Goal: Task Accomplishment & Management: Manage account settings

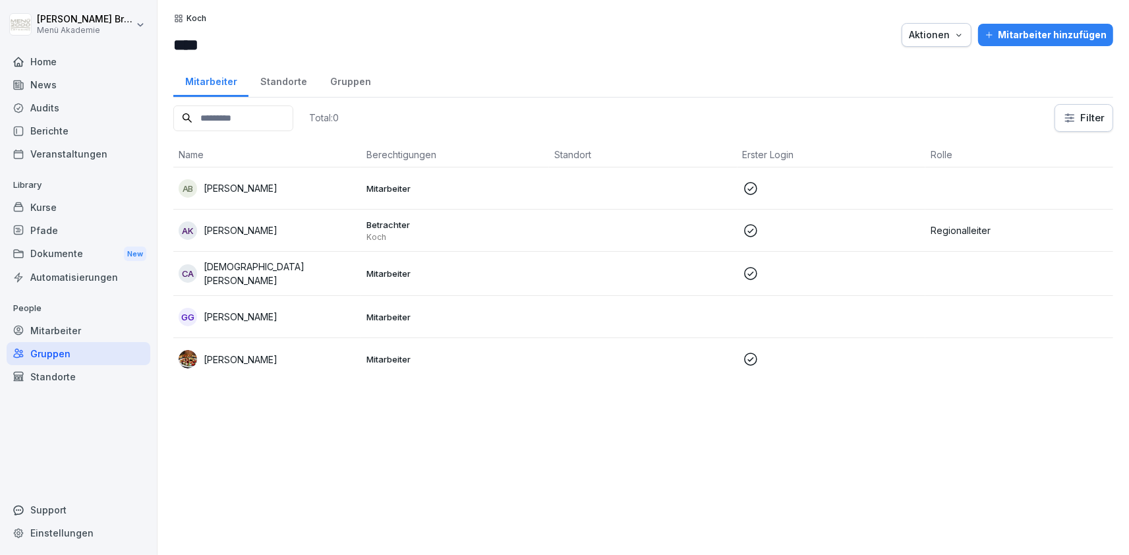
click at [78, 26] on html "Julia Bruns Menü Akademie Home News Audits Berichte Veranstaltungen Library Kur…" at bounding box center [564, 277] width 1129 height 555
click at [101, 88] on div "Abmelden" at bounding box center [84, 83] width 130 height 24
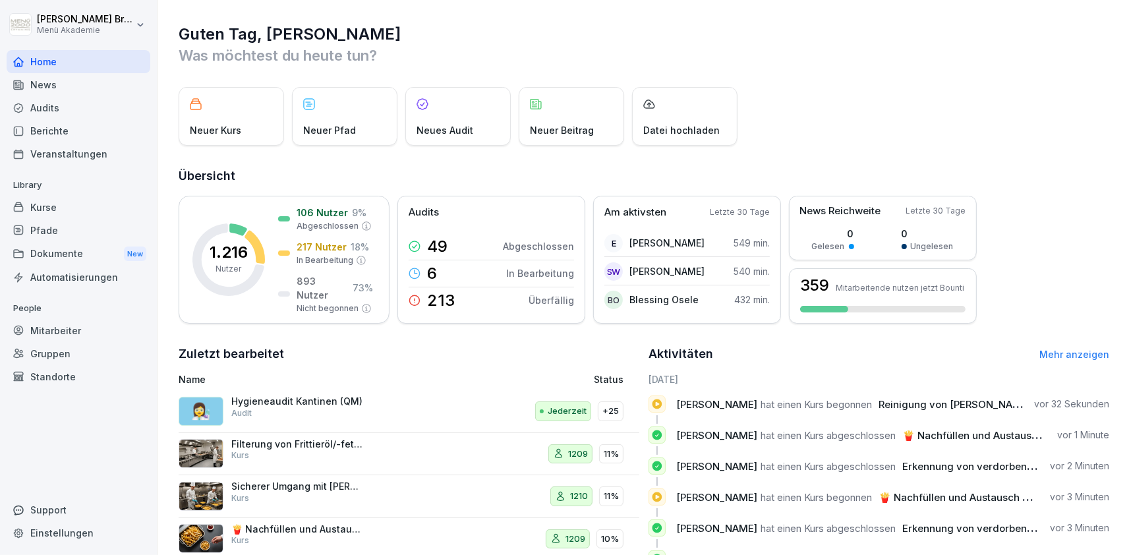
click at [61, 331] on div "Mitarbeiter" at bounding box center [79, 330] width 144 height 23
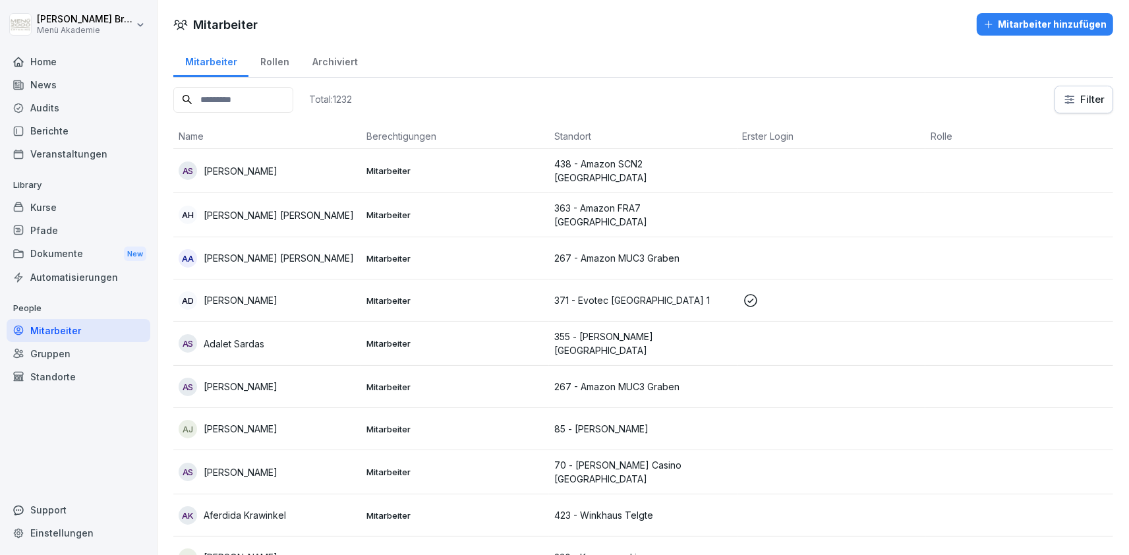
click at [228, 380] on p "Adel Szabo" at bounding box center [241, 387] width 74 height 14
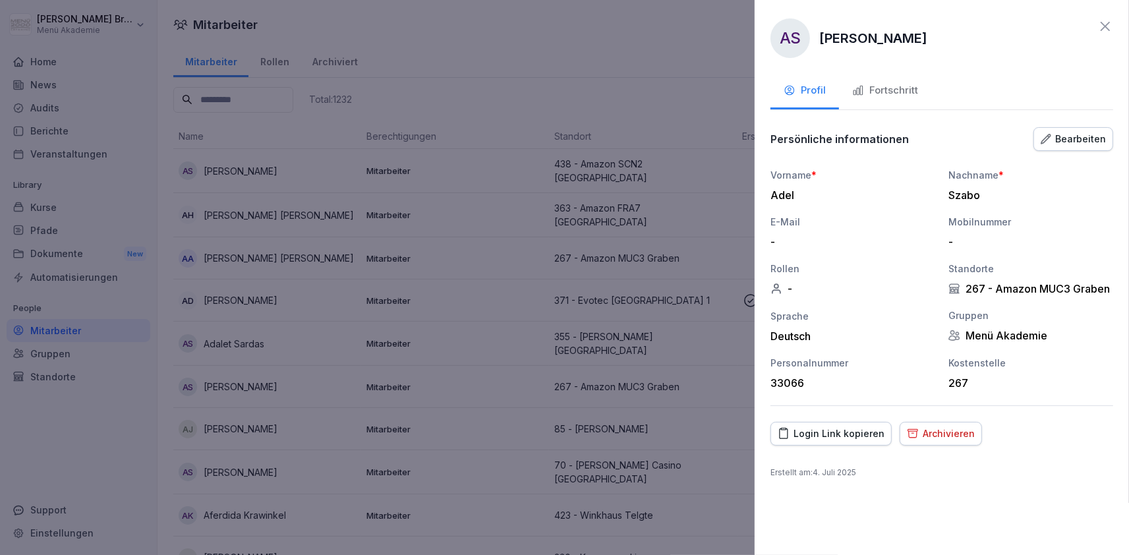
click at [629, 60] on div at bounding box center [564, 277] width 1129 height 555
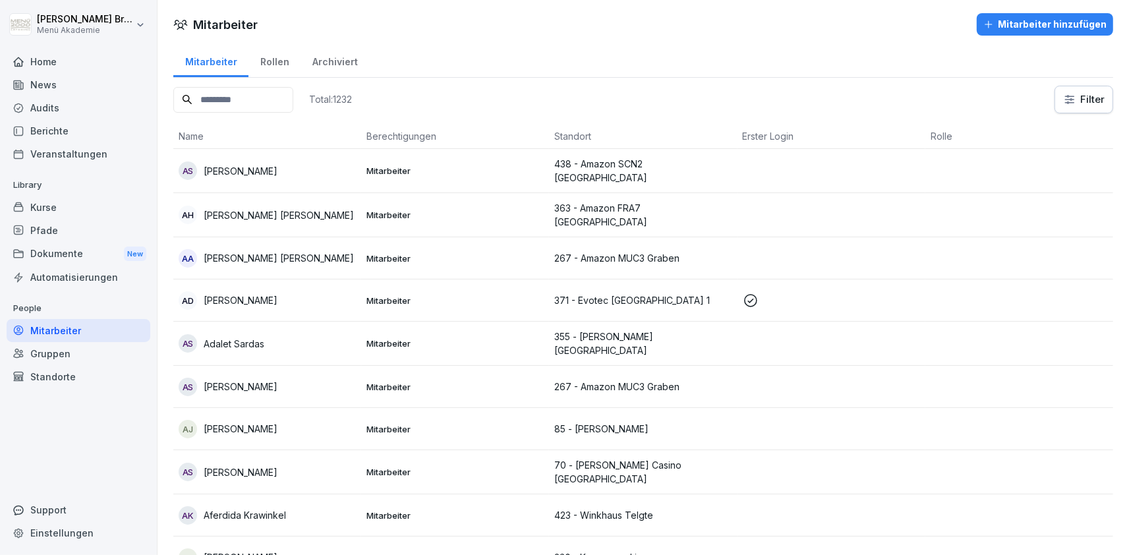
click at [53, 325] on div "Mitarbeiter" at bounding box center [79, 330] width 144 height 23
click at [43, 351] on div "Gruppen" at bounding box center [79, 353] width 144 height 23
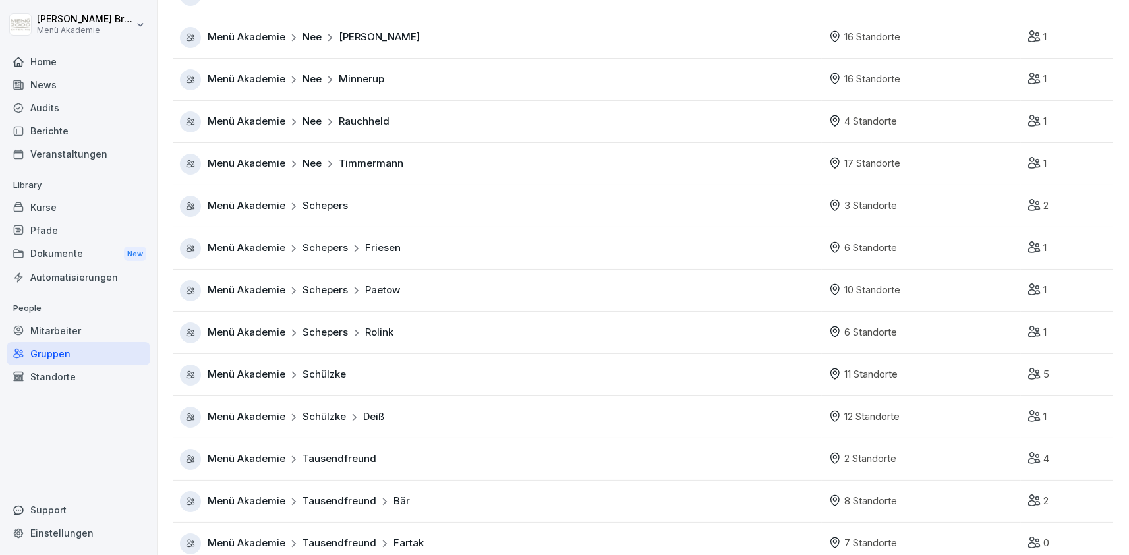
scroll to position [747, 0]
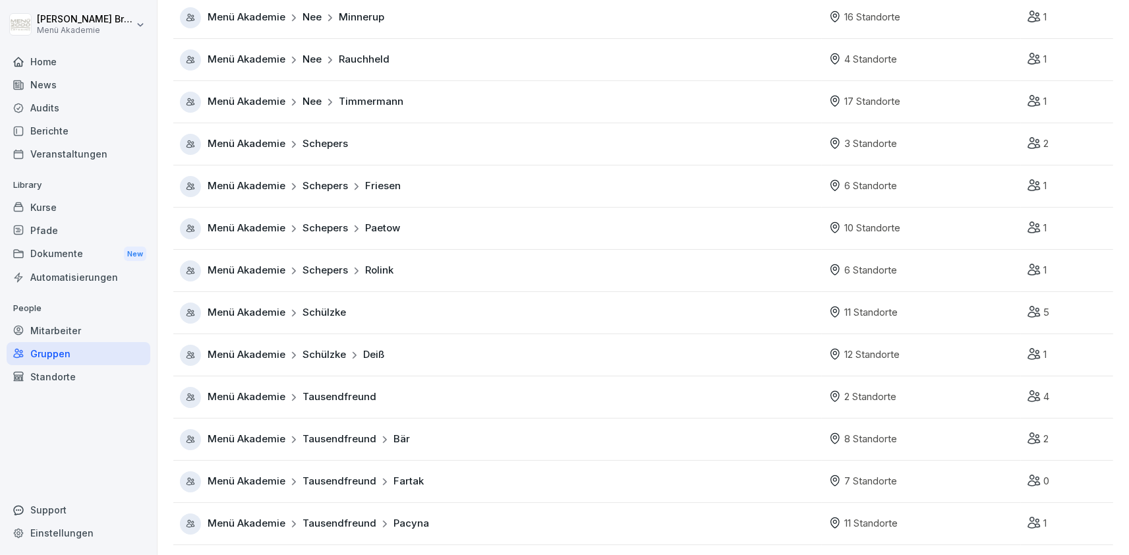
click at [250, 406] on div "Menü Akademie Tausendfreund" at bounding box center [501, 397] width 642 height 21
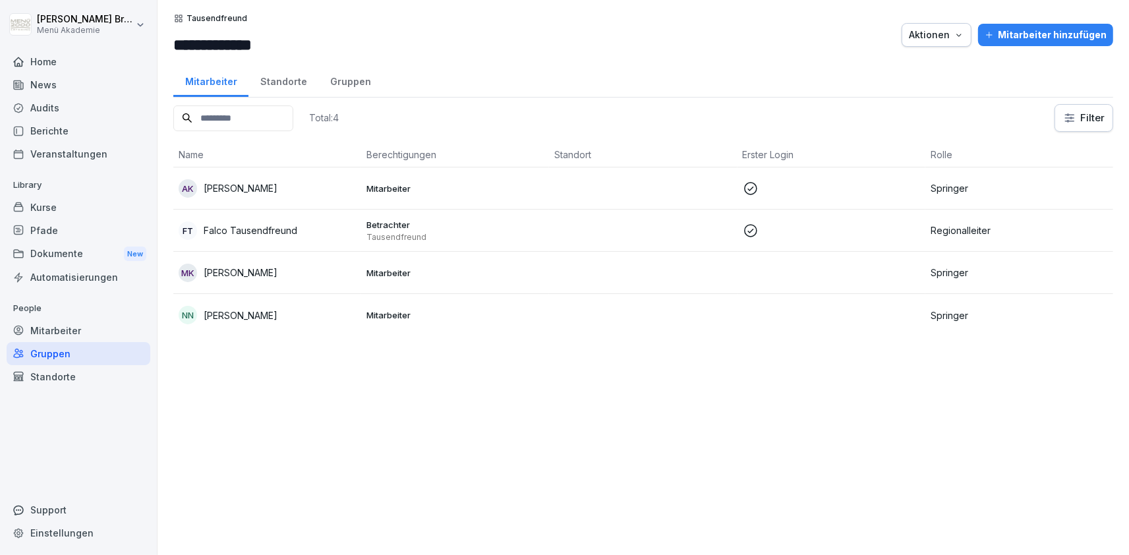
click at [260, 268] on p "Mohammad Kurdi" at bounding box center [241, 273] width 74 height 14
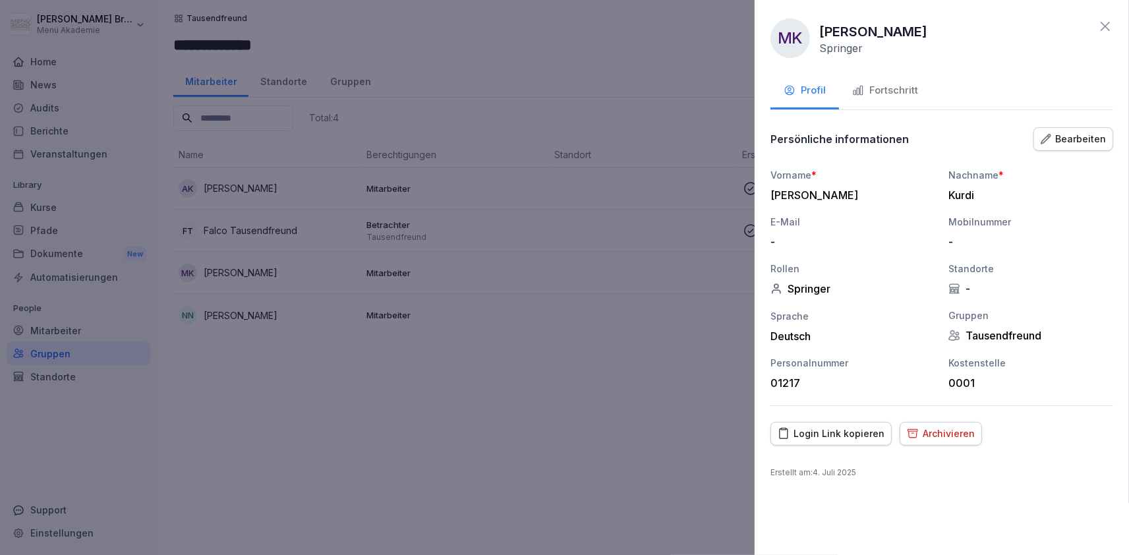
click at [877, 80] on button "Fortschritt" at bounding box center [885, 92] width 92 height 36
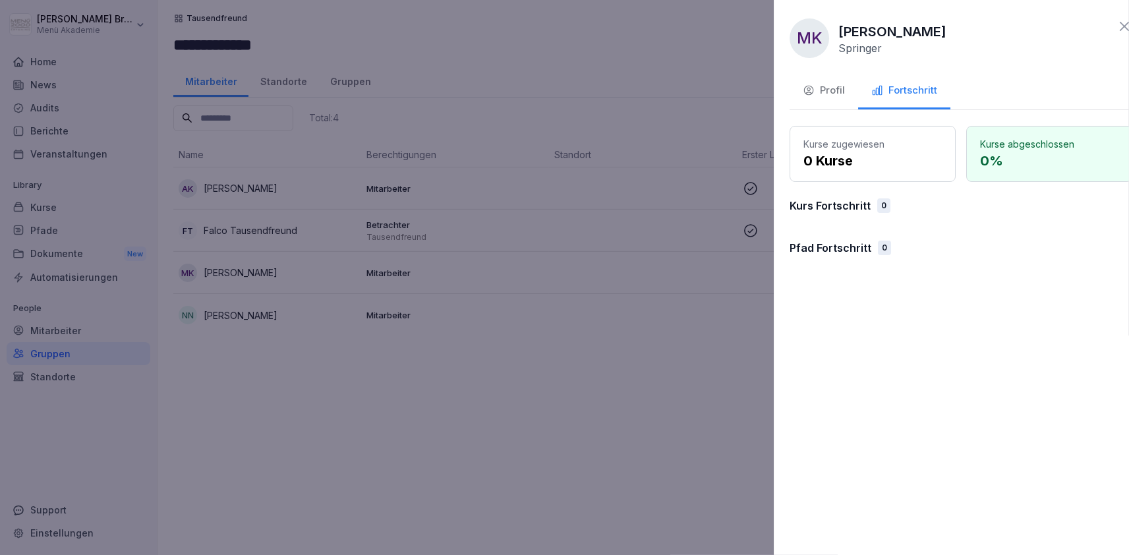
click at [625, 366] on div at bounding box center [564, 277] width 1129 height 555
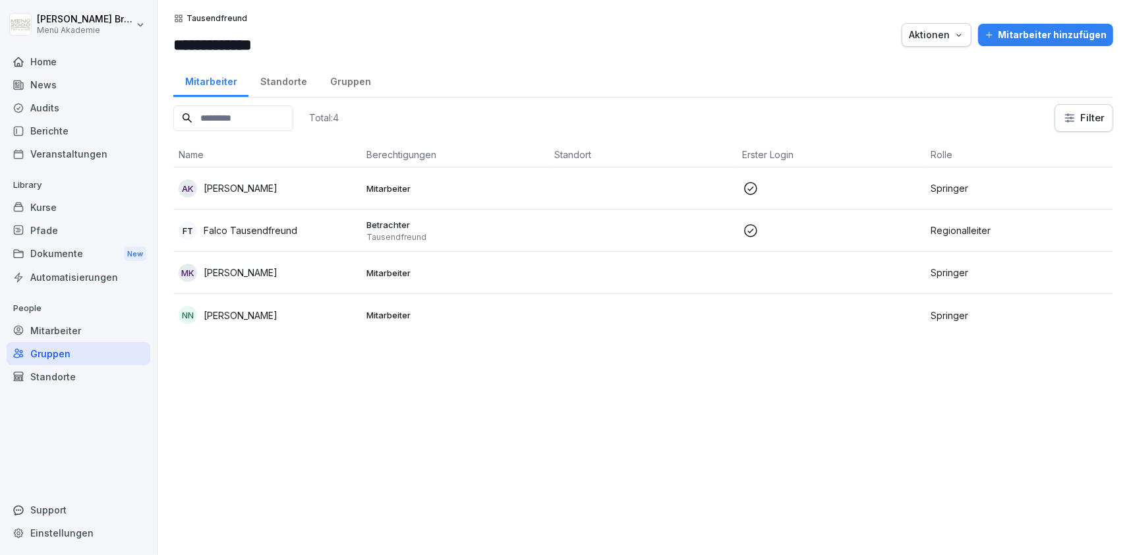
click at [948, 271] on p "Springer" at bounding box center [1018, 273] width 177 height 14
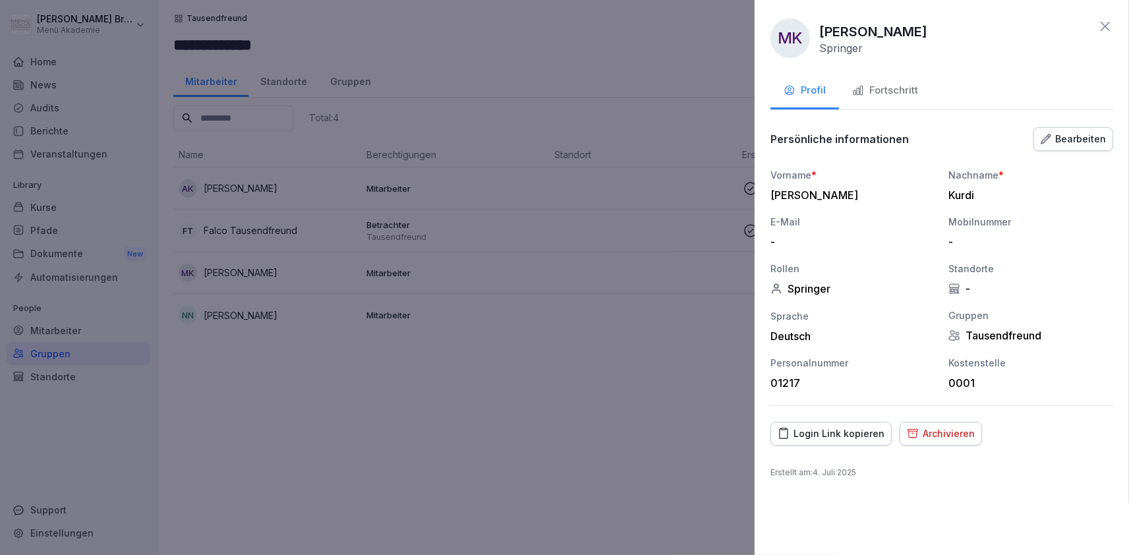
click at [550, 460] on div at bounding box center [564, 277] width 1129 height 555
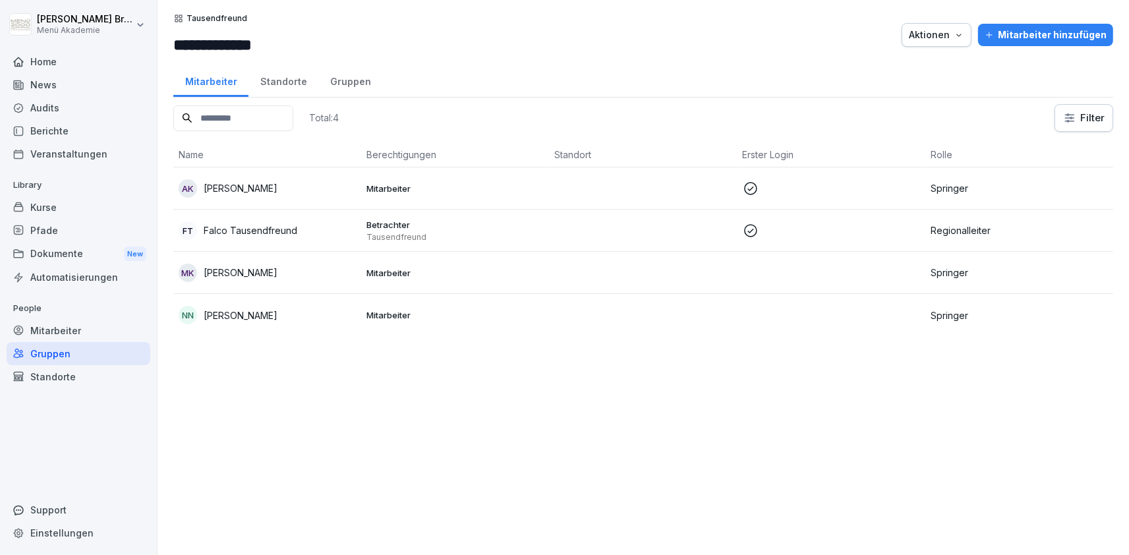
click at [59, 233] on div "Pfade" at bounding box center [79, 230] width 144 height 23
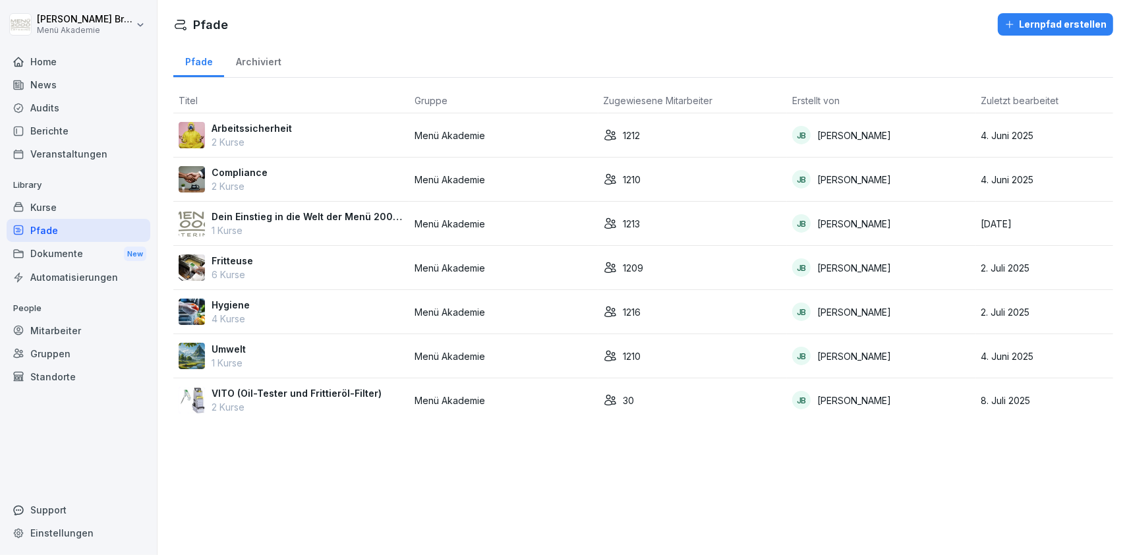
click at [272, 221] on p "Dein Einstieg in die Welt der Menü 2000 Akademie" at bounding box center [308, 217] width 192 height 14
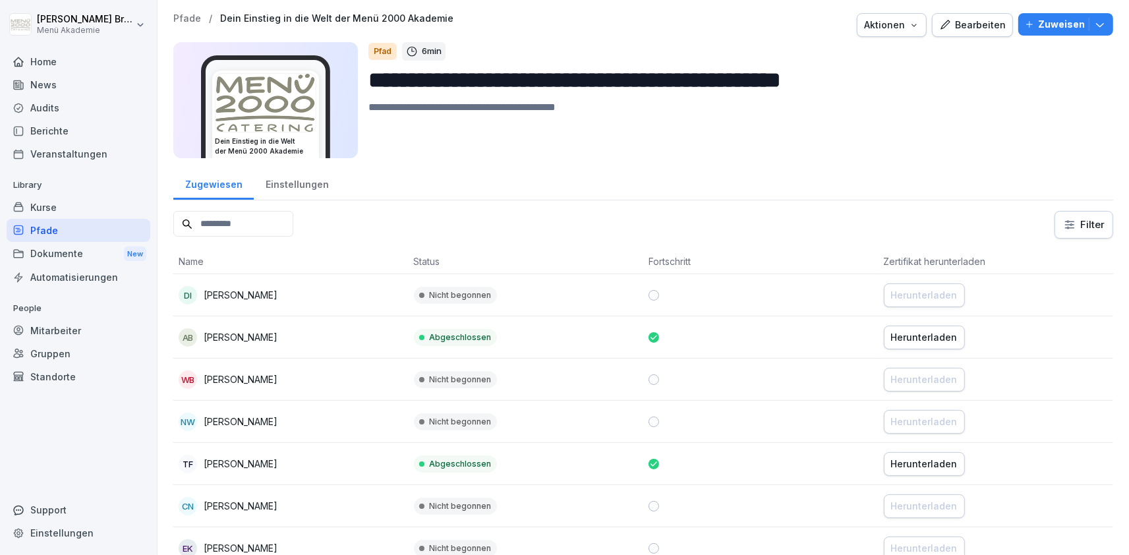
click at [1072, 22] on p "Zuweisen" at bounding box center [1061, 24] width 47 height 14
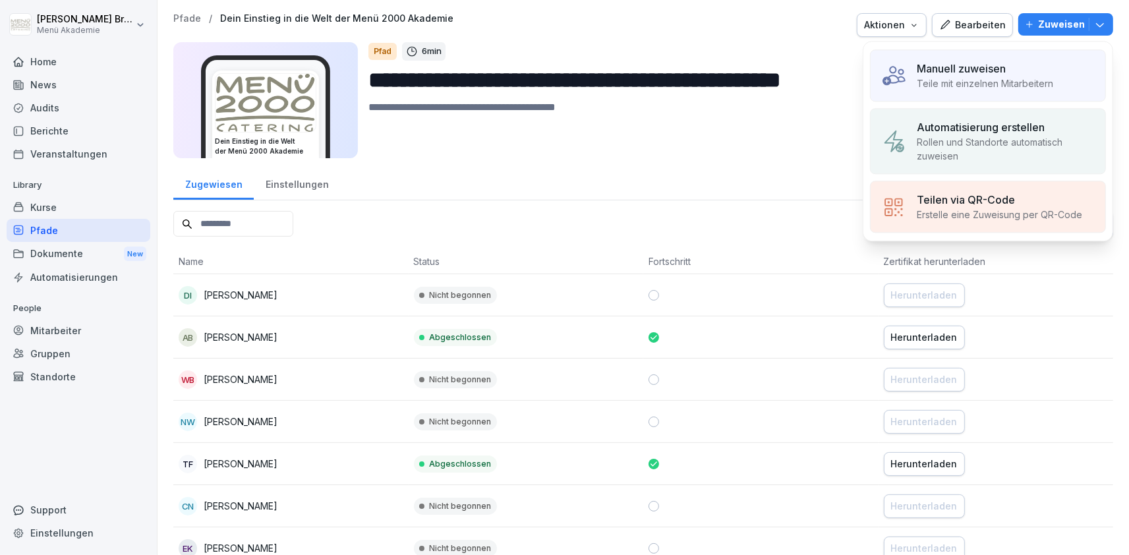
click at [981, 132] on p "Automatisierung erstellen" at bounding box center [981, 127] width 128 height 16
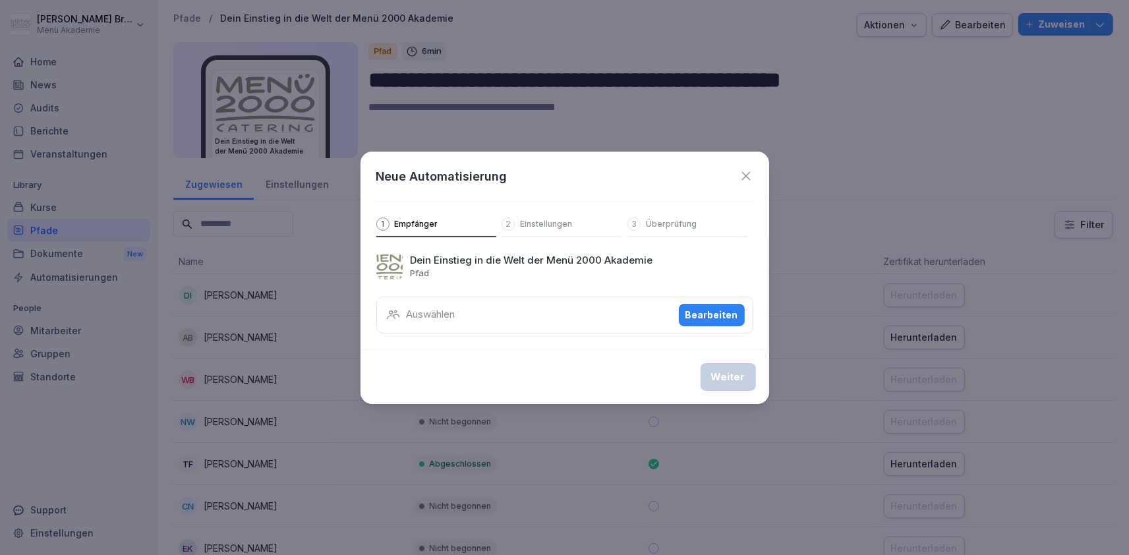
click at [627, 329] on div "Auswählen Bearbeiten" at bounding box center [564, 315] width 377 height 37
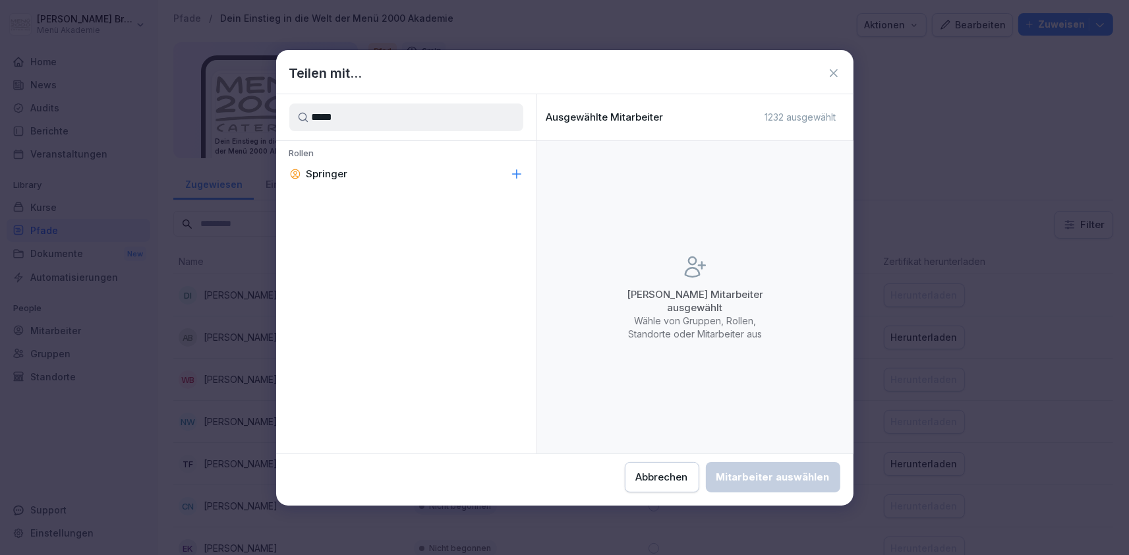
type input "*****"
click at [475, 173] on div "Springer" at bounding box center [406, 174] width 260 height 24
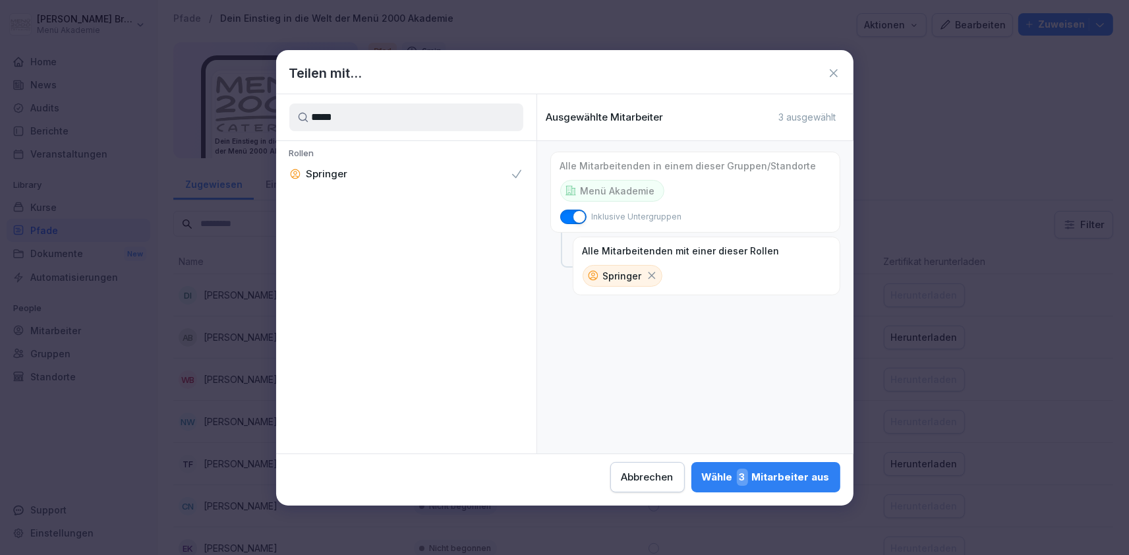
click at [702, 479] on div "Wähle 3 Mitarbeiter aus" at bounding box center [766, 477] width 128 height 17
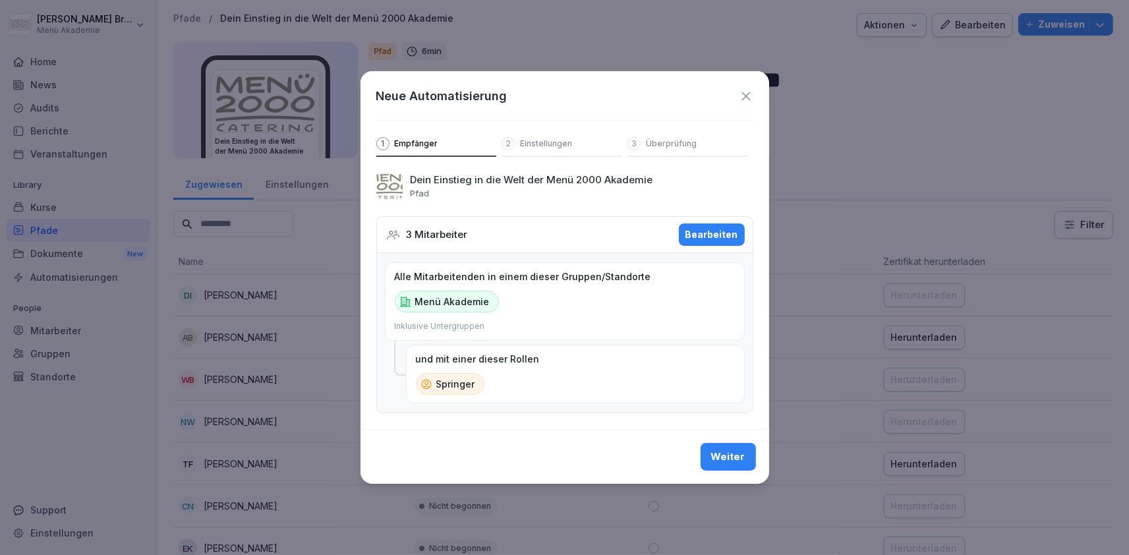
click at [755, 453] on button "Weiter" at bounding box center [727, 457] width 55 height 28
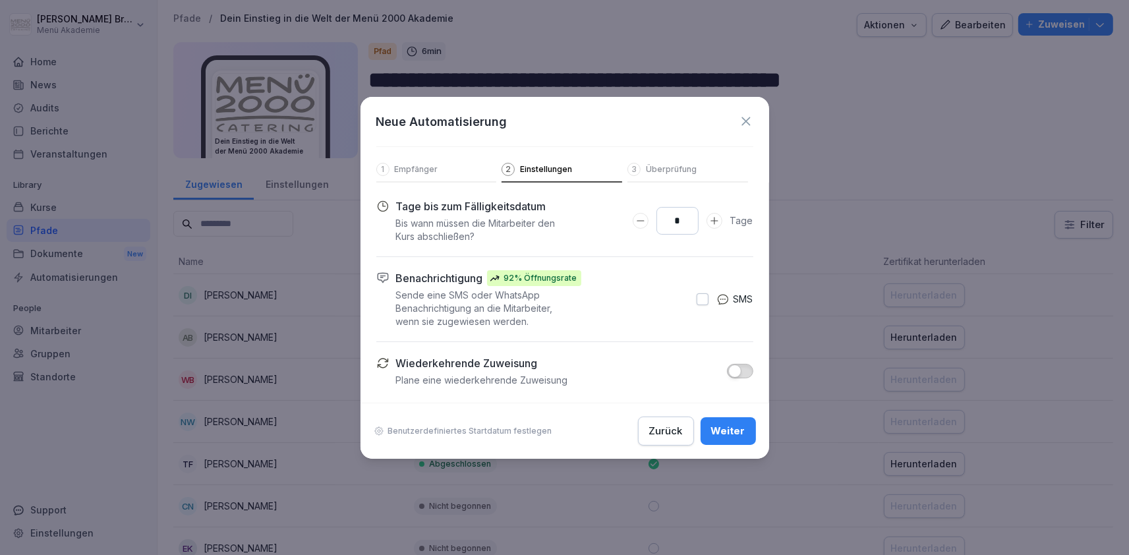
click at [687, 221] on input "*" at bounding box center [677, 221] width 42 height 28
drag, startPoint x: 687, startPoint y: 221, endPoint x: 660, endPoint y: 225, distance: 28.0
click at [664, 220] on input "*" at bounding box center [677, 221] width 42 height 28
type input "*"
type input "**"
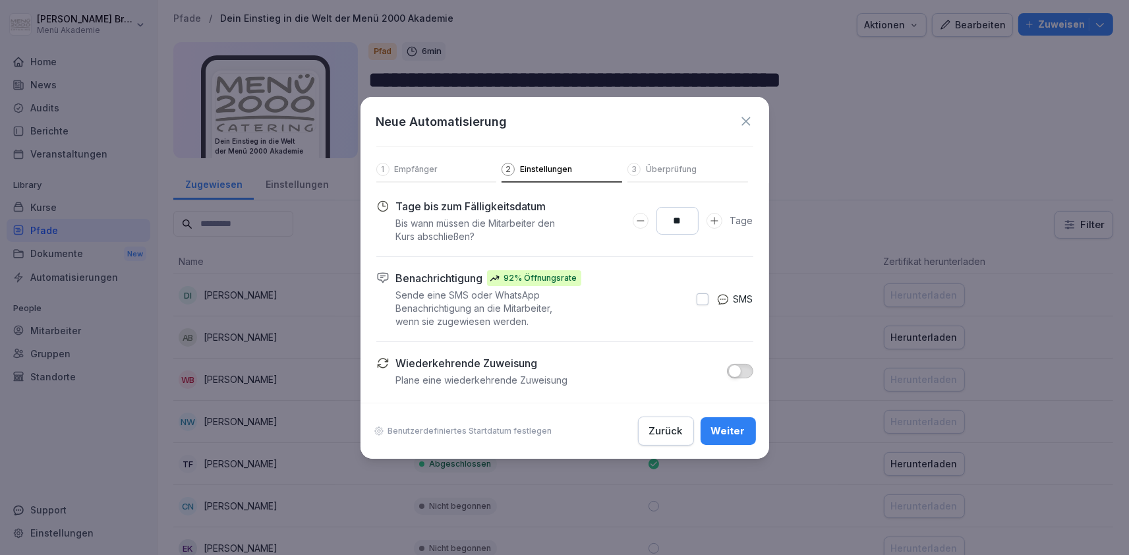
click at [743, 432] on div "Weiter" at bounding box center [728, 431] width 34 height 14
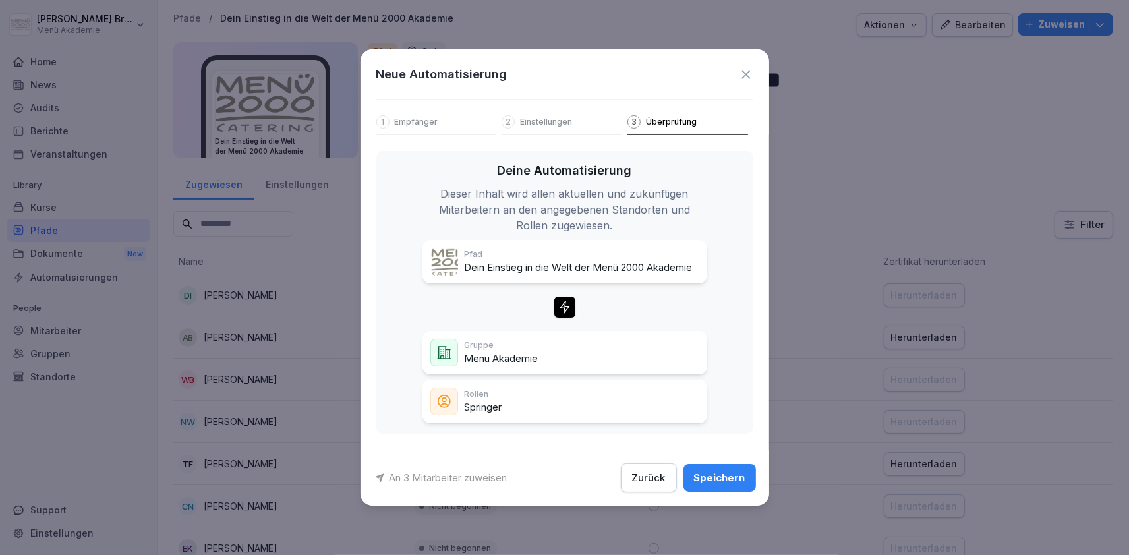
click at [719, 485] on div "Speichern" at bounding box center [719, 478] width 51 height 14
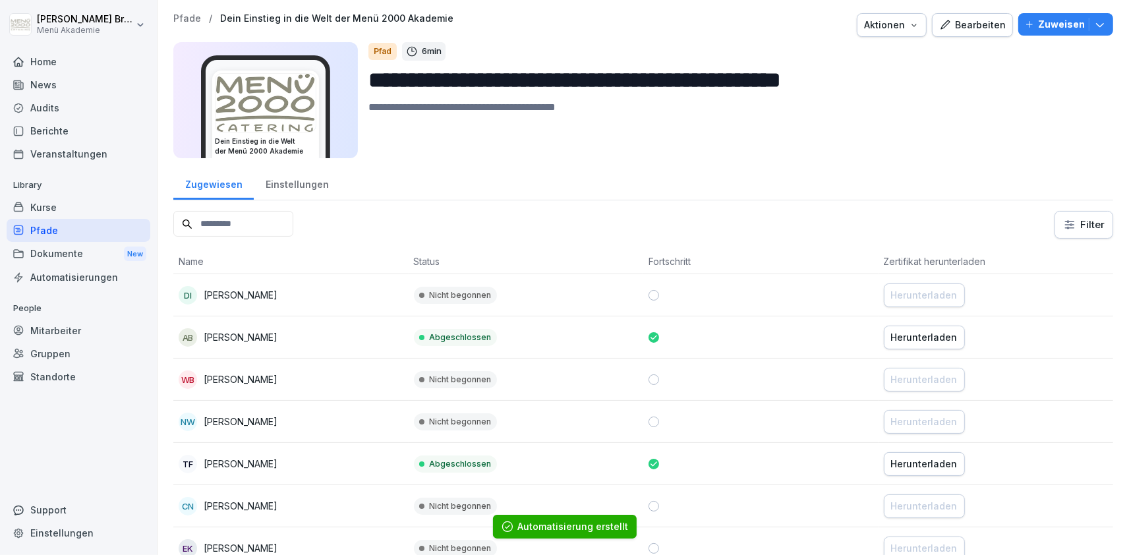
click at [47, 229] on div "Pfade" at bounding box center [79, 230] width 144 height 23
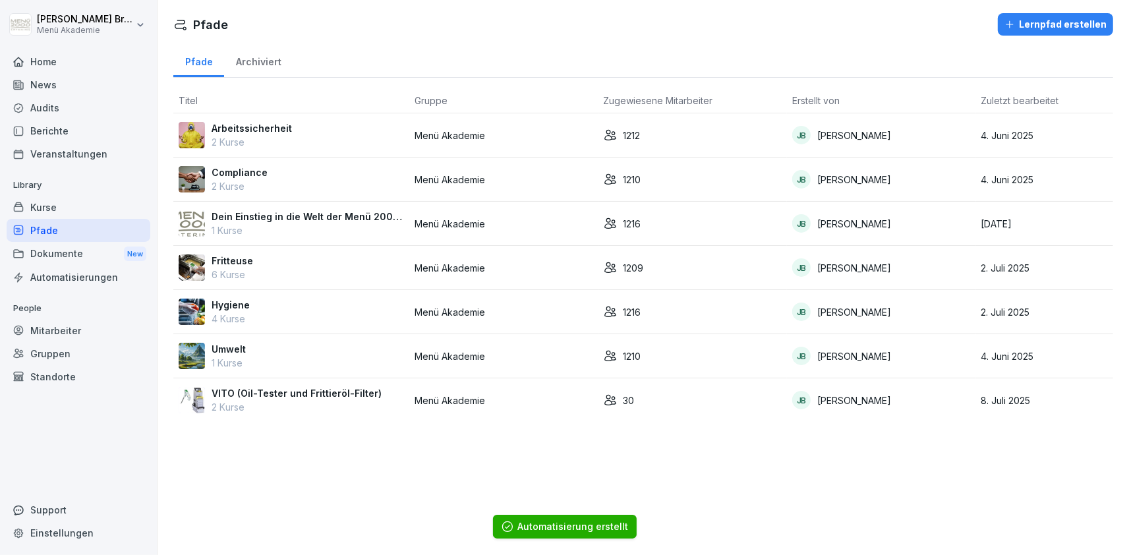
click at [272, 132] on p "Arbeitssicherheit" at bounding box center [252, 128] width 80 height 14
click at [225, 305] on p "Hygiene" at bounding box center [231, 305] width 38 height 14
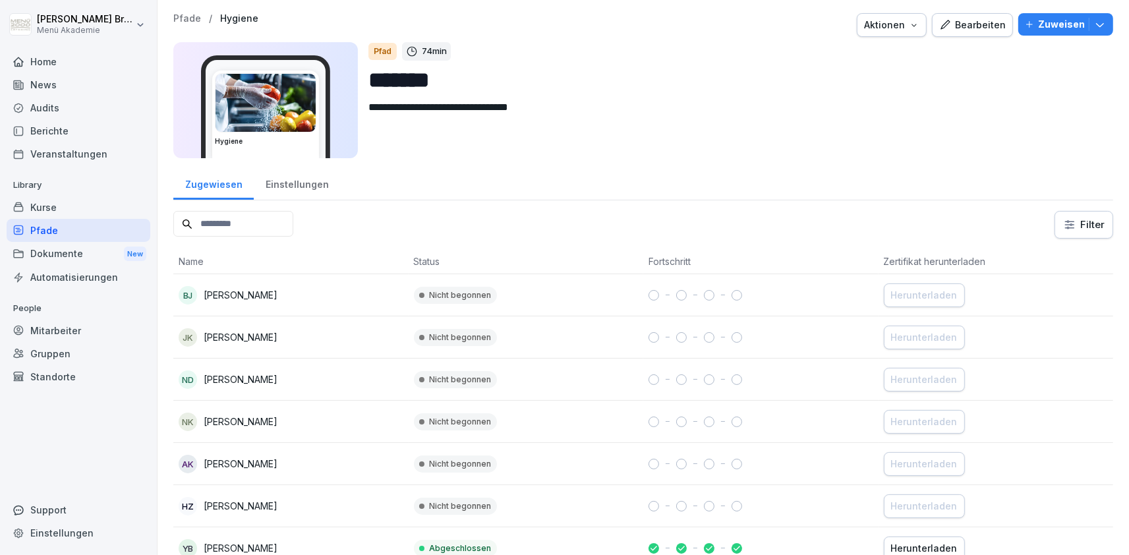
click at [1064, 22] on p "Zuweisen" at bounding box center [1061, 24] width 47 height 14
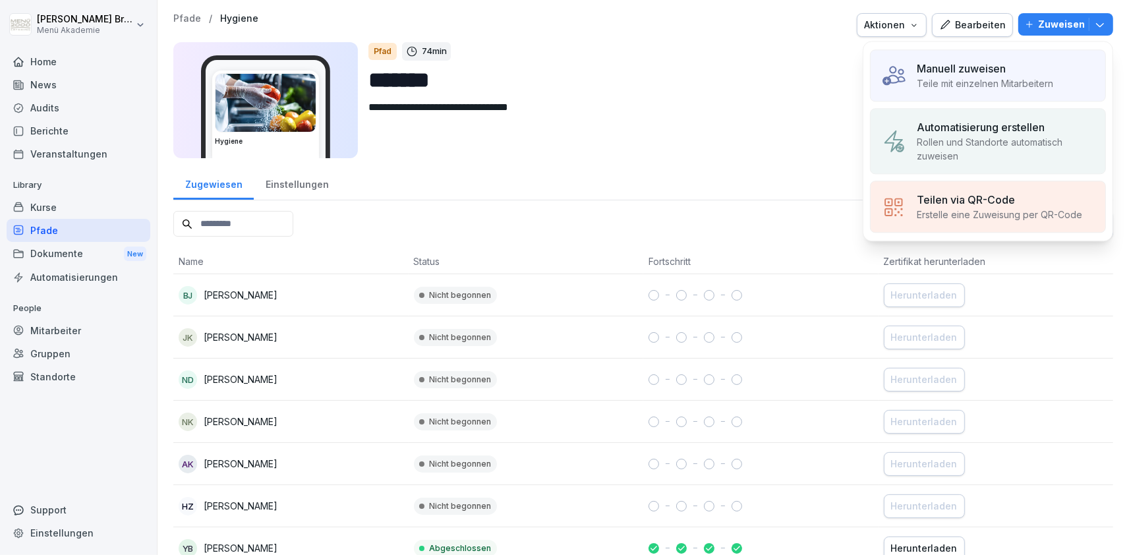
click at [975, 123] on p "Automatisierung erstellen" at bounding box center [981, 127] width 128 height 16
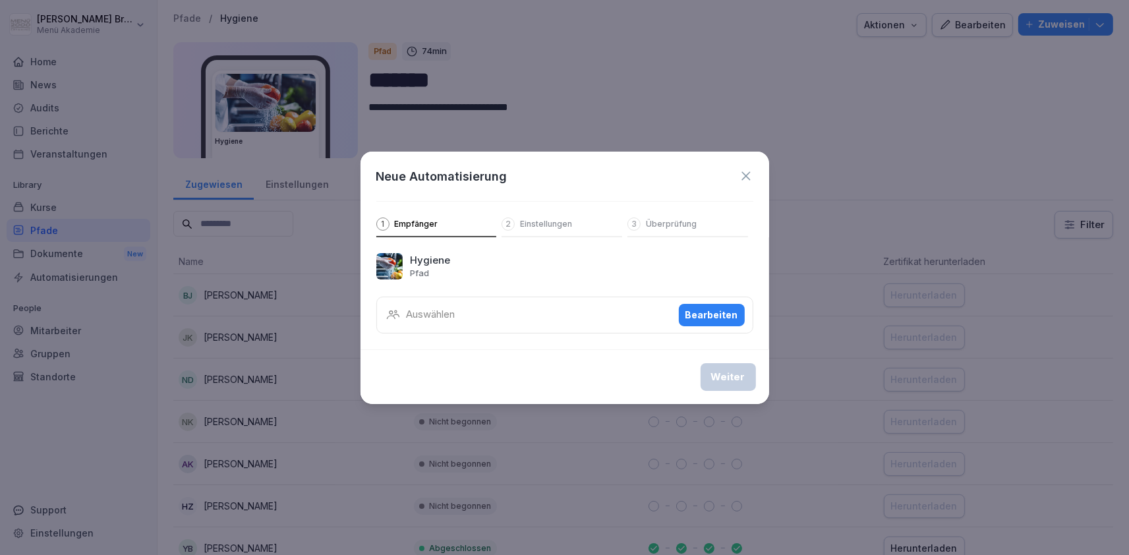
click at [507, 311] on div "Auswählen Bearbeiten" at bounding box center [564, 315] width 377 height 37
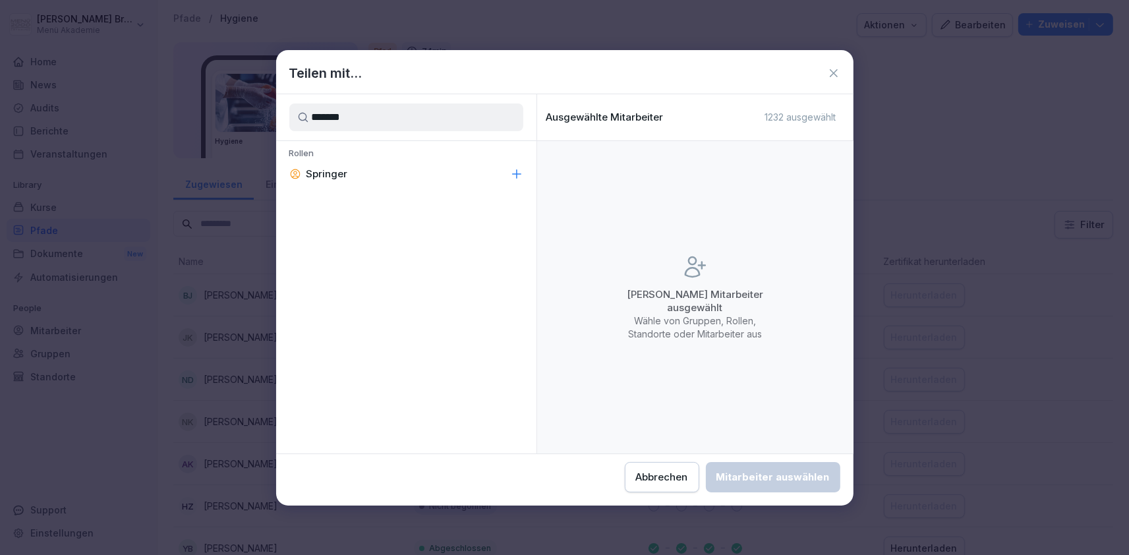
type input "*******"
click at [394, 180] on div "Springer" at bounding box center [406, 174] width 260 height 24
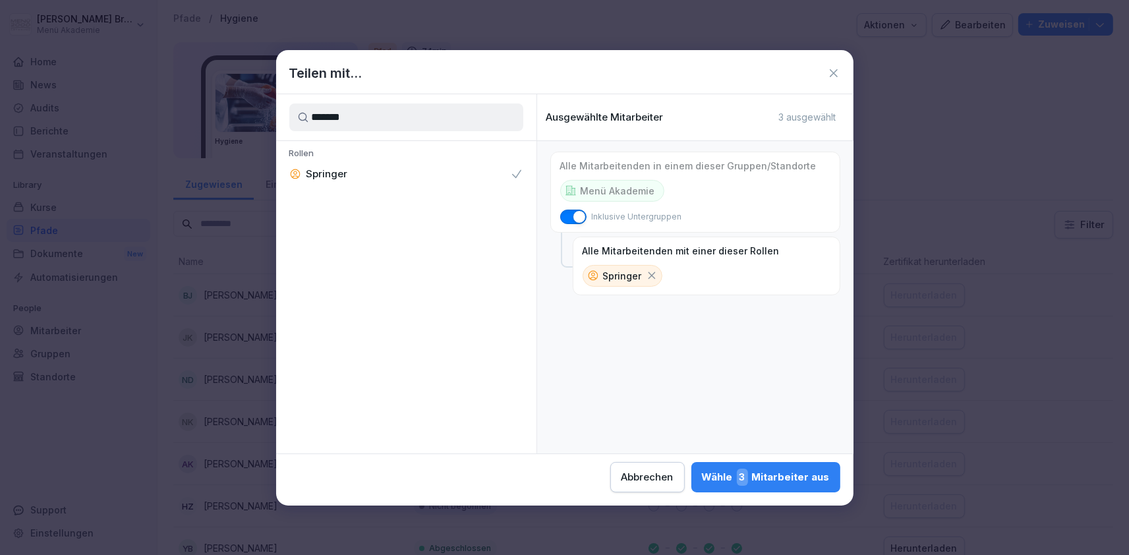
click at [702, 474] on div "Wähle 3 Mitarbeiter aus" at bounding box center [766, 477] width 128 height 17
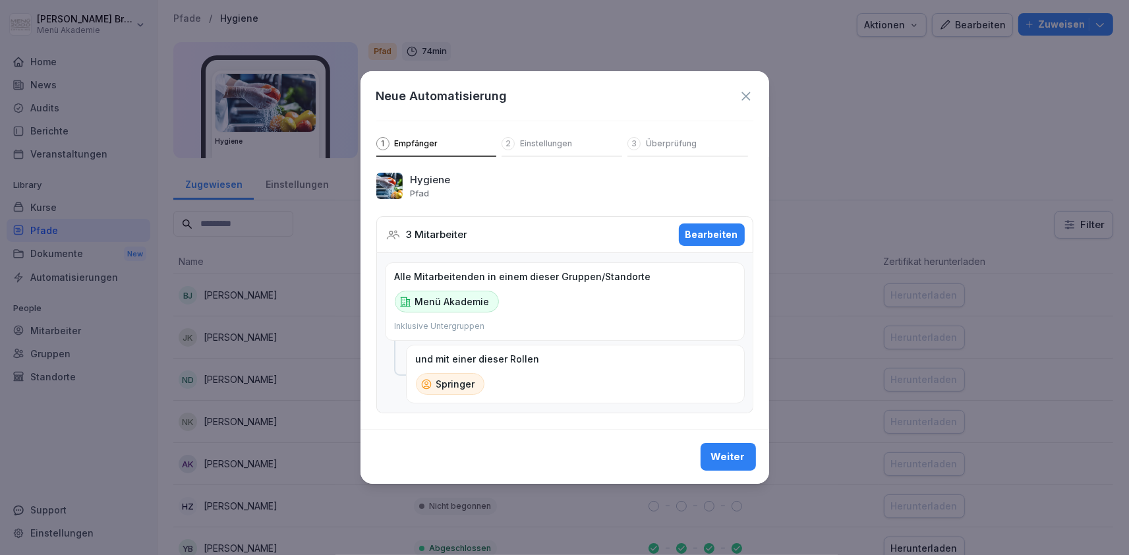
click at [743, 461] on div "Weiter" at bounding box center [728, 456] width 34 height 14
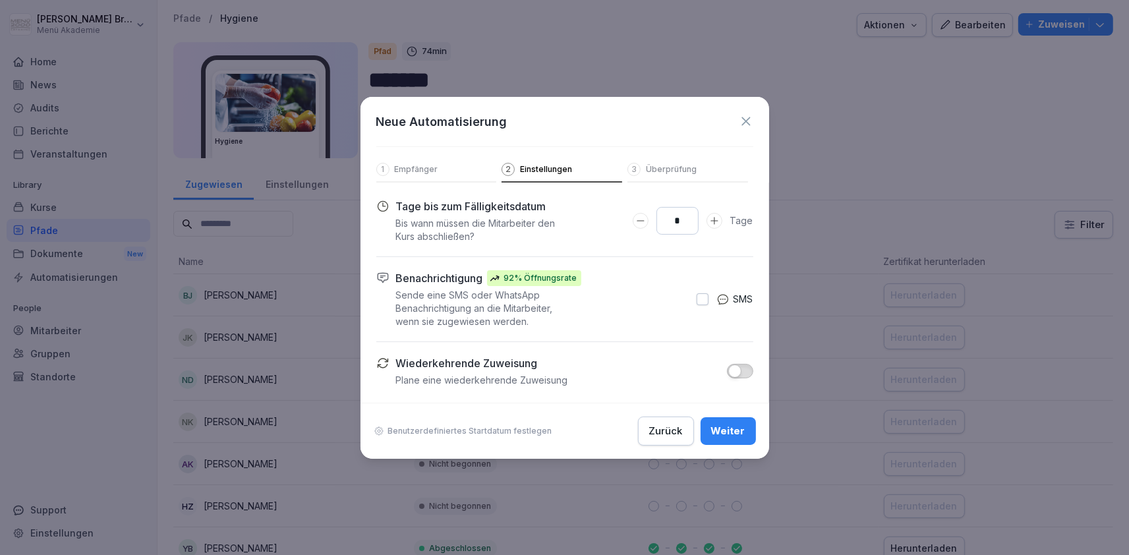
drag, startPoint x: 675, startPoint y: 224, endPoint x: 697, endPoint y: 268, distance: 49.2
click at [699, 224] on input "*" at bounding box center [677, 221] width 42 height 28
type input "**"
click at [742, 424] on div "Weiter" at bounding box center [728, 431] width 34 height 14
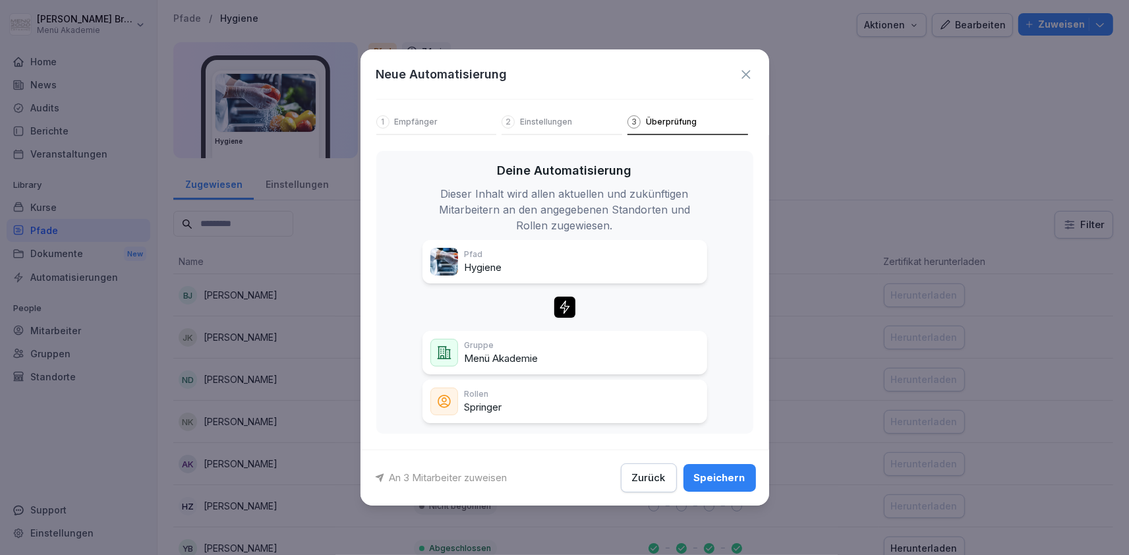
click at [718, 468] on button "Speichern" at bounding box center [719, 478] width 72 height 28
click at [717, 479] on div "Zurück Speichern" at bounding box center [688, 477] width 135 height 29
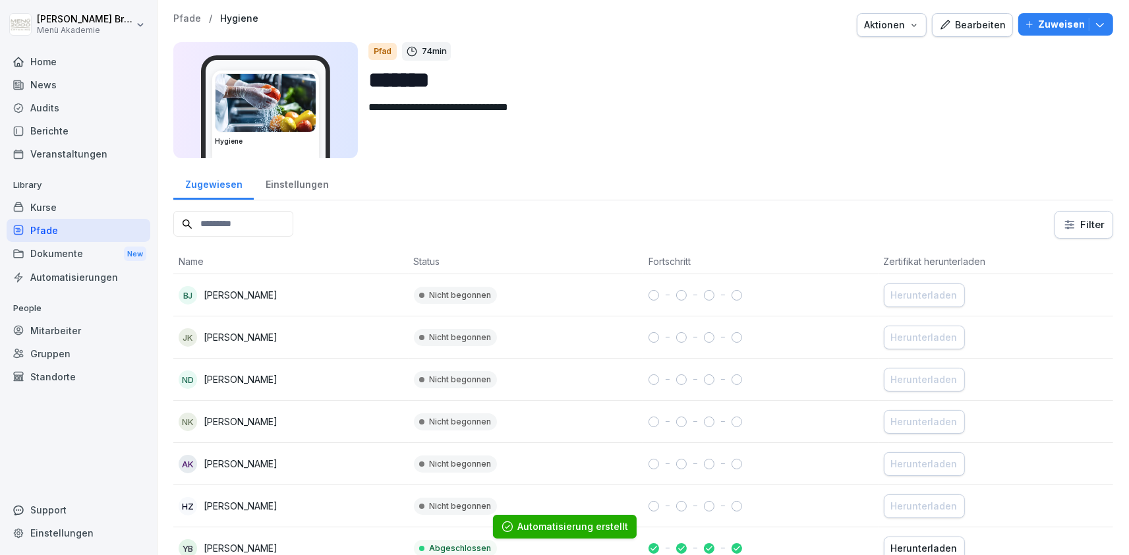
click at [189, 22] on p "Pfade" at bounding box center [187, 18] width 28 height 11
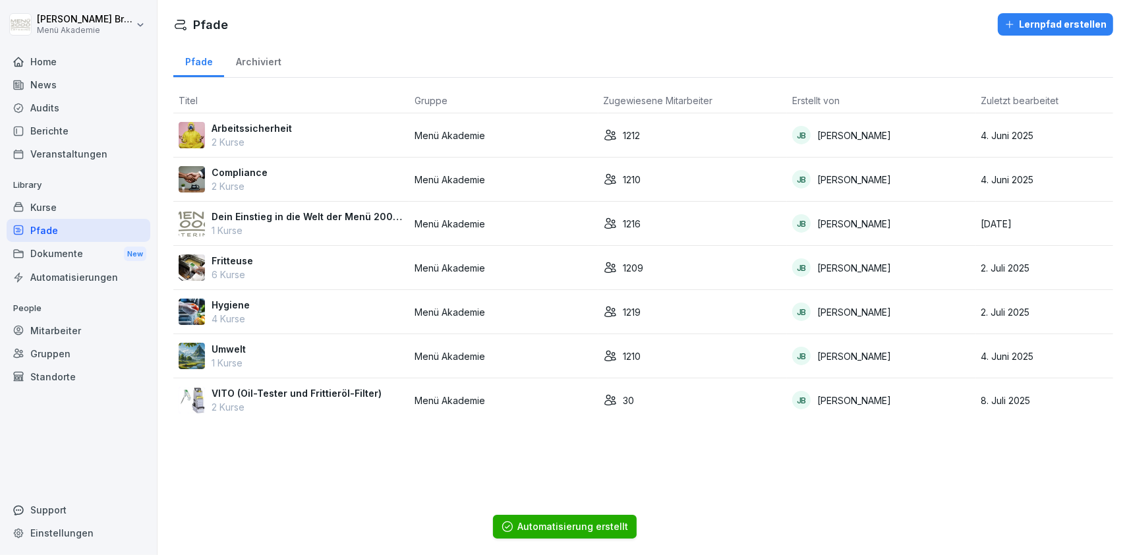
click at [261, 121] on td "Arbeitssicherheit 2 Kurse" at bounding box center [291, 135] width 236 height 44
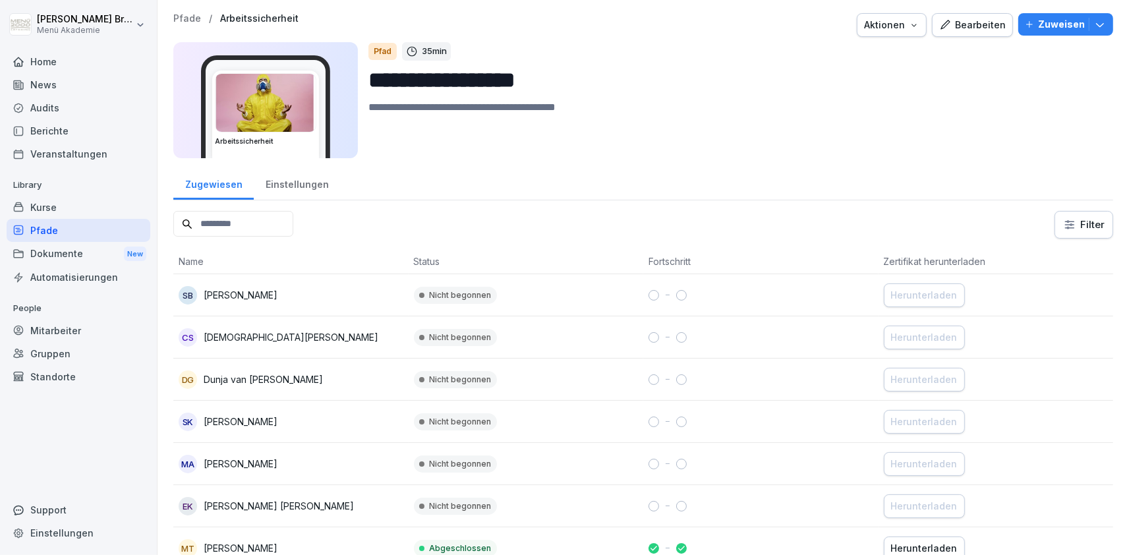
click at [979, 22] on div "Bearbeiten" at bounding box center [972, 25] width 67 height 14
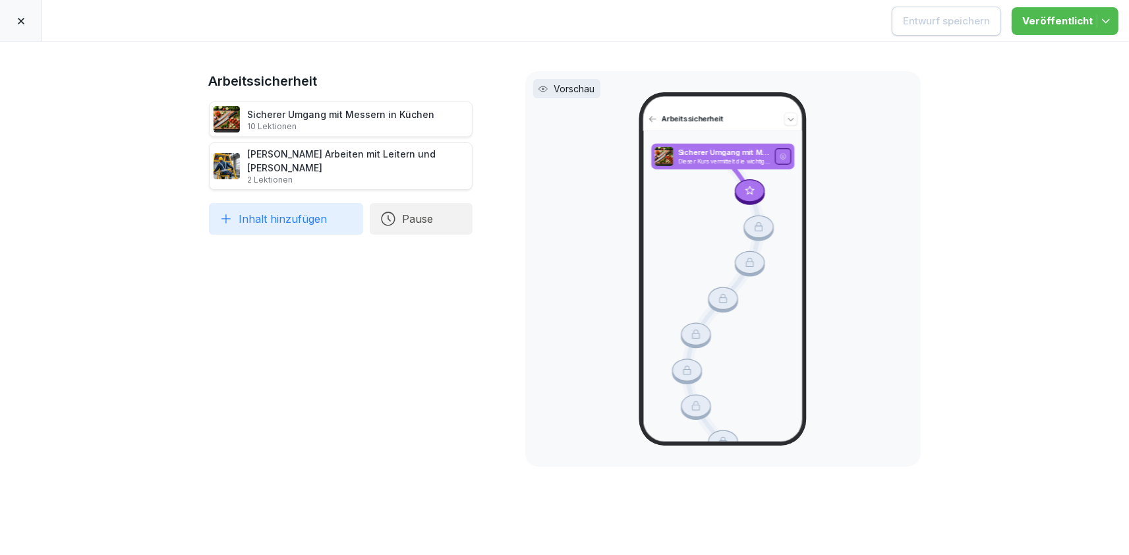
click at [19, 23] on icon at bounding box center [21, 21] width 7 height 7
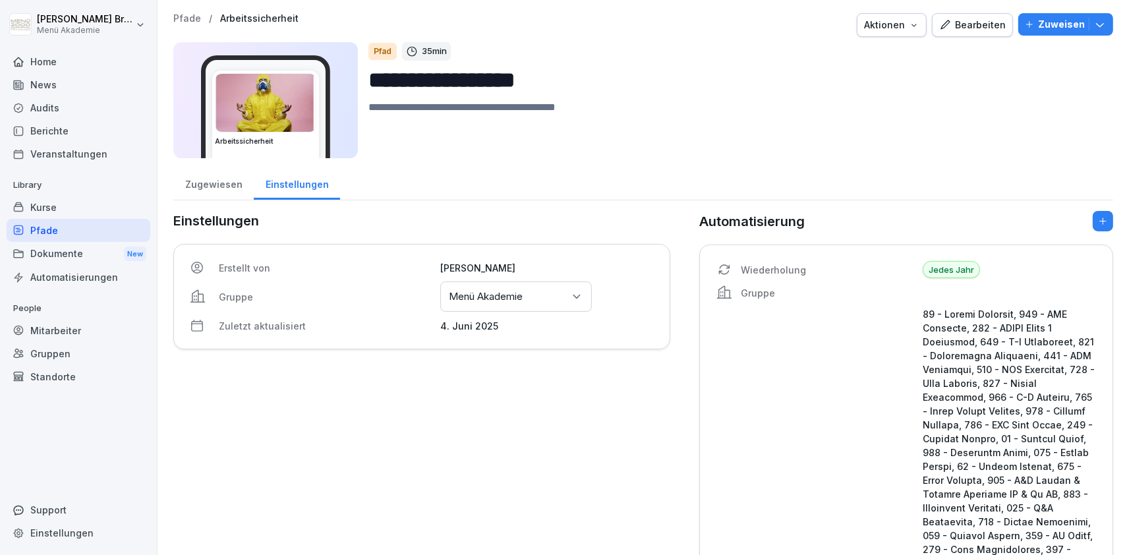
click at [1069, 20] on p "Zuweisen" at bounding box center [1061, 24] width 47 height 14
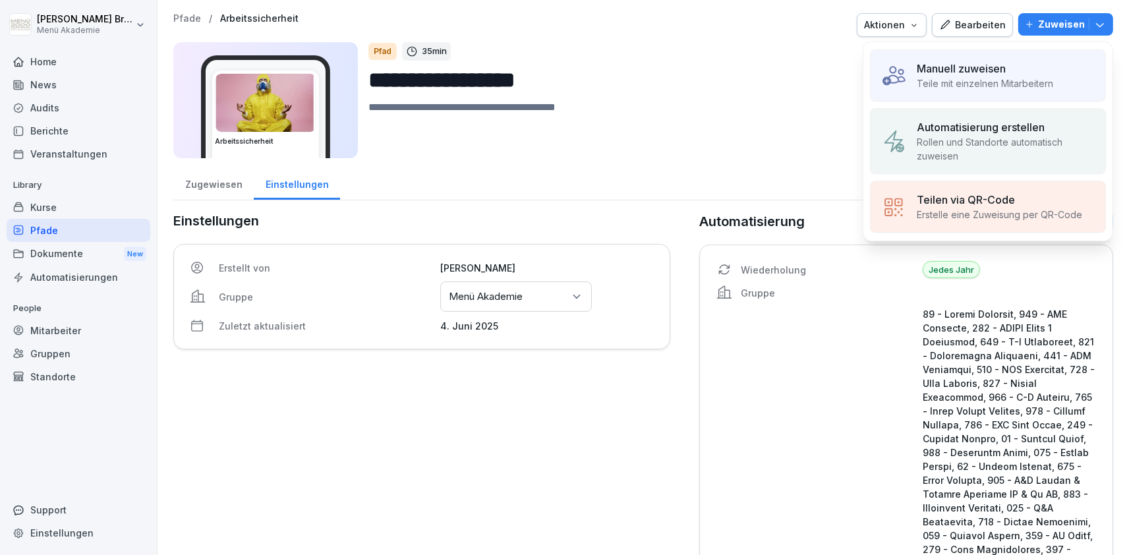
click at [999, 142] on p "Rollen und Standorte automatisch zuweisen" at bounding box center [1006, 149] width 178 height 28
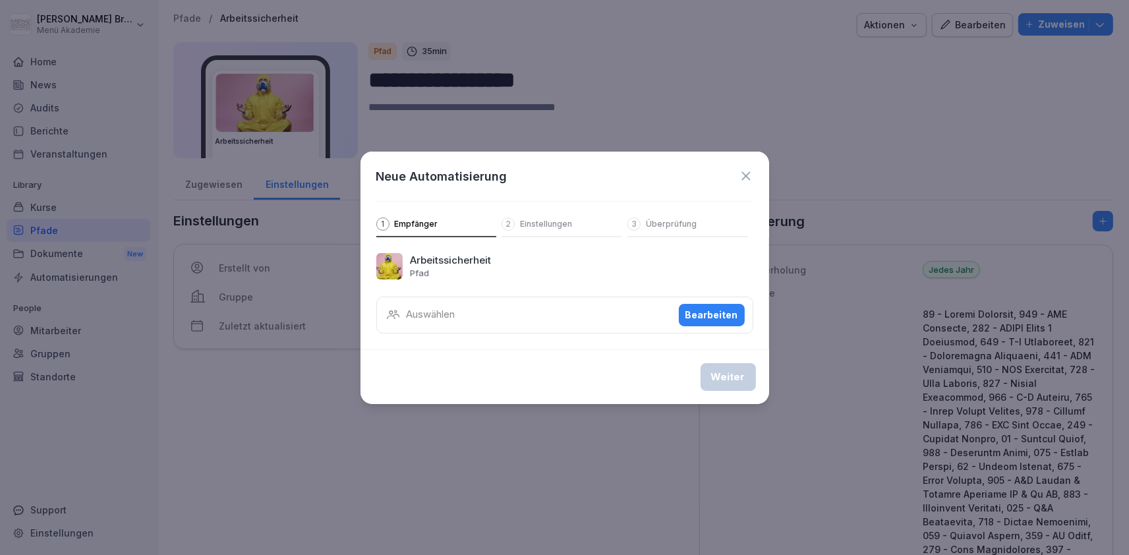
click at [573, 308] on div "Auswählen Bearbeiten" at bounding box center [564, 315] width 377 height 37
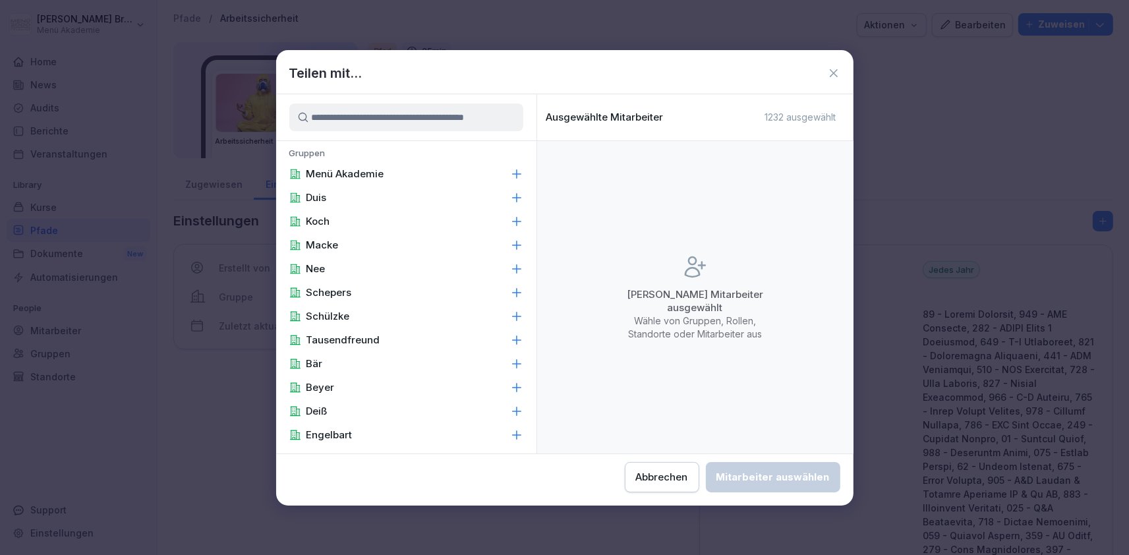
click at [398, 114] on input at bounding box center [406, 117] width 234 height 28
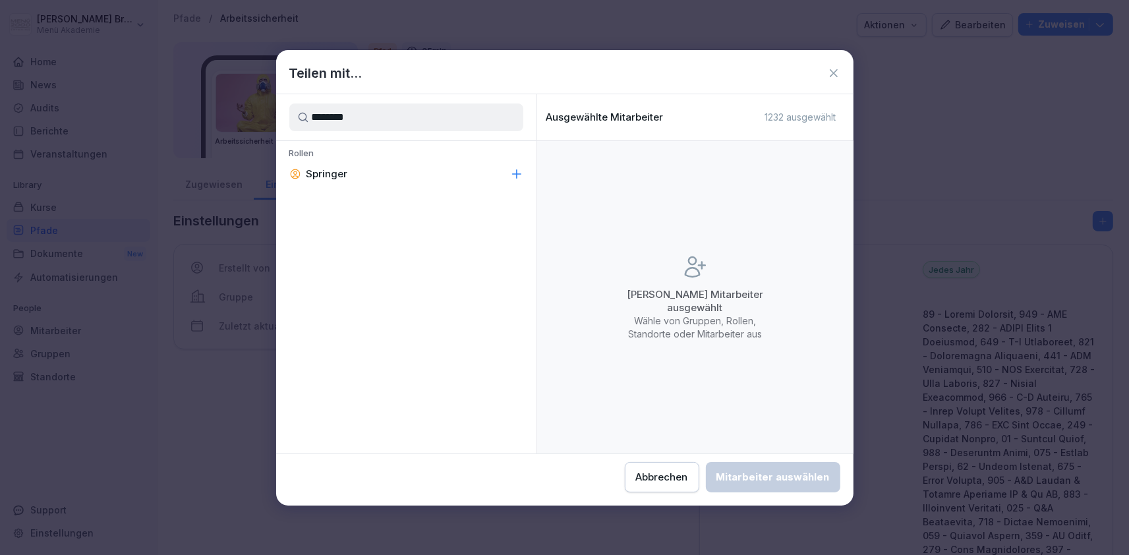
type input "********"
click at [317, 171] on p "Springer" at bounding box center [327, 173] width 42 height 13
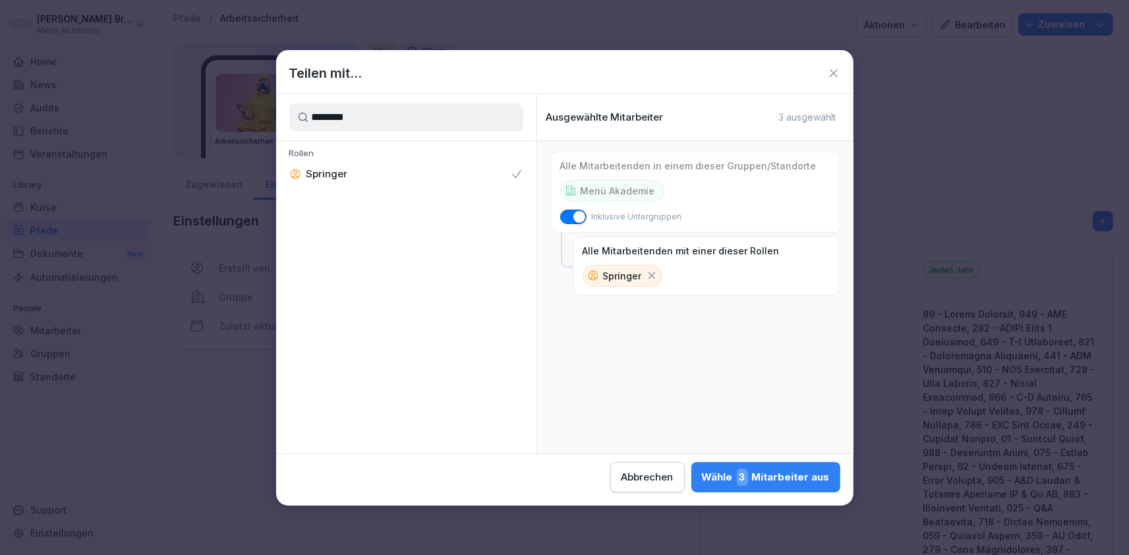
click at [702, 470] on div "Wähle 3 Mitarbeiter aus" at bounding box center [766, 477] width 128 height 17
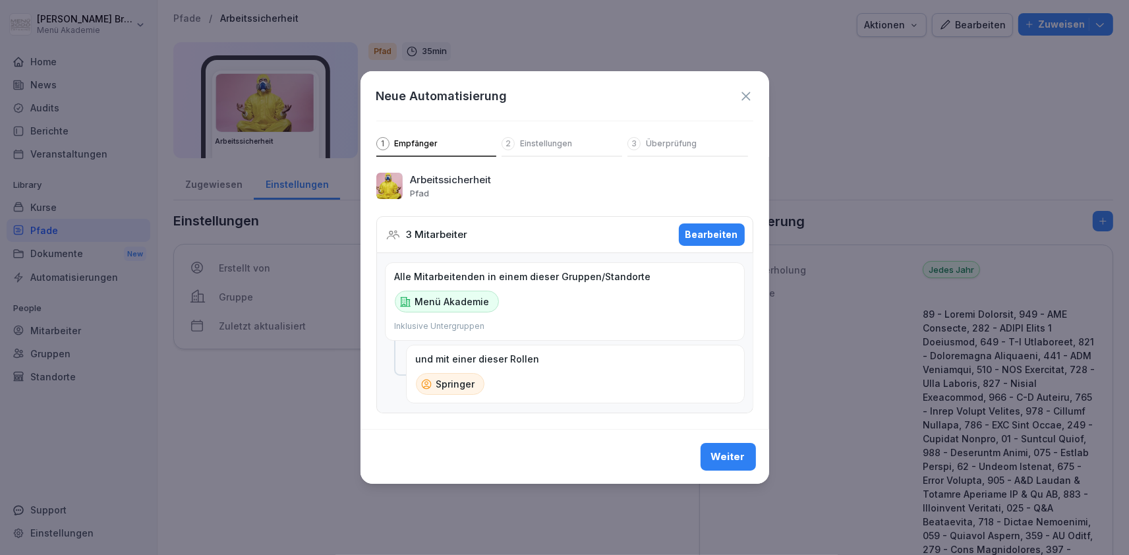
click at [756, 453] on div "Weiter" at bounding box center [564, 456] width 409 height 55
click at [737, 459] on div "Weiter" at bounding box center [728, 456] width 34 height 14
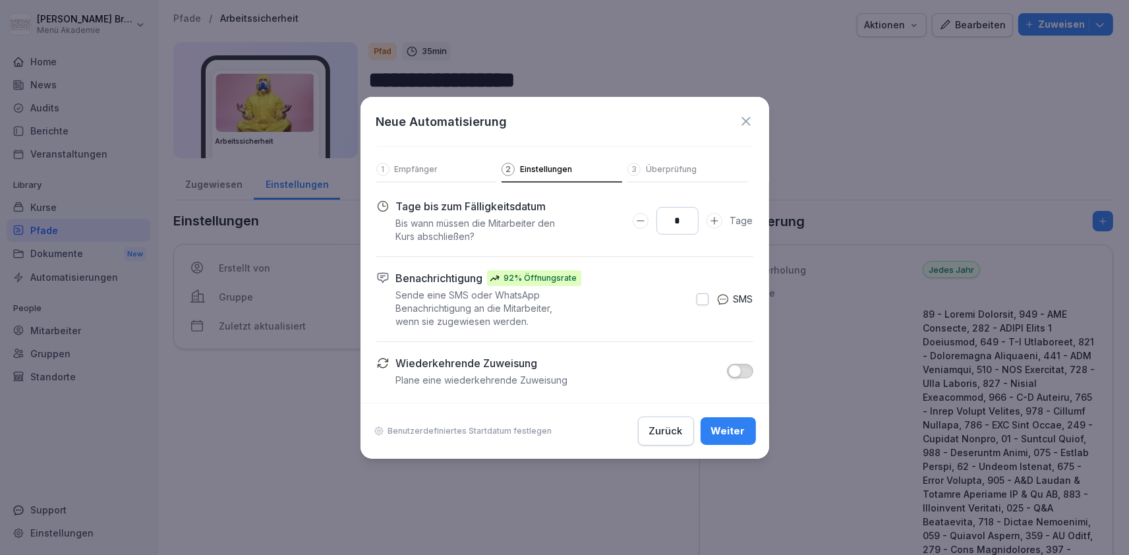
click at [747, 370] on button "button" at bounding box center [740, 371] width 26 height 14
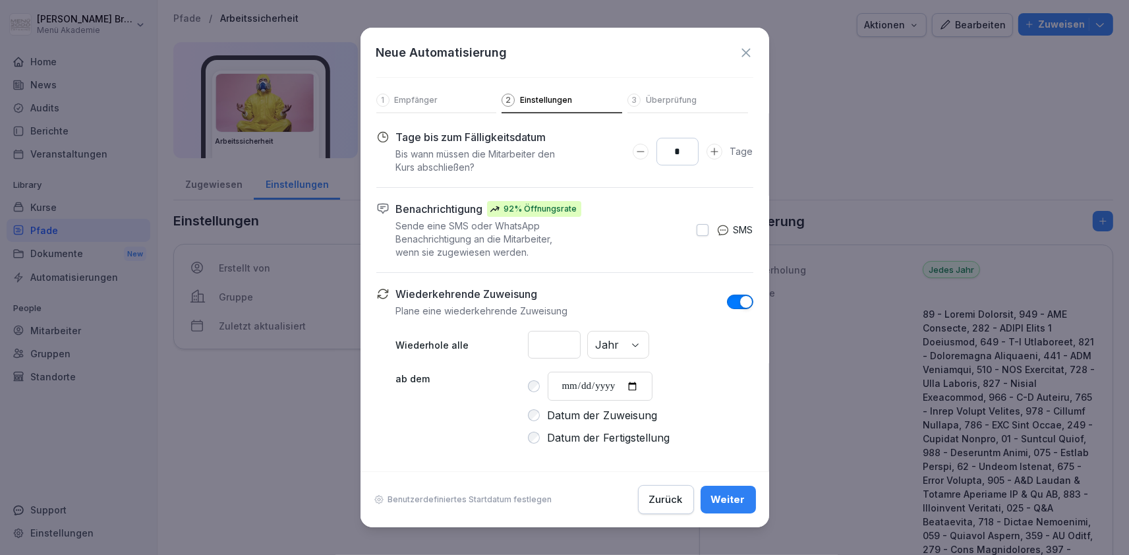
click at [712, 154] on icon "Days to complete number input erhöhen" at bounding box center [714, 151] width 11 height 11
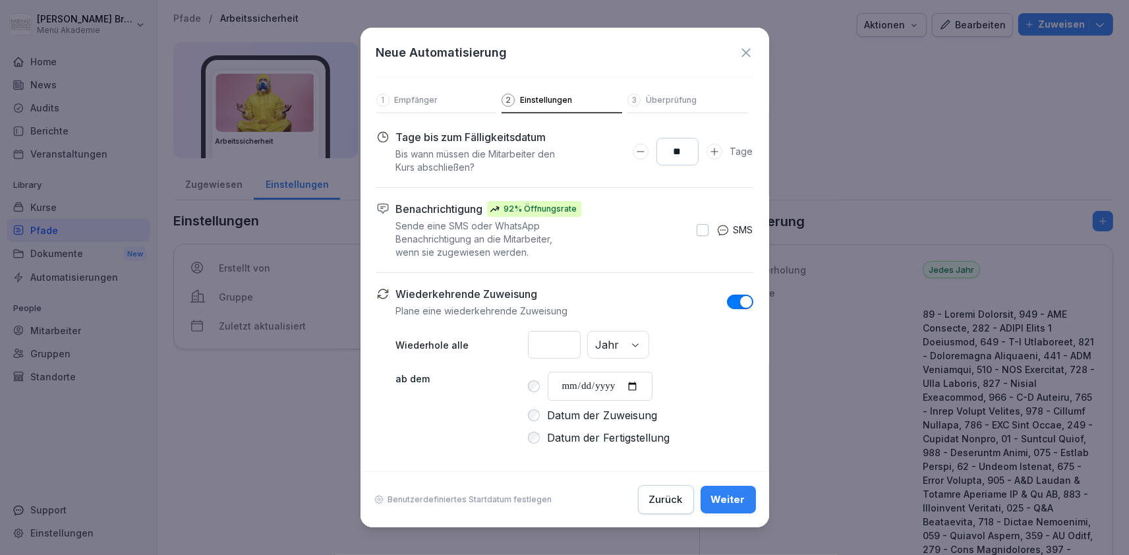
click at [712, 154] on icon "Days to complete number input erhöhen" at bounding box center [714, 151] width 11 height 11
type input "**"
click at [712, 154] on icon "Days to complete number input erhöhen" at bounding box center [714, 151] width 11 height 11
click at [730, 511] on button "Weiter" at bounding box center [727, 500] width 55 height 28
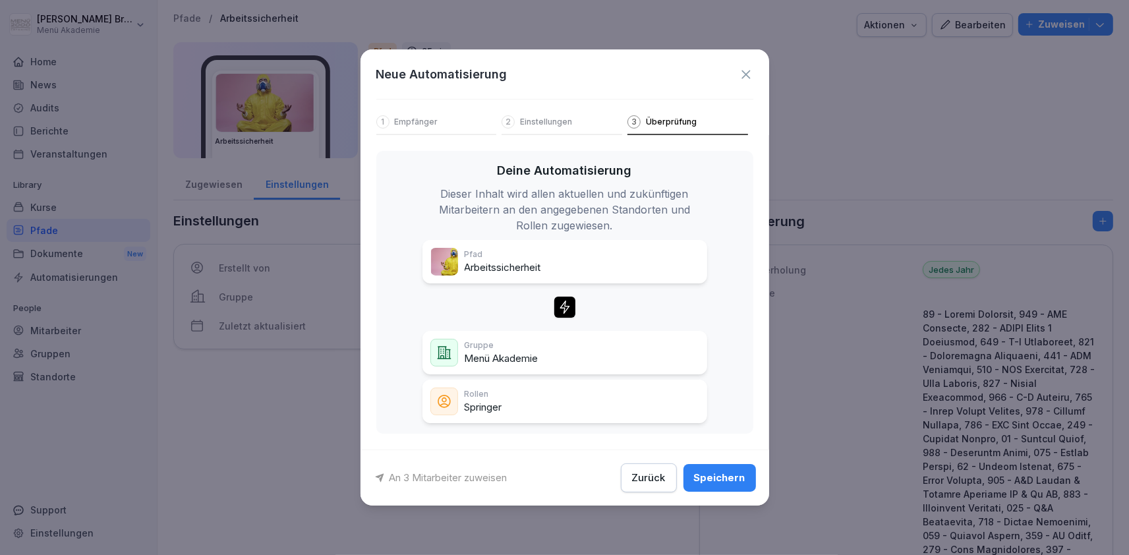
click at [731, 482] on div "Speichern" at bounding box center [719, 478] width 51 height 14
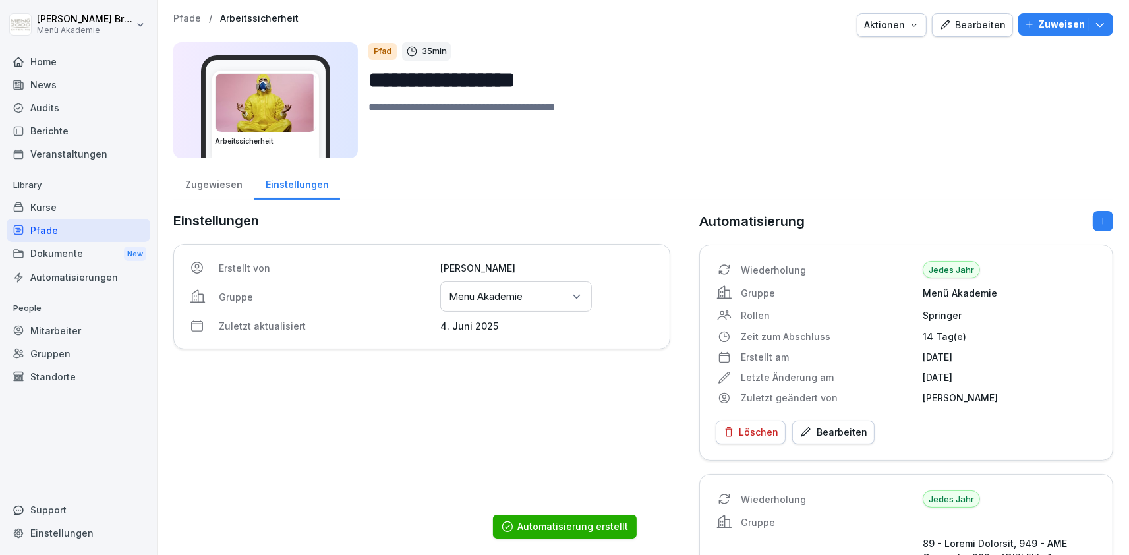
click at [40, 231] on div "Pfade" at bounding box center [79, 230] width 144 height 23
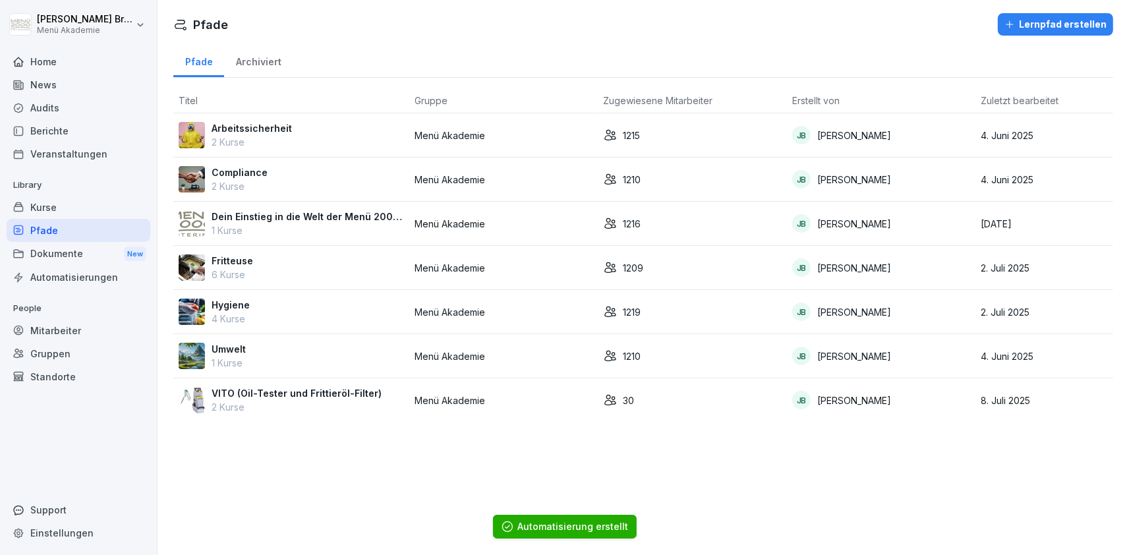
click at [229, 298] on td "Hygiene 4 Kurse" at bounding box center [291, 312] width 236 height 44
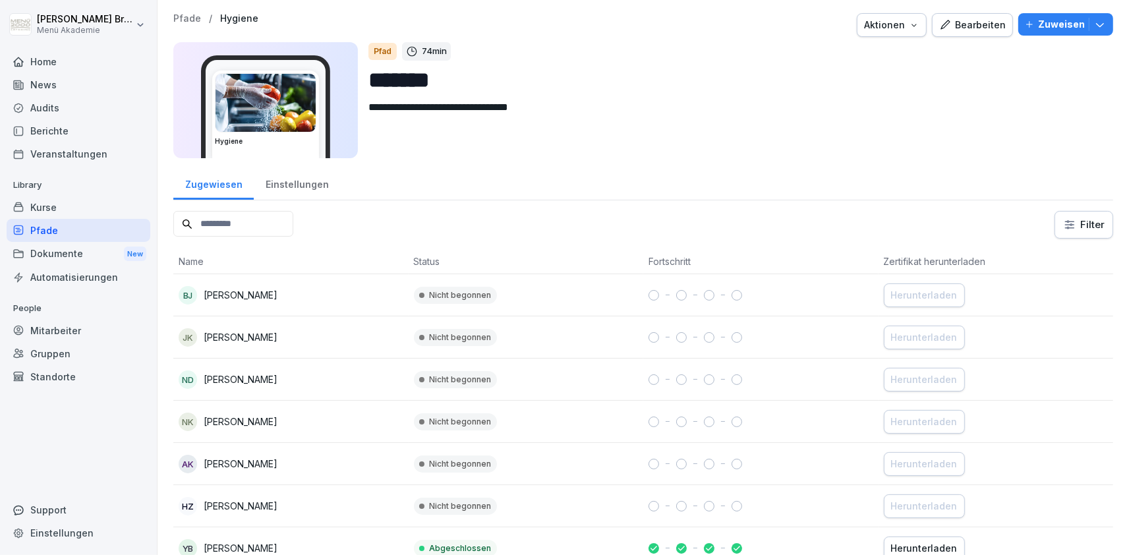
click at [1064, 17] on button "Zuweisen" at bounding box center [1065, 24] width 95 height 22
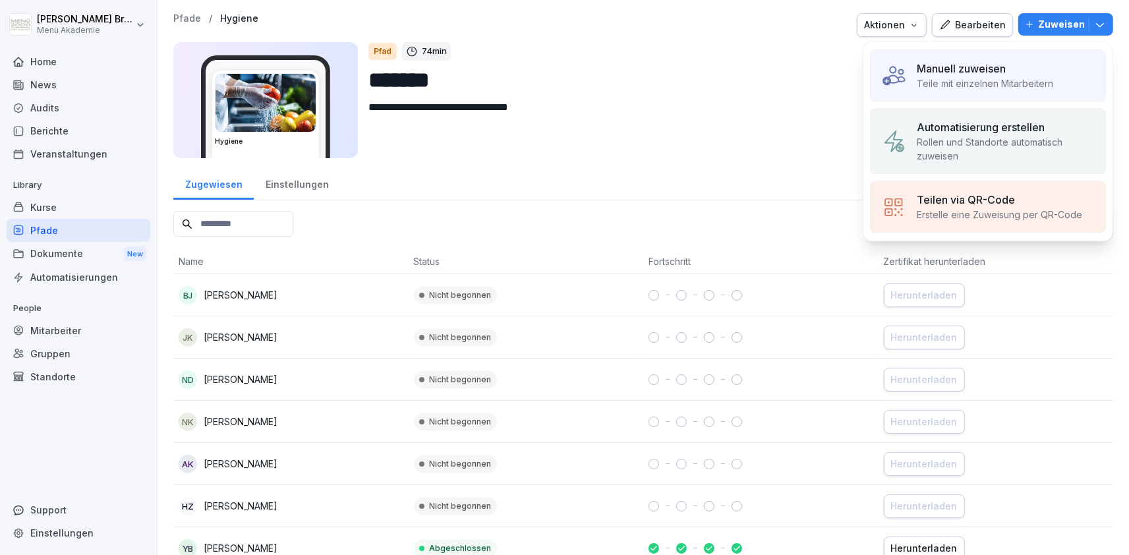
click at [757, 101] on textarea "**********" at bounding box center [735, 129] width 734 height 59
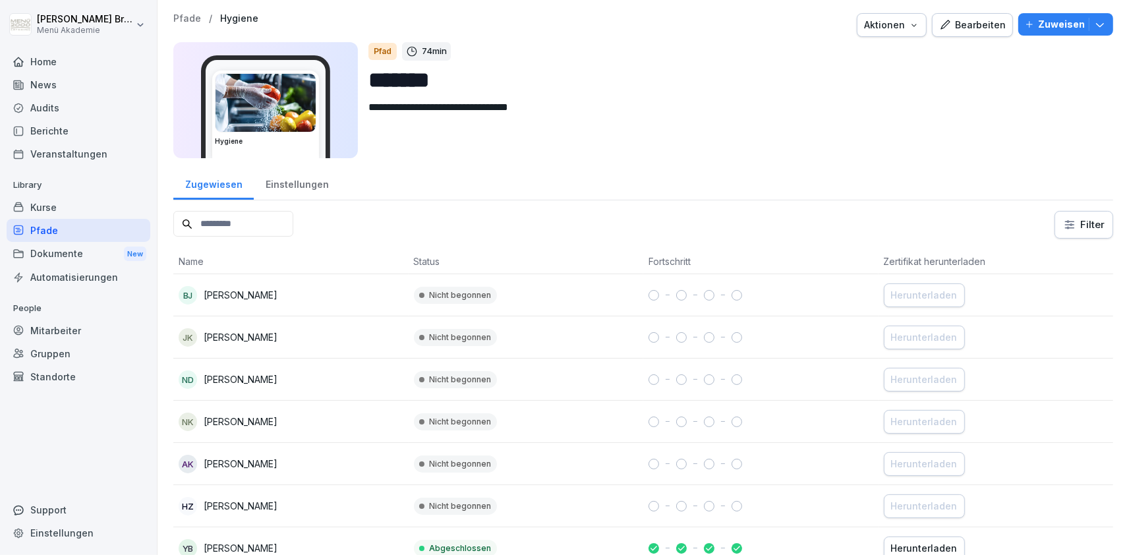
click at [299, 177] on div "Einstellungen" at bounding box center [297, 183] width 86 height 34
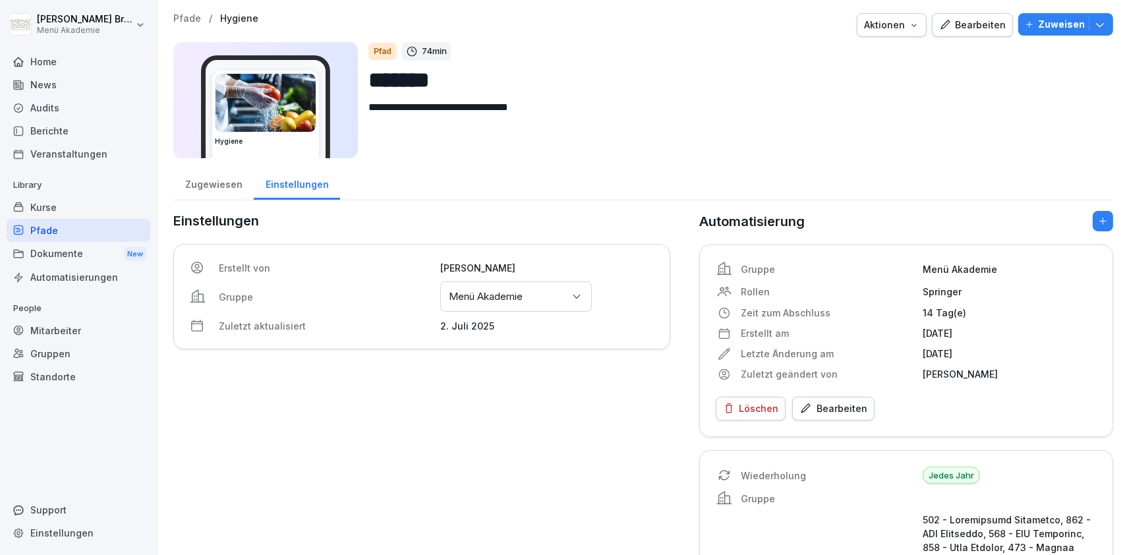
click at [810, 411] on div "Bearbeiten" at bounding box center [833, 408] width 68 height 14
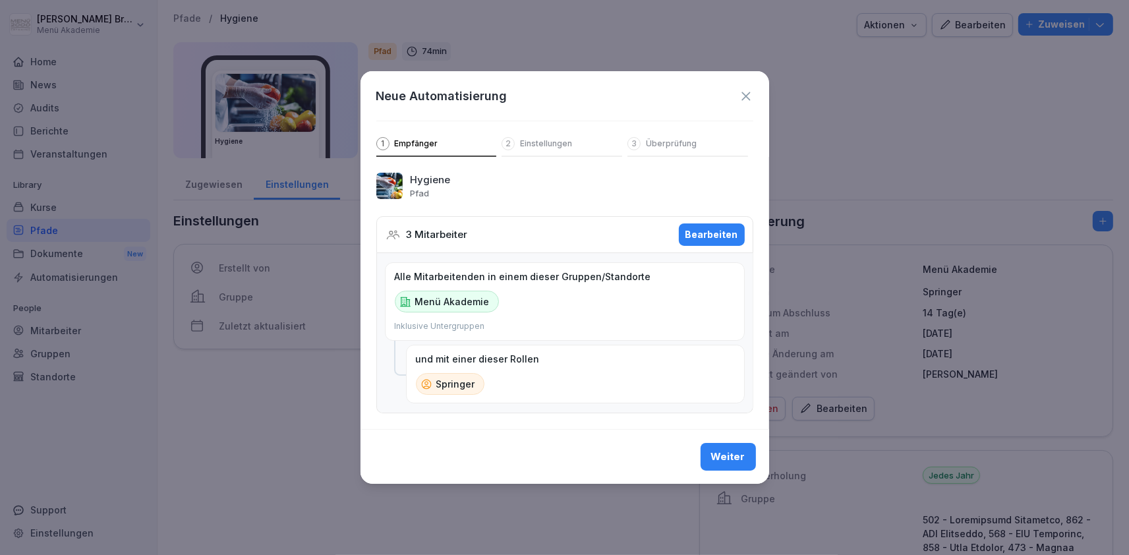
click at [717, 453] on div "Weiter" at bounding box center [728, 456] width 34 height 14
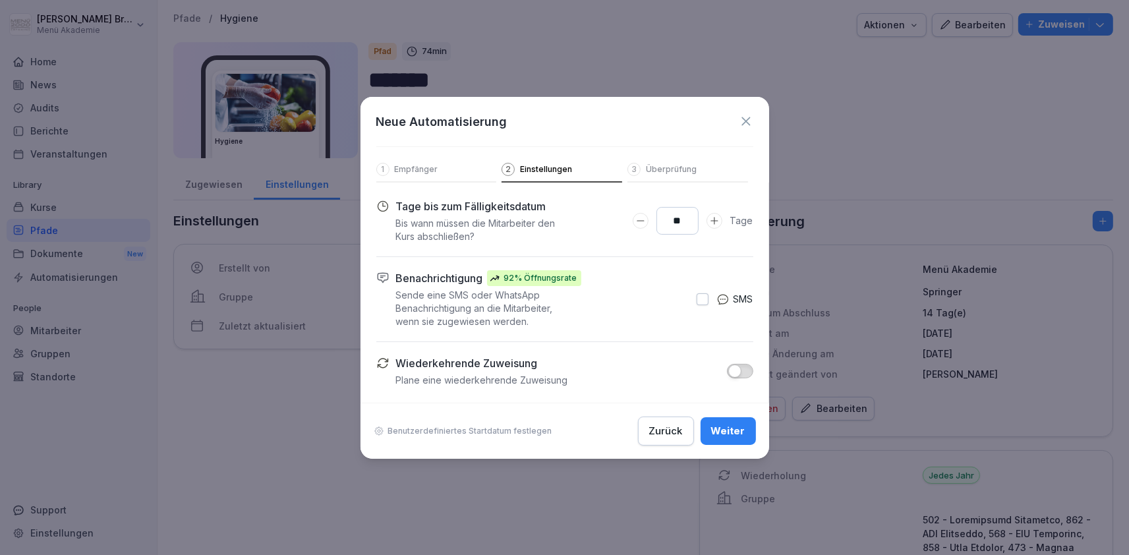
click at [747, 376] on button "button" at bounding box center [740, 371] width 26 height 14
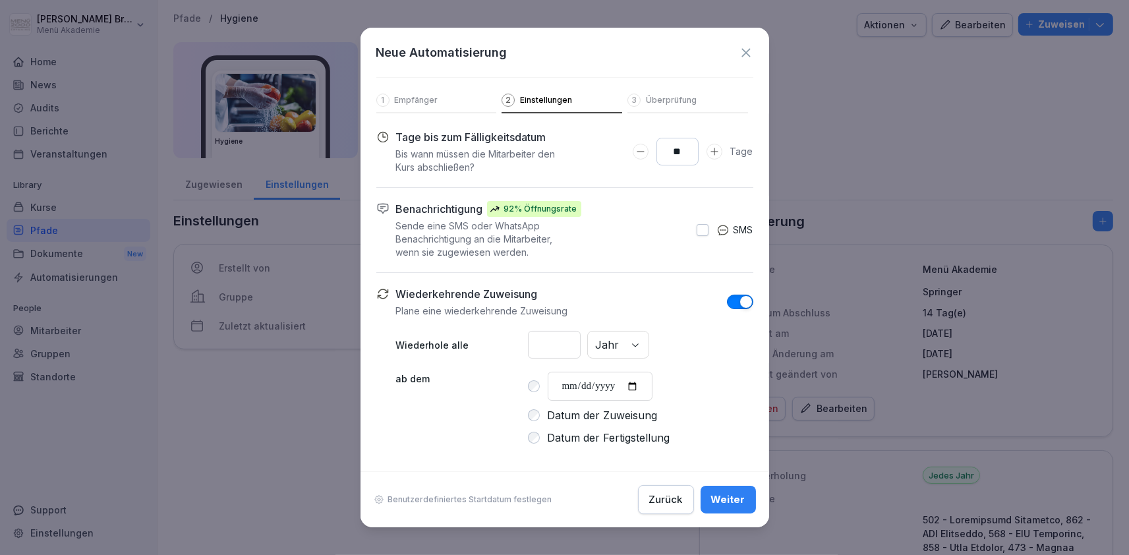
click at [546, 438] on div "Datum der Fertigstellung" at bounding box center [640, 438] width 225 height 16
click at [727, 497] on div "Weiter" at bounding box center [728, 499] width 34 height 14
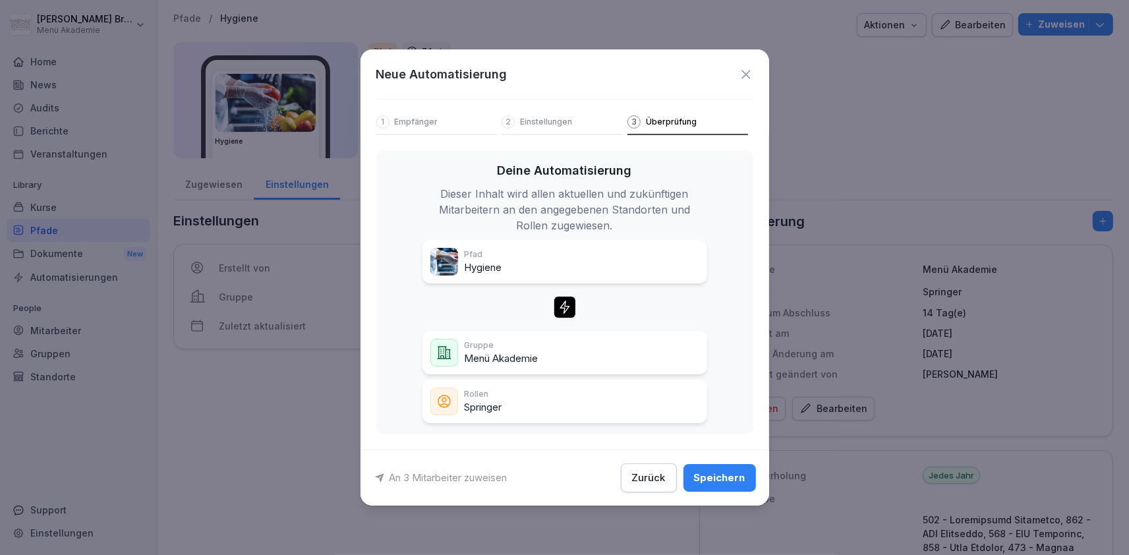
click at [758, 466] on div "An 3 Mitarbeiter zuweisen Zurück Speichern" at bounding box center [564, 477] width 409 height 56
click at [734, 478] on div "Speichern" at bounding box center [719, 478] width 51 height 14
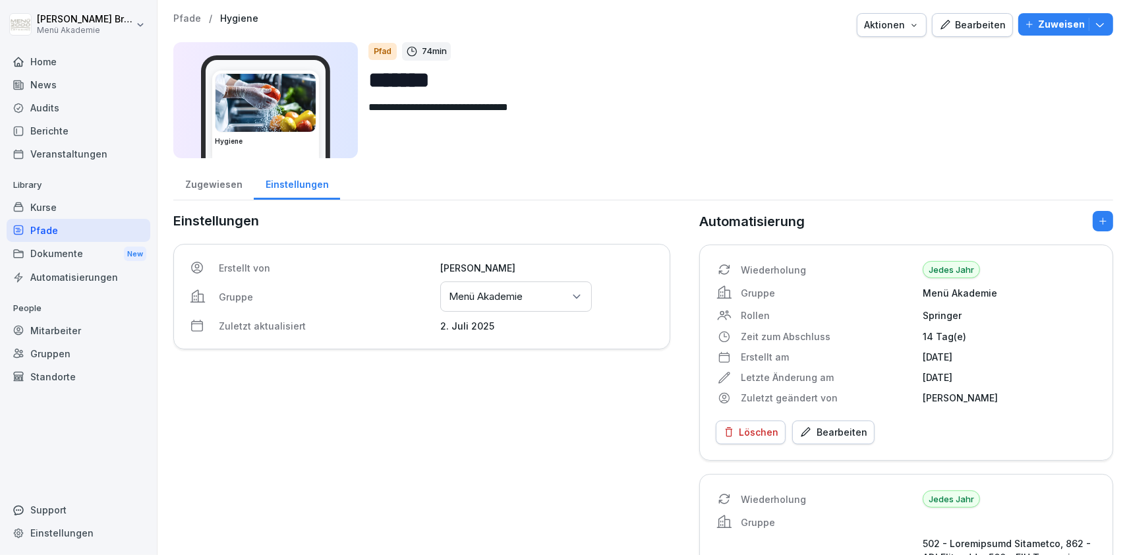
click at [59, 226] on div "Pfade" at bounding box center [79, 230] width 144 height 23
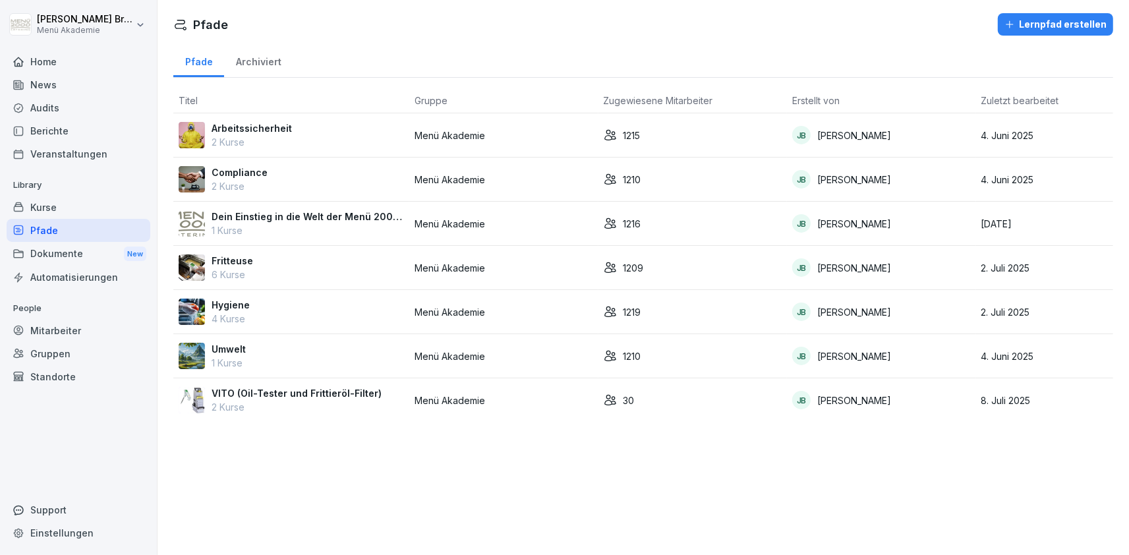
click at [242, 173] on p "Compliance" at bounding box center [240, 172] width 56 height 14
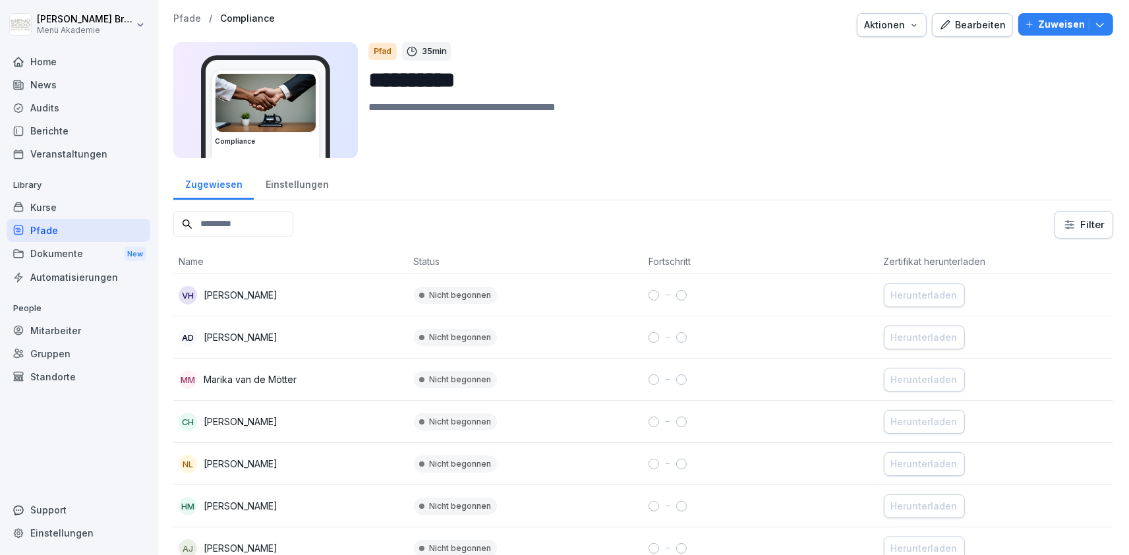
click at [1077, 27] on p "Zuweisen" at bounding box center [1061, 24] width 47 height 14
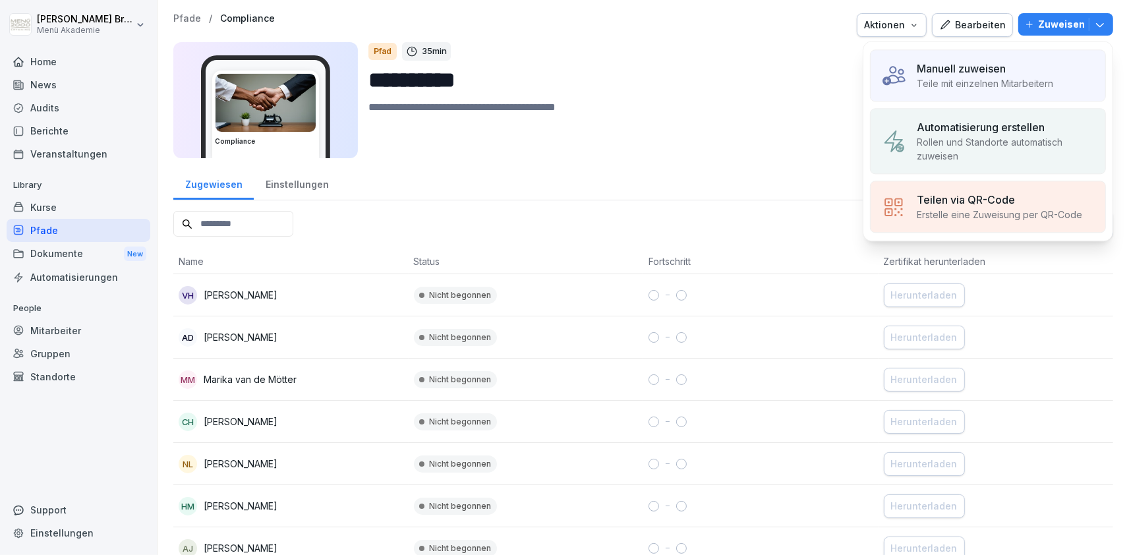
click at [1000, 138] on p "Rollen und Standorte automatisch zuweisen" at bounding box center [1006, 149] width 178 height 28
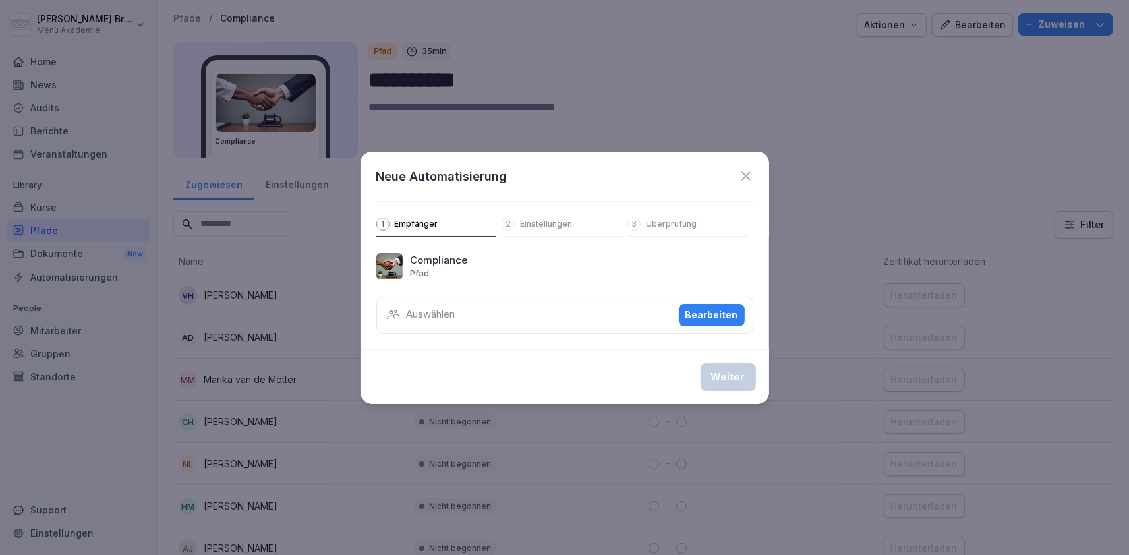
click at [534, 299] on div "Auswählen Bearbeiten" at bounding box center [564, 315] width 377 height 37
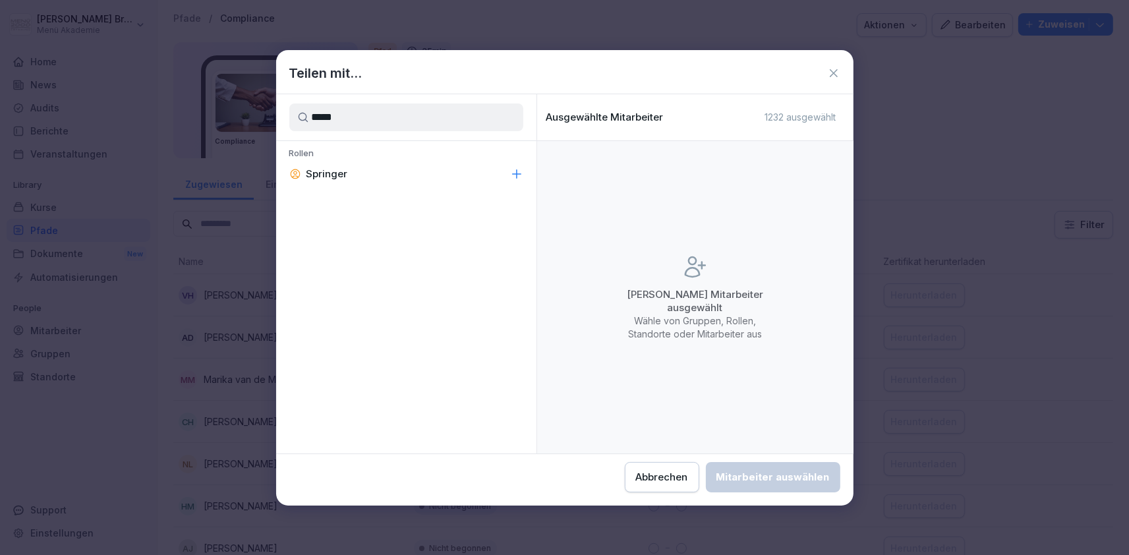
type input "*****"
click at [430, 175] on div "Springer" at bounding box center [406, 174] width 260 height 24
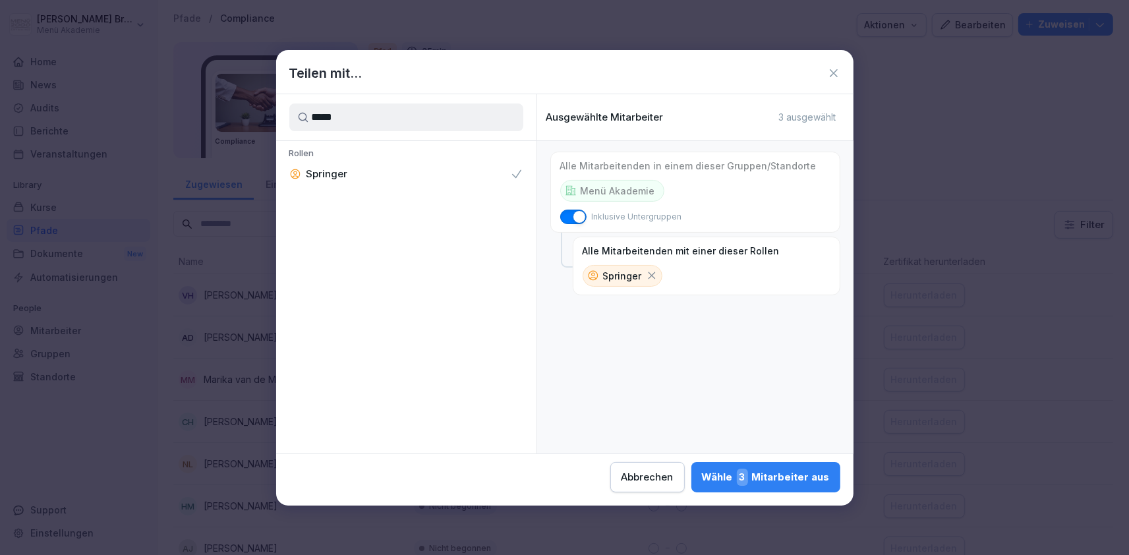
click at [702, 482] on div "Wähle 3 Mitarbeiter aus" at bounding box center [766, 477] width 128 height 17
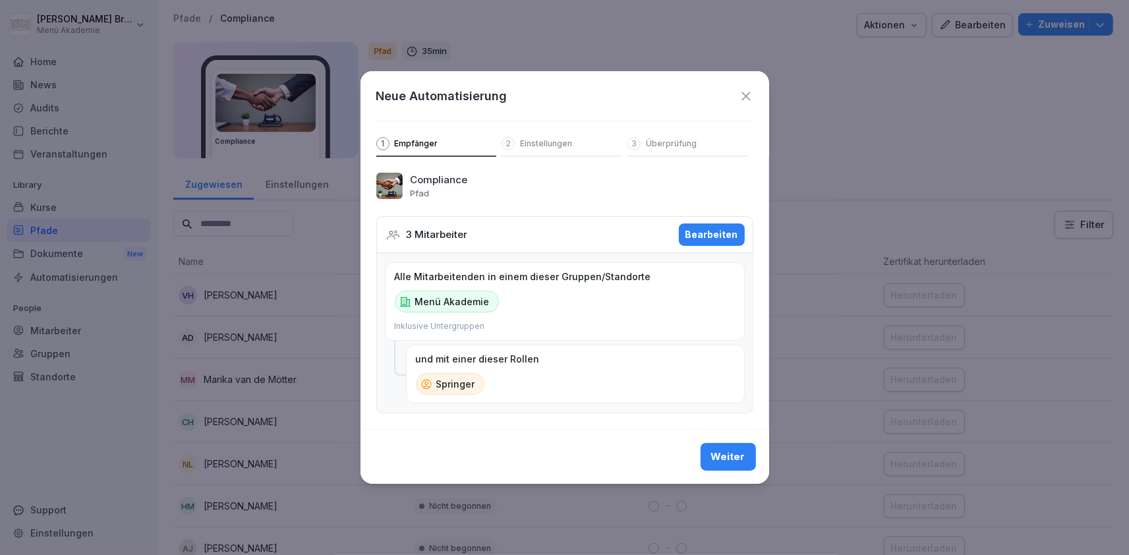
click at [724, 453] on div "Weiter" at bounding box center [728, 456] width 34 height 14
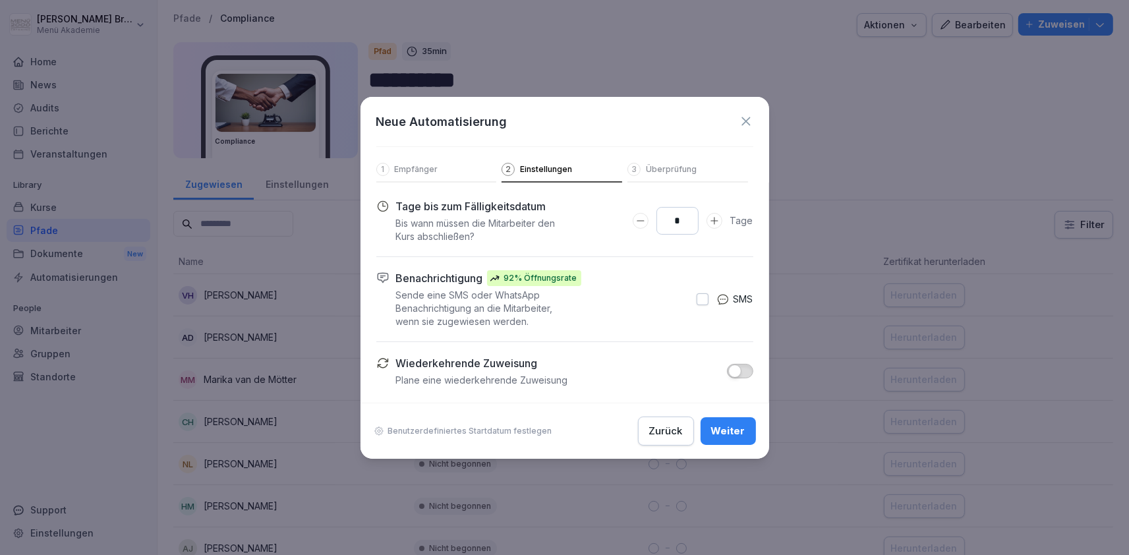
click at [710, 225] on button "Days to complete number input erhöhen" at bounding box center [714, 221] width 16 height 16
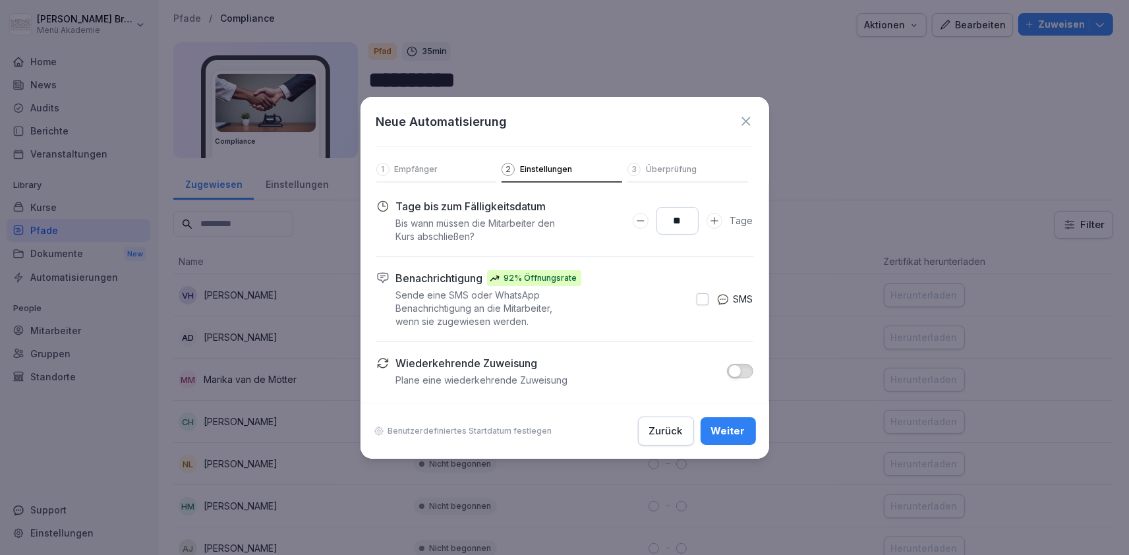
click at [710, 225] on button "Days to complete number input erhöhen" at bounding box center [714, 221] width 16 height 16
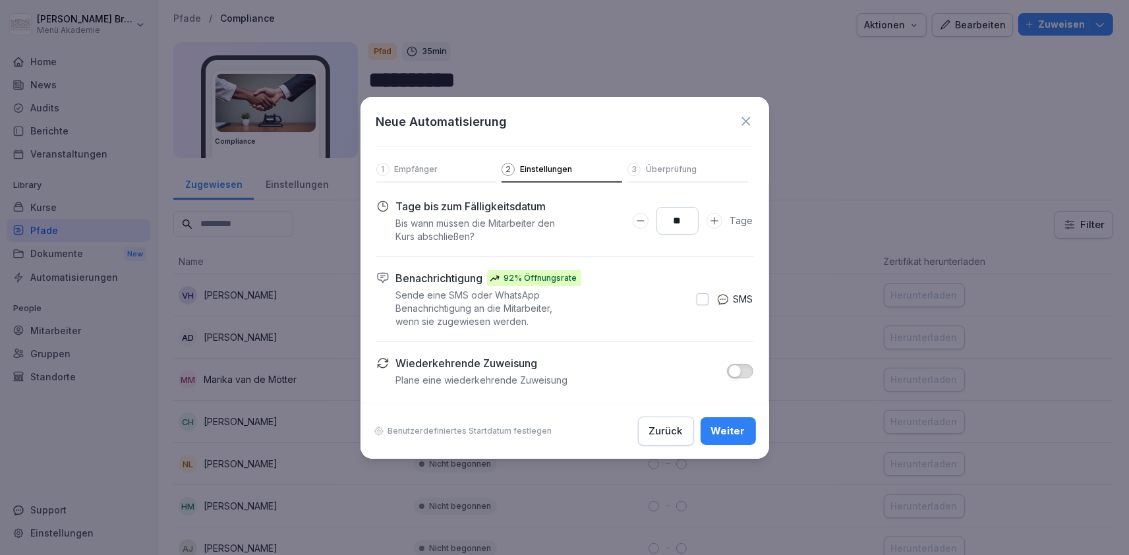
click at [720, 221] on icon "Days to complete number input erhöhen" at bounding box center [714, 220] width 11 height 11
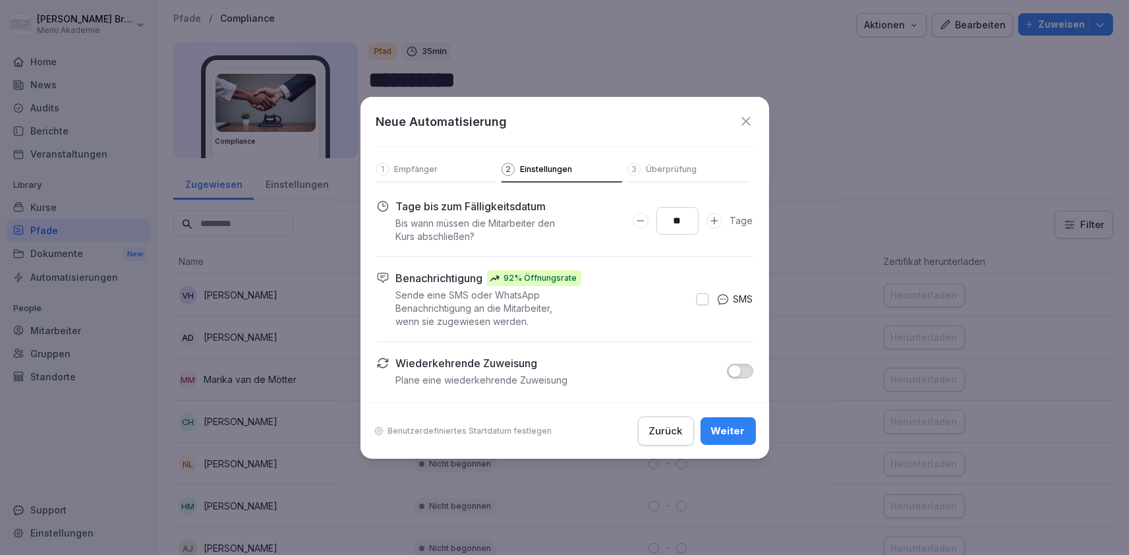
click at [720, 221] on icon "Days to complete number input erhöhen" at bounding box center [714, 220] width 11 height 11
type input "**"
click at [749, 366] on button "button" at bounding box center [740, 371] width 26 height 14
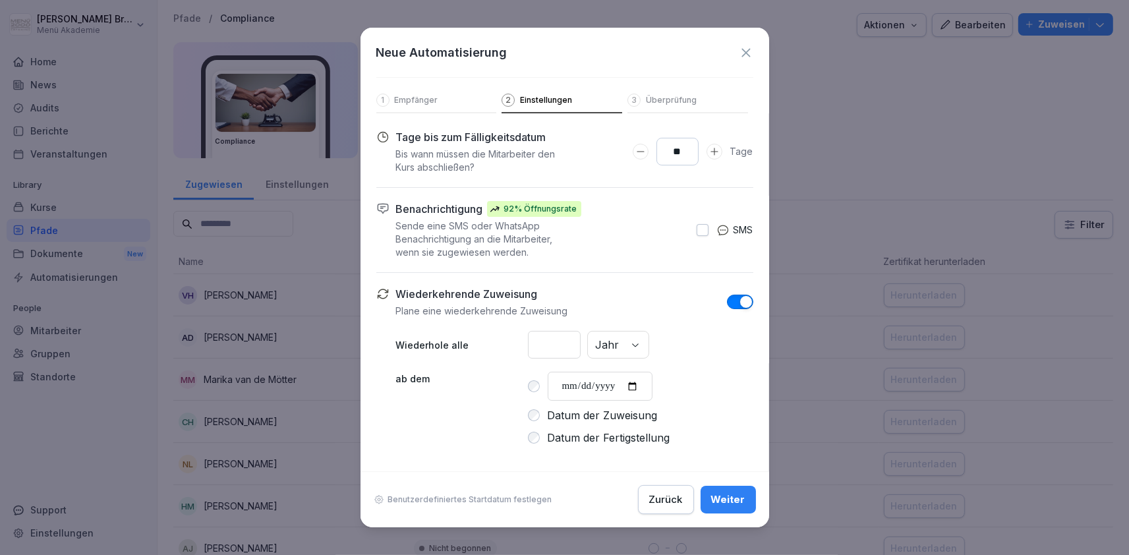
click at [566, 432] on label "Datum der Fertigstellung" at bounding box center [609, 438] width 123 height 16
click at [739, 510] on button "Weiter" at bounding box center [727, 500] width 55 height 28
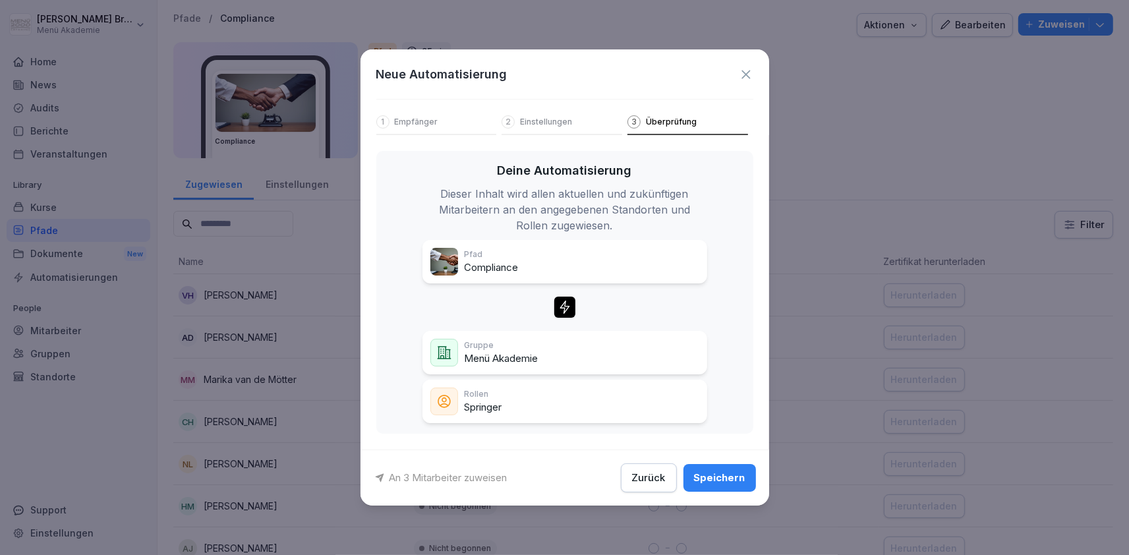
click at [741, 480] on div "Speichern" at bounding box center [719, 478] width 51 height 14
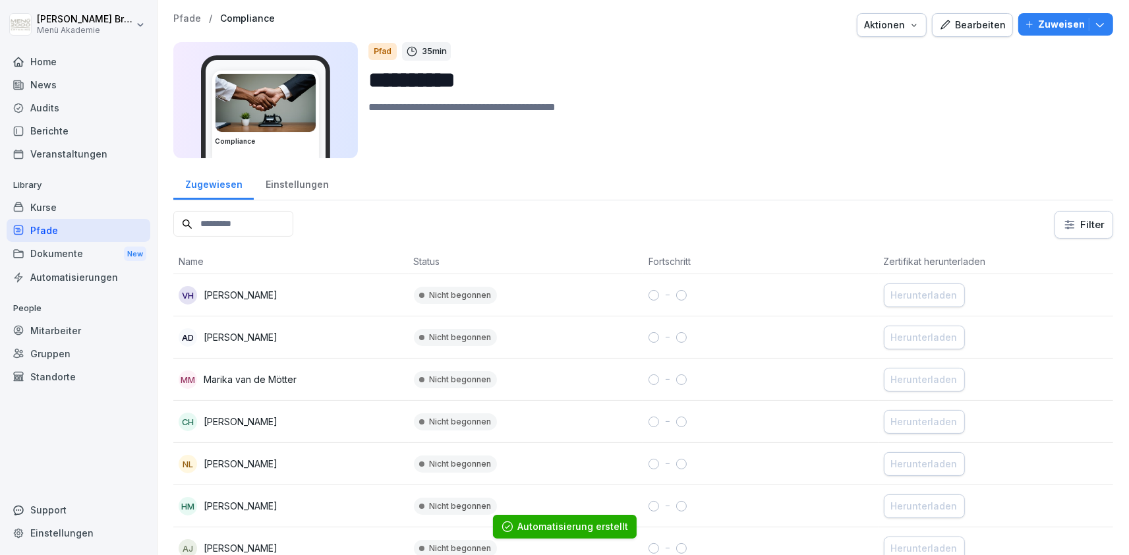
click at [79, 234] on div "Pfade" at bounding box center [79, 230] width 144 height 23
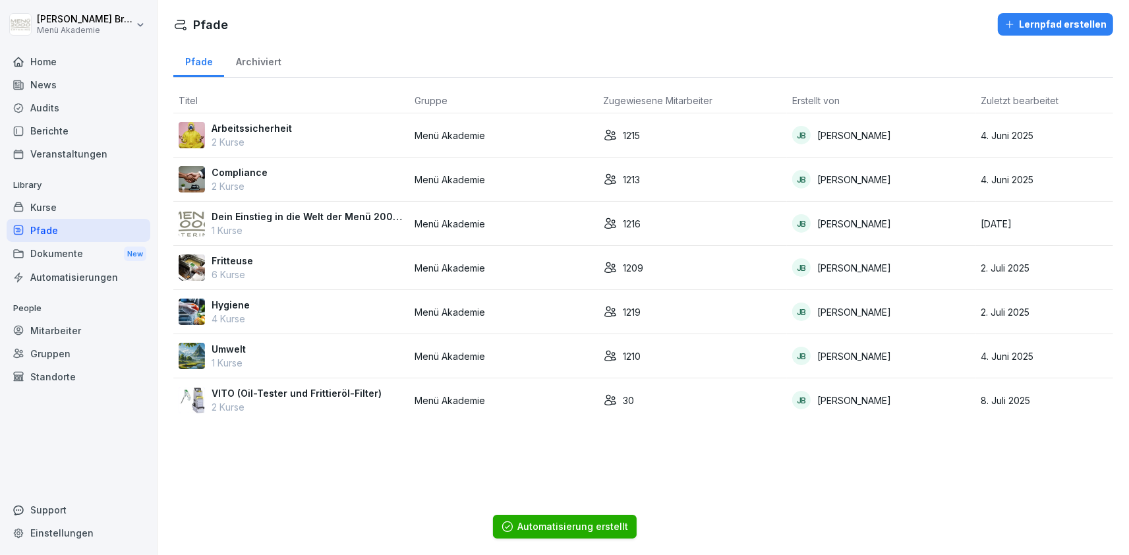
click at [249, 263] on p "Fritteuse" at bounding box center [233, 261] width 42 height 14
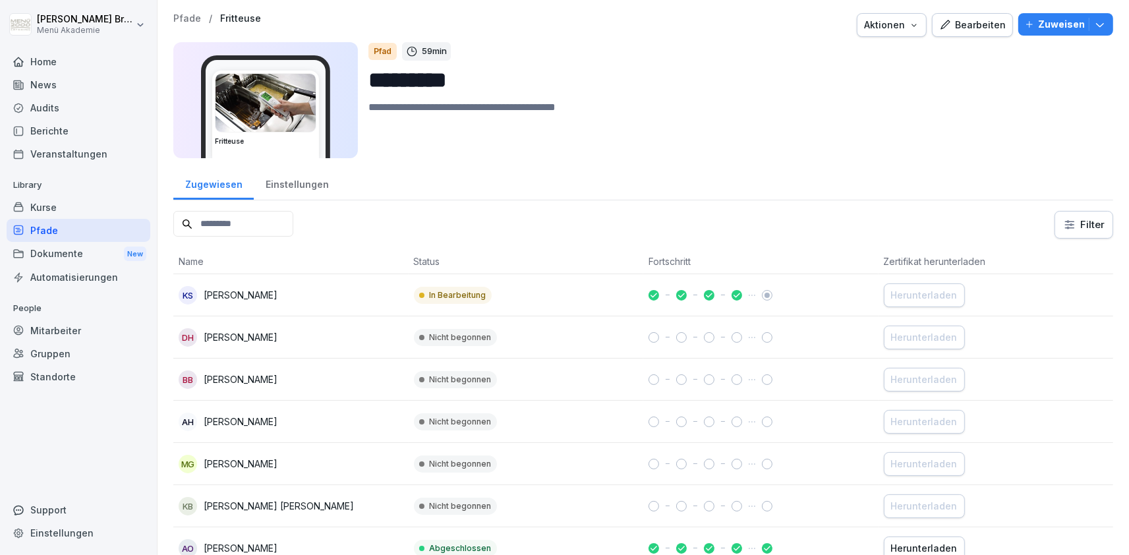
click at [1034, 20] on icon "button" at bounding box center [1029, 24] width 9 height 9
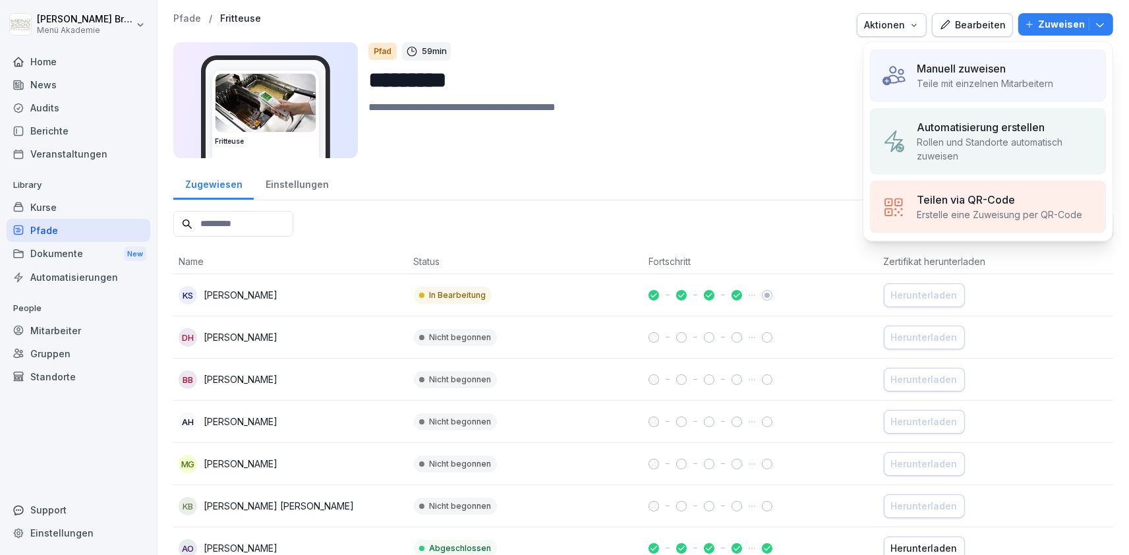
click at [985, 143] on p "Rollen und Standorte automatisch zuweisen" at bounding box center [1006, 149] width 178 height 28
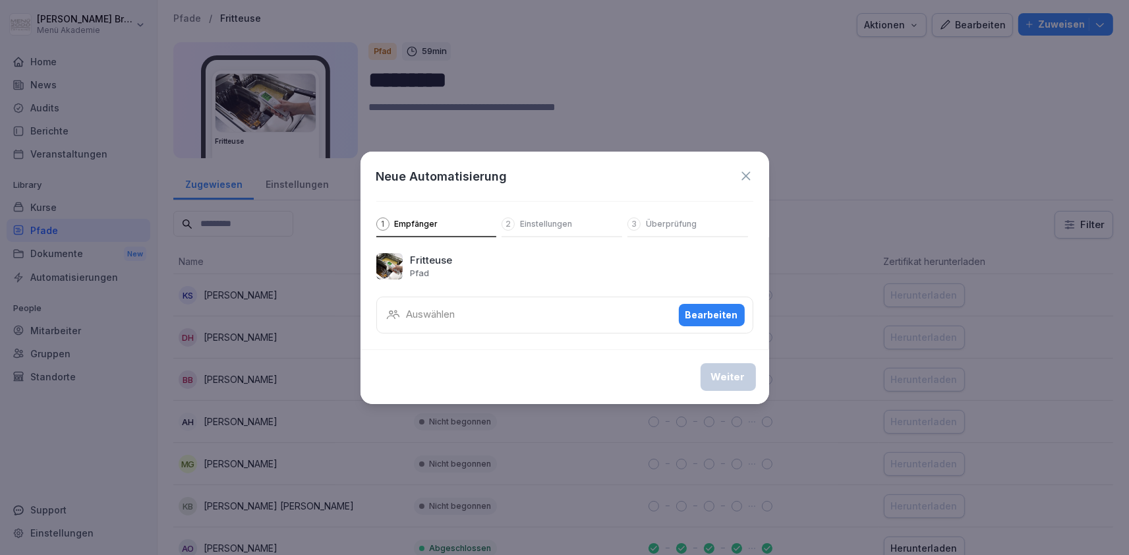
click at [435, 320] on p "Auswählen" at bounding box center [431, 314] width 49 height 15
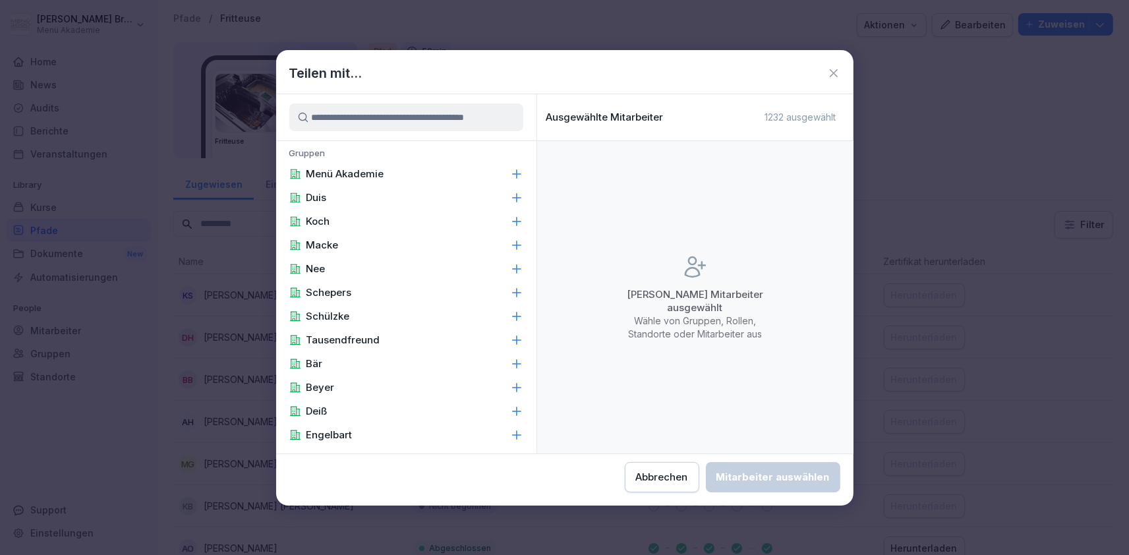
click at [414, 118] on input at bounding box center [406, 117] width 234 height 28
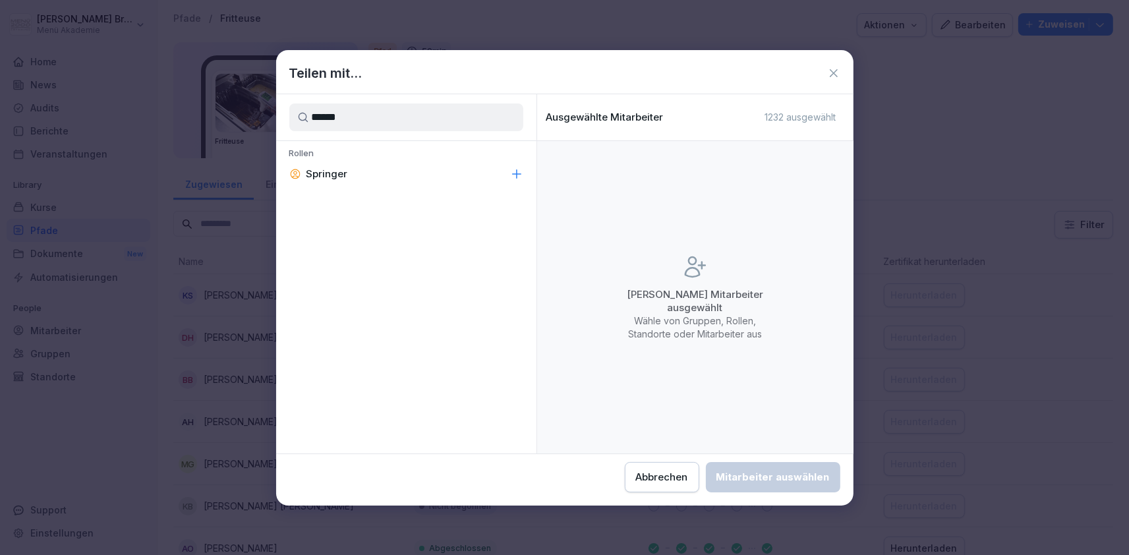
type input "******"
click at [364, 152] on p "Rollen" at bounding box center [406, 155] width 260 height 14
click at [357, 173] on div "Springer" at bounding box center [406, 174] width 260 height 24
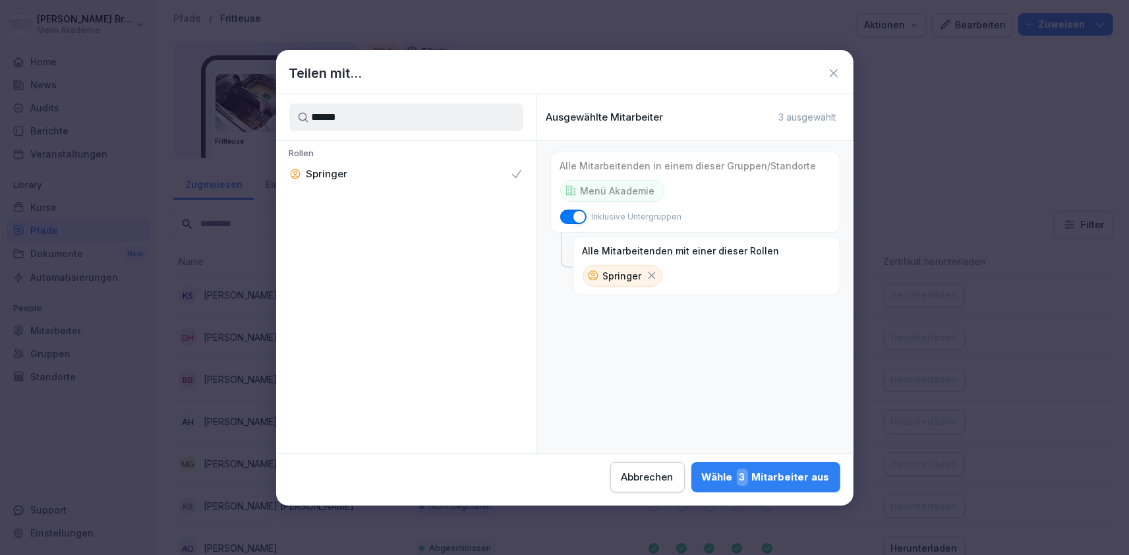
click at [702, 478] on div "Wähle 3 Mitarbeiter aus" at bounding box center [766, 477] width 128 height 17
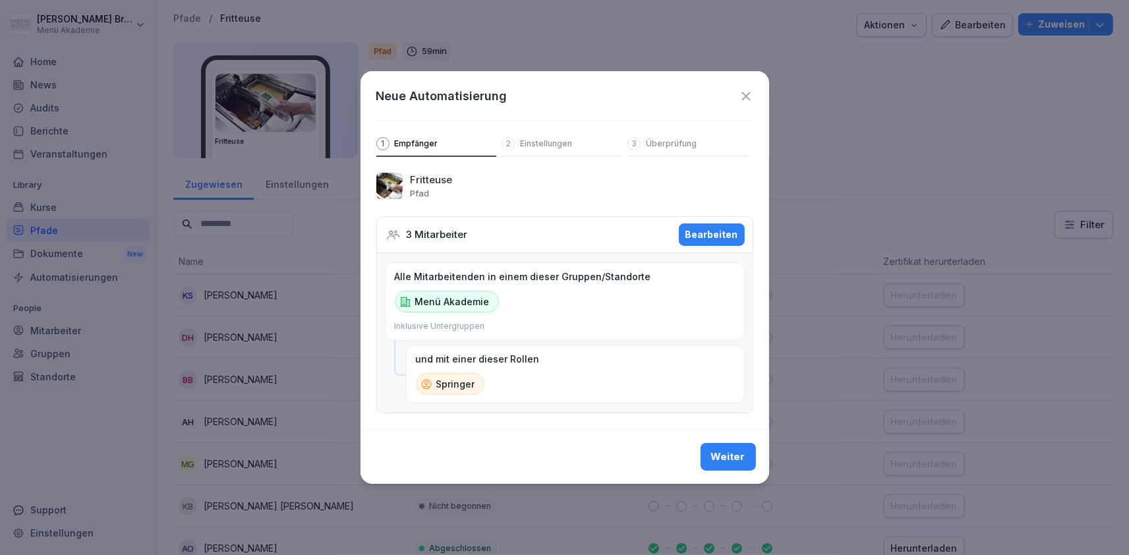
click at [734, 453] on div "Weiter" at bounding box center [728, 456] width 34 height 14
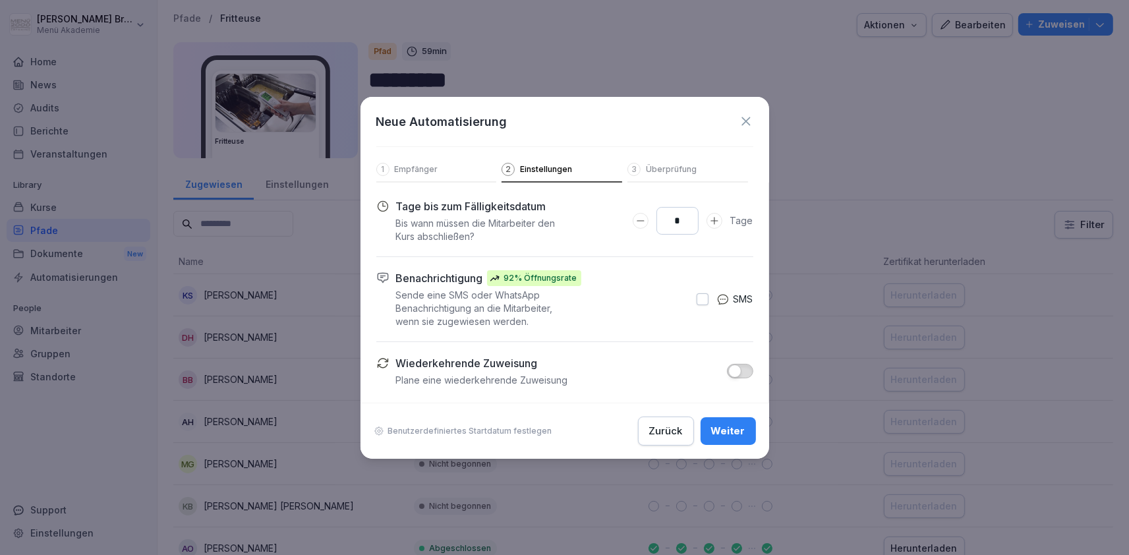
click at [716, 219] on icon "Days to complete number input erhöhen" at bounding box center [713, 220] width 7 height 7
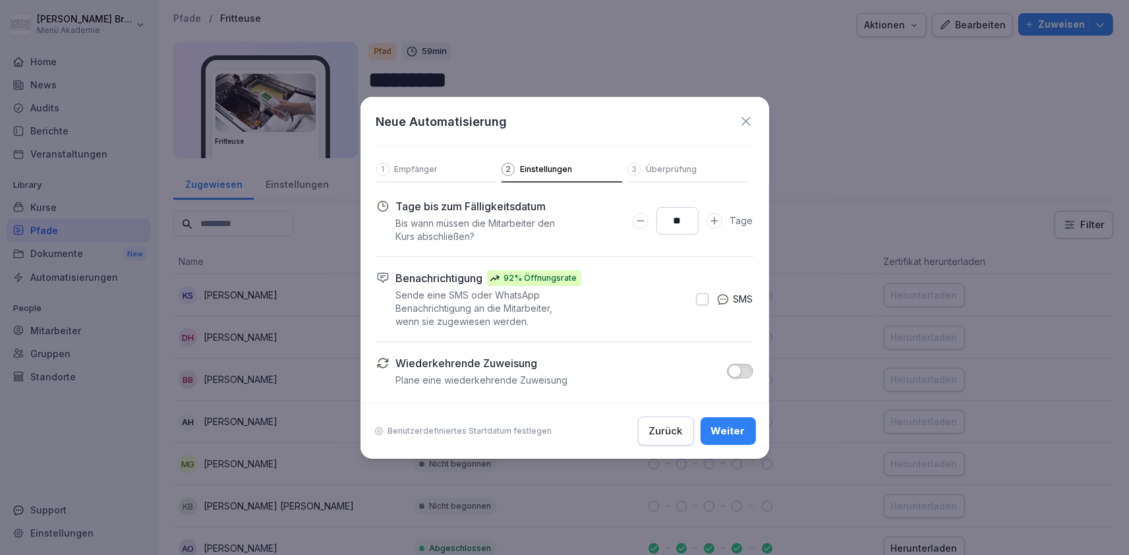
click at [716, 219] on icon "Days to complete number input erhöhen" at bounding box center [713, 220] width 7 height 7
type input "**"
click at [747, 374] on button "button" at bounding box center [740, 371] width 26 height 14
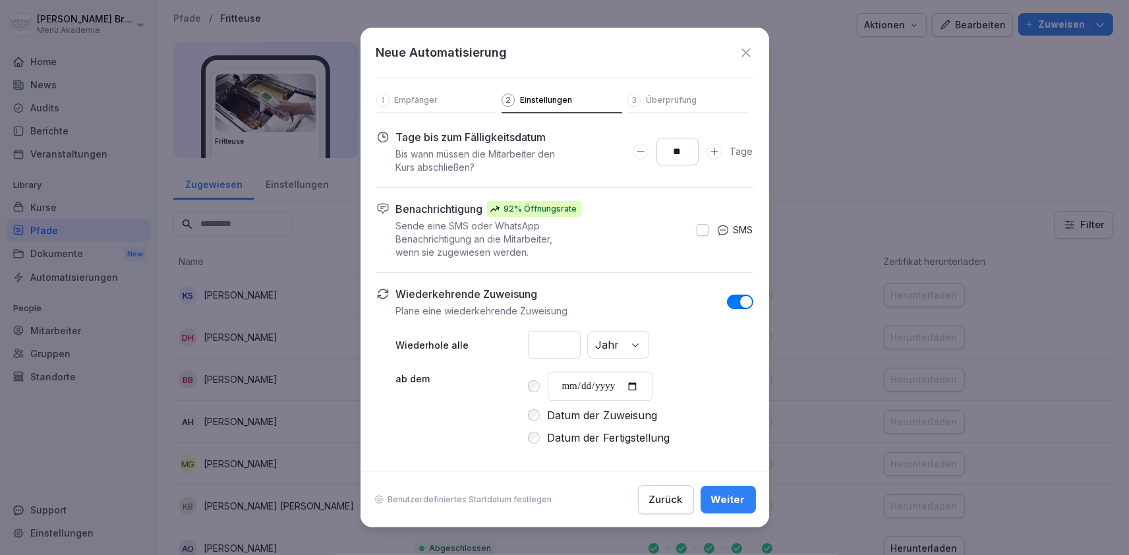
click at [722, 501] on div "Weiter" at bounding box center [728, 499] width 34 height 14
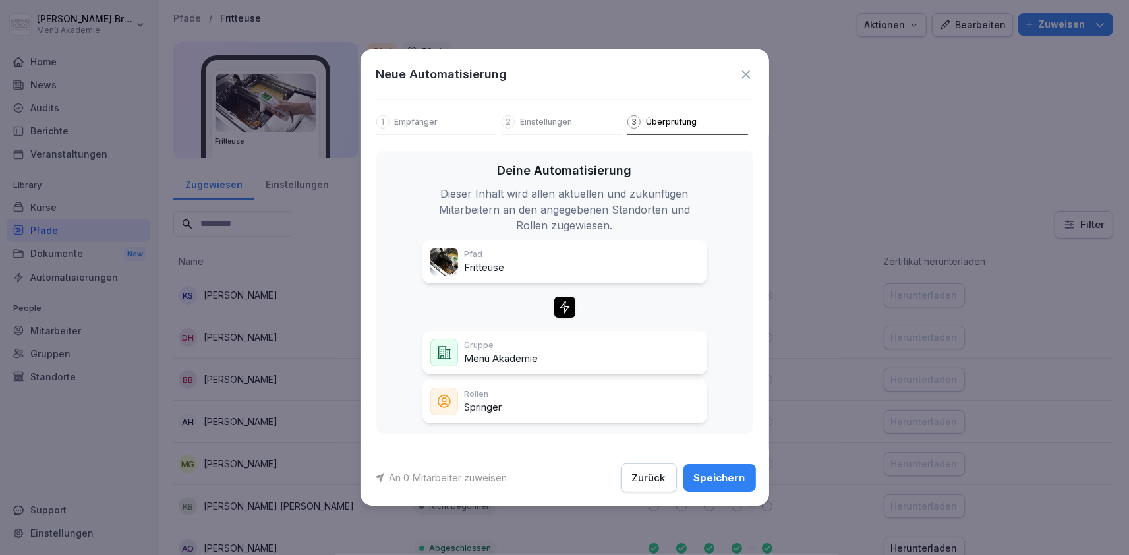
click at [650, 475] on div "Zurück" at bounding box center [649, 478] width 34 height 14
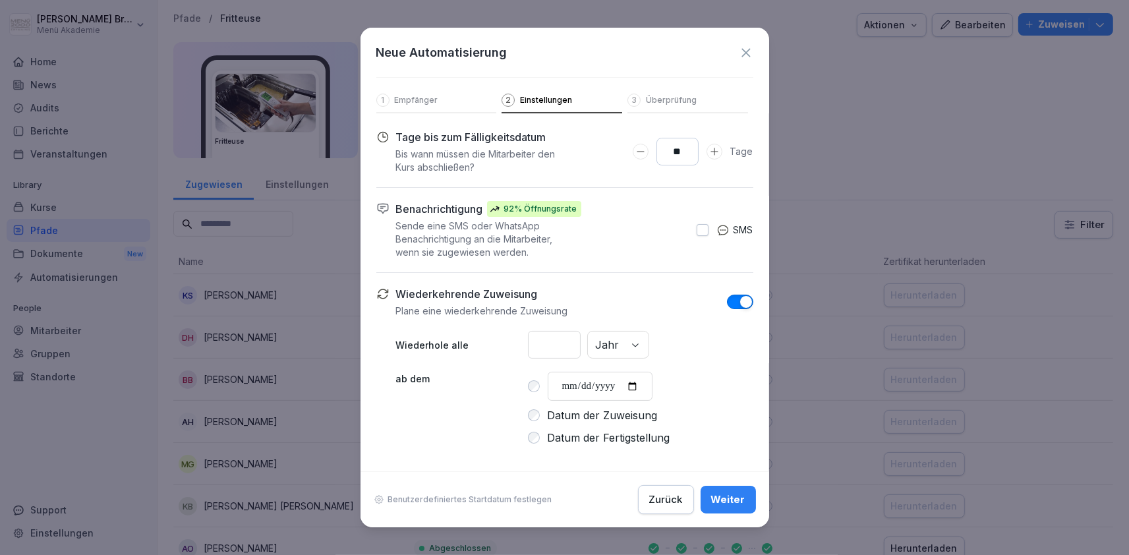
click at [754, 501] on button "Weiter" at bounding box center [727, 500] width 55 height 28
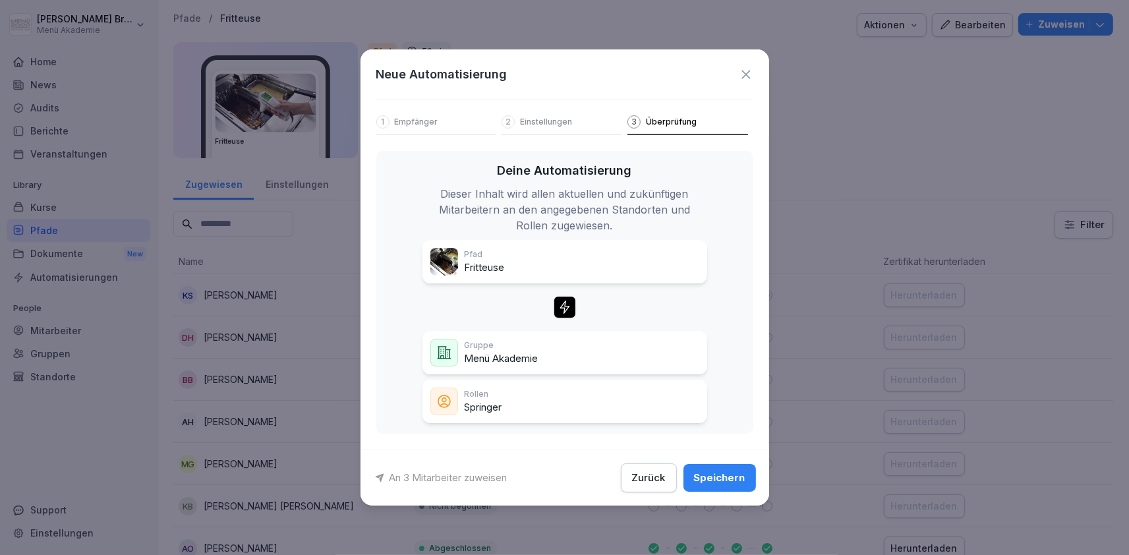
click at [729, 476] on div "Speichern" at bounding box center [719, 478] width 51 height 14
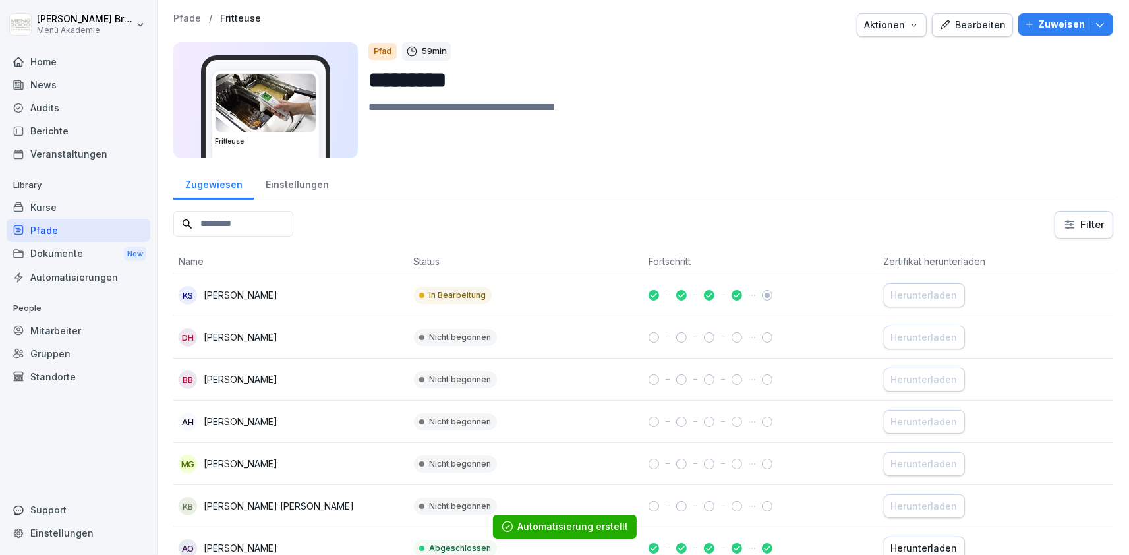
click at [59, 337] on div "Mitarbeiter" at bounding box center [79, 330] width 144 height 23
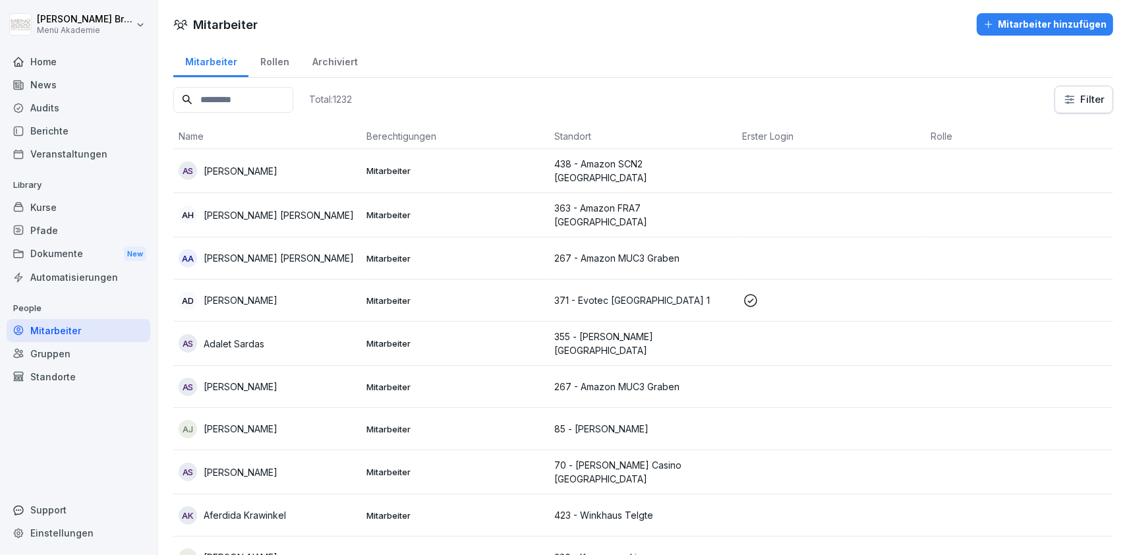
click at [50, 221] on div "Pfade" at bounding box center [79, 230] width 144 height 23
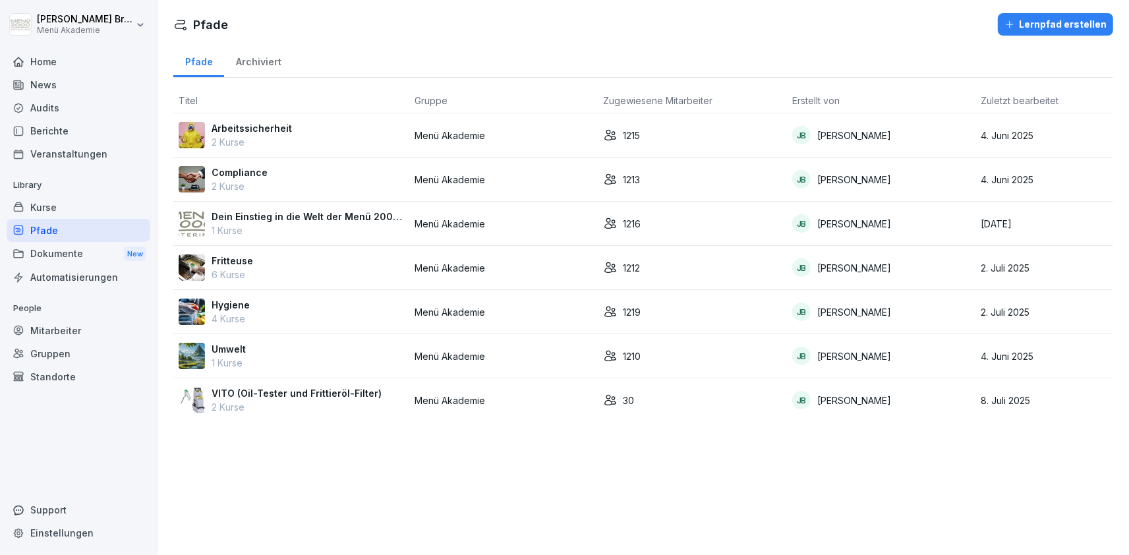
click at [244, 346] on p "Umwelt" at bounding box center [229, 349] width 34 height 14
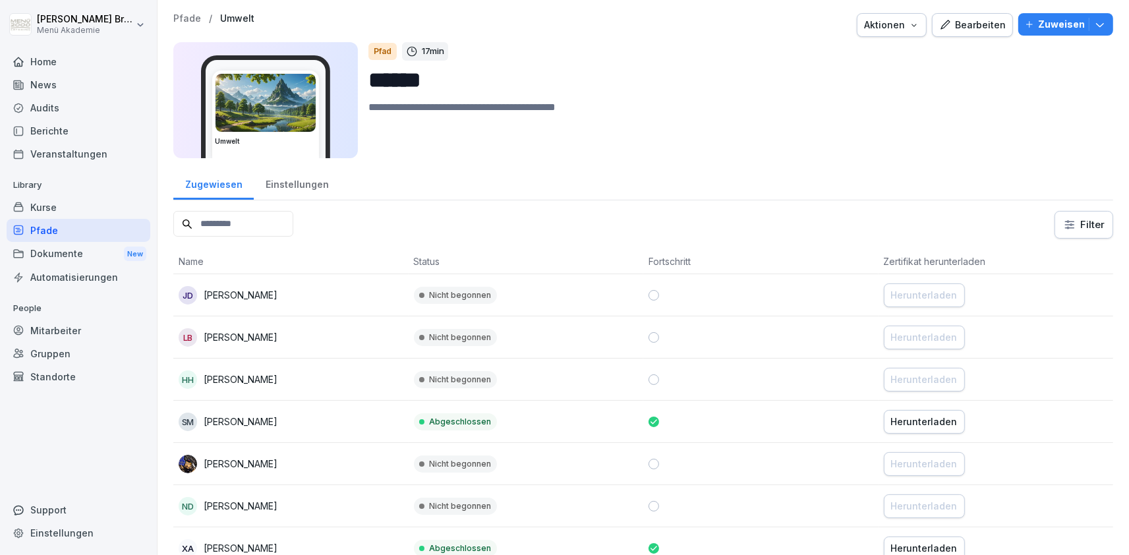
click at [1067, 24] on p "Zuweisen" at bounding box center [1061, 24] width 47 height 14
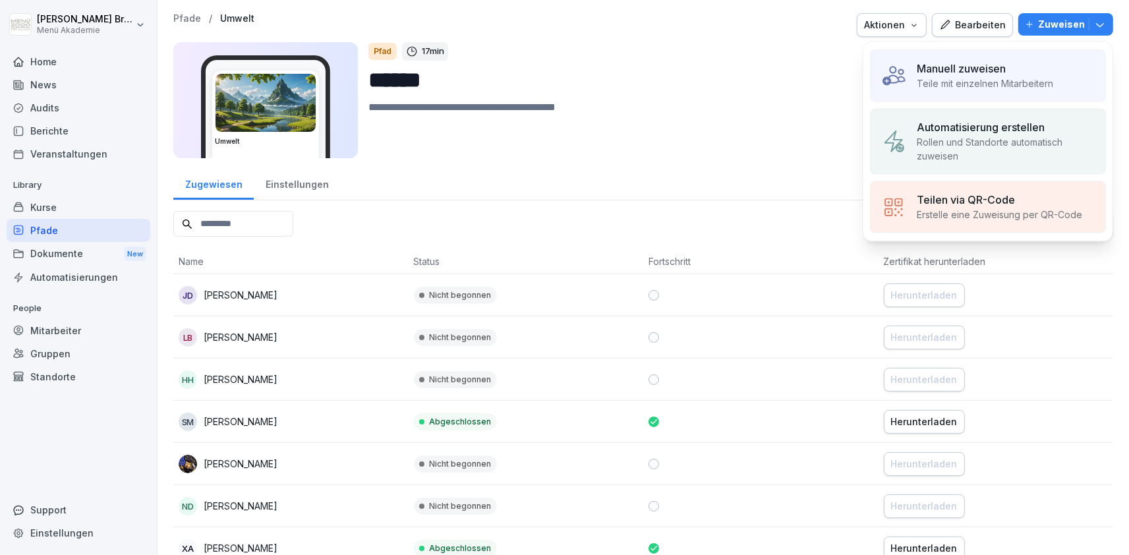
click at [1010, 134] on p "Automatisierung erstellen" at bounding box center [981, 127] width 128 height 16
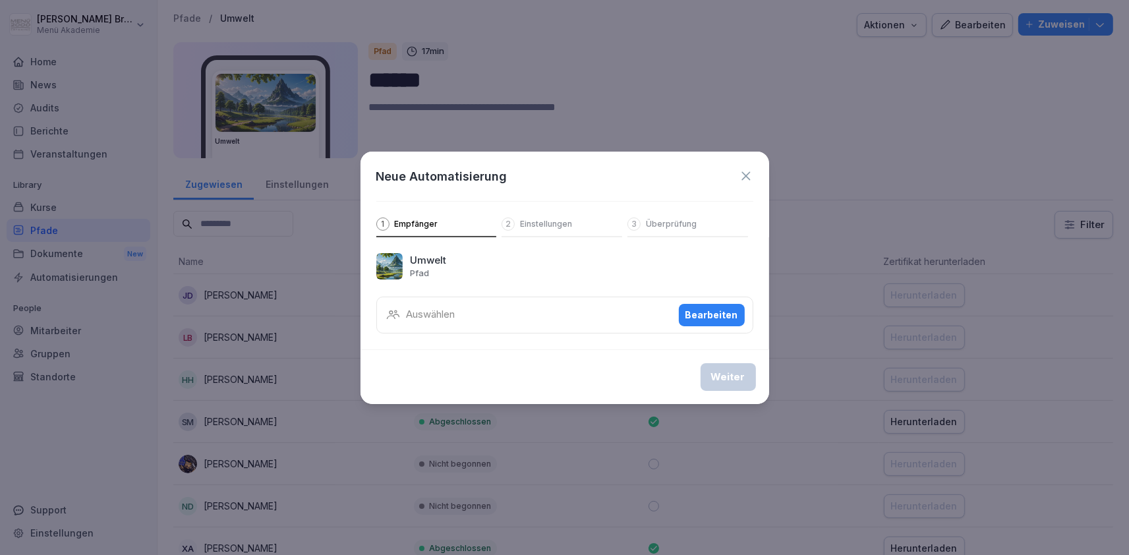
click at [591, 314] on div "Auswählen Bearbeiten" at bounding box center [564, 315] width 377 height 37
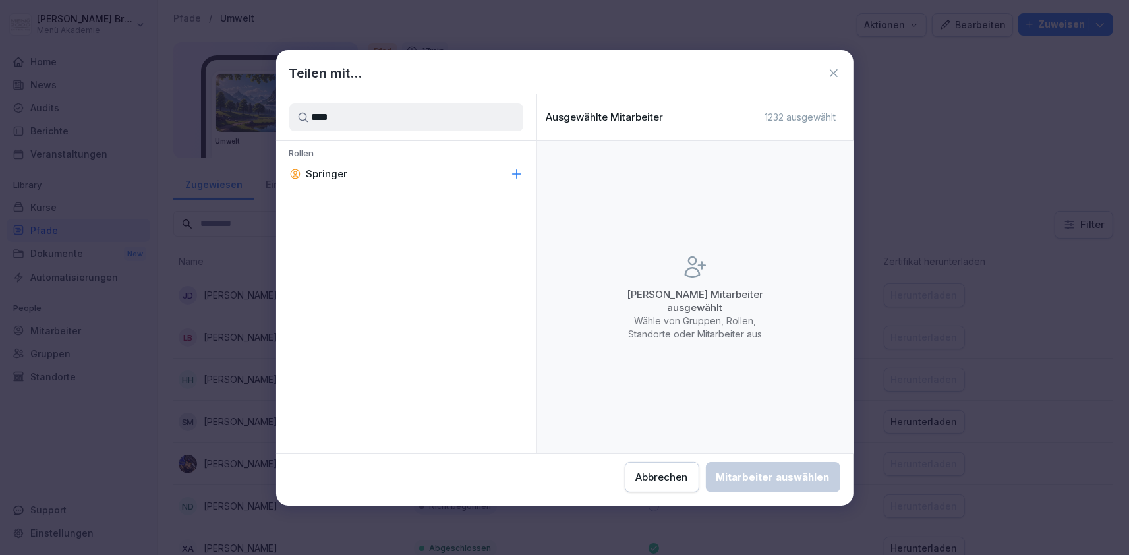
type input "****"
click at [515, 171] on icon at bounding box center [516, 173] width 13 height 13
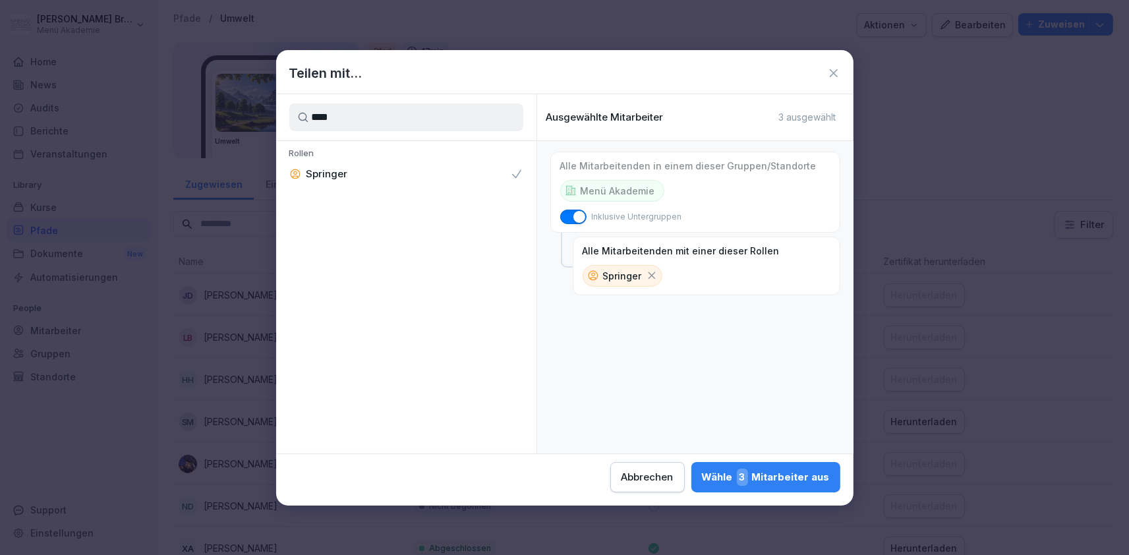
click at [702, 482] on div "Wähle 3 Mitarbeiter aus" at bounding box center [766, 477] width 128 height 17
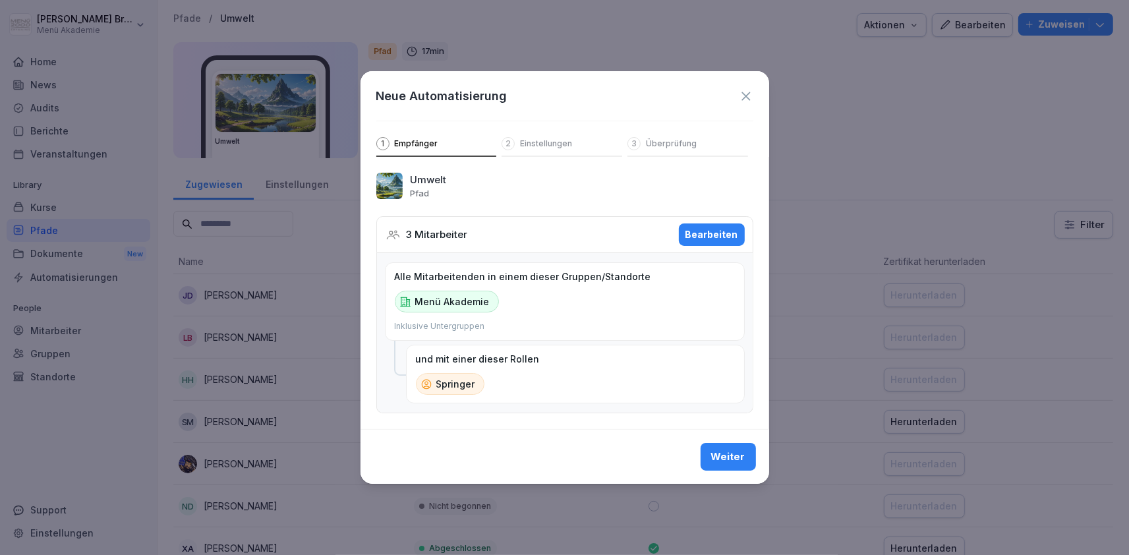
click at [735, 458] on div "Weiter" at bounding box center [728, 456] width 34 height 14
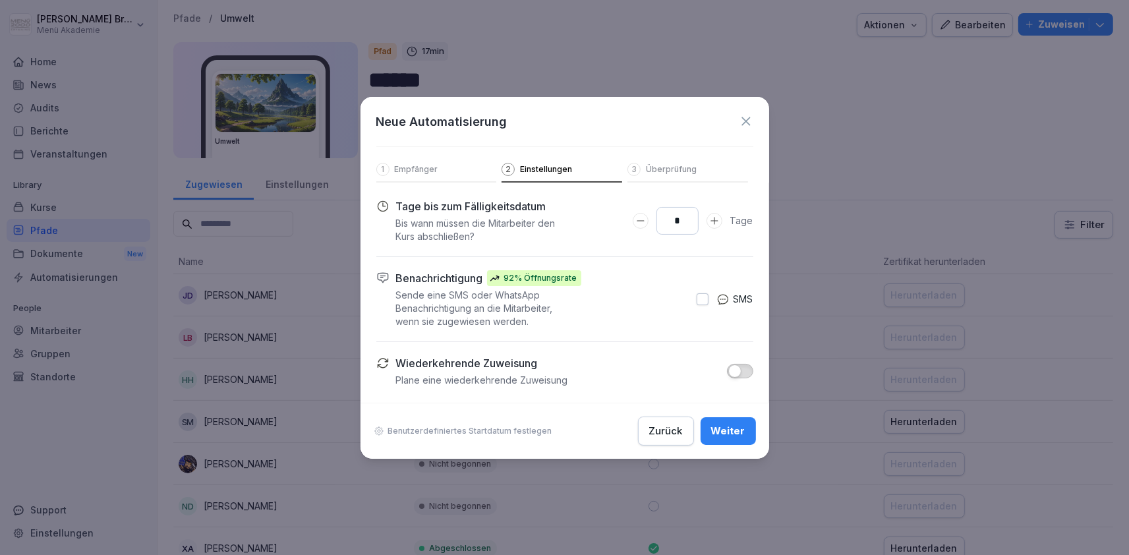
click at [712, 210] on div "*" at bounding box center [678, 221] width 90 height 28
click at [715, 219] on icon "Days to complete number input erhöhen" at bounding box center [714, 220] width 11 height 11
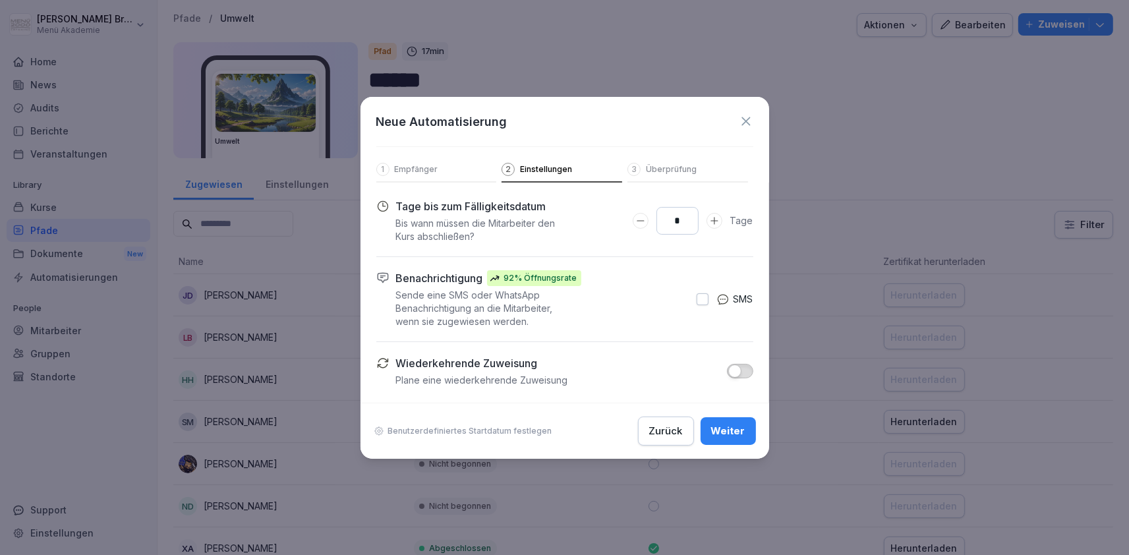
click at [715, 219] on icon "Days to complete number input erhöhen" at bounding box center [714, 220] width 11 height 11
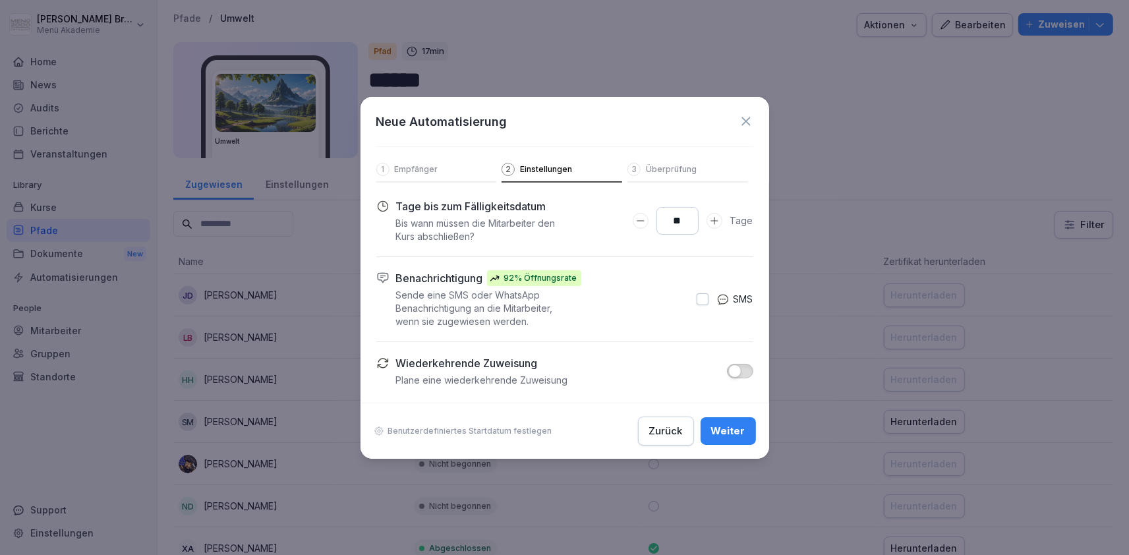
click at [715, 219] on icon "Days to complete number input erhöhen" at bounding box center [714, 220] width 11 height 11
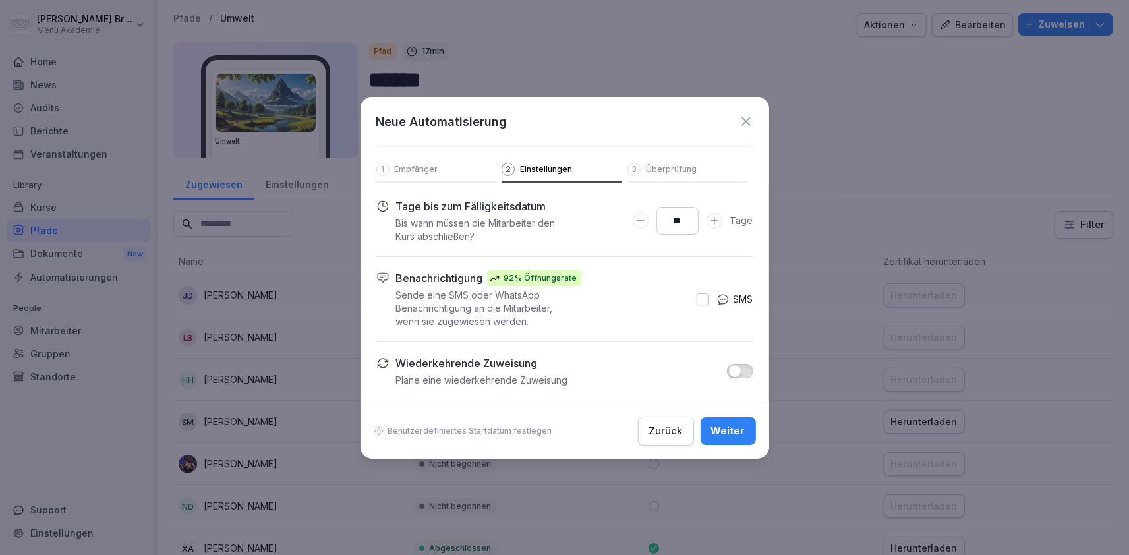
click at [715, 219] on icon "Days to complete number input erhöhen" at bounding box center [714, 220] width 11 height 11
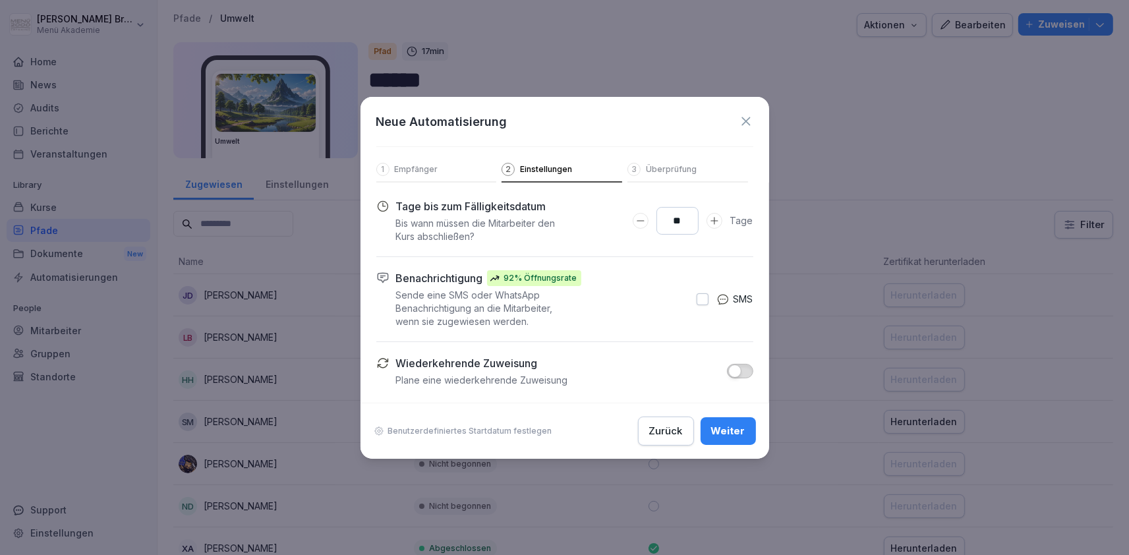
type input "**"
click at [648, 215] on button "Days to complete number input verringern" at bounding box center [641, 221] width 16 height 16
click at [735, 375] on span "button" at bounding box center [734, 370] width 13 height 13
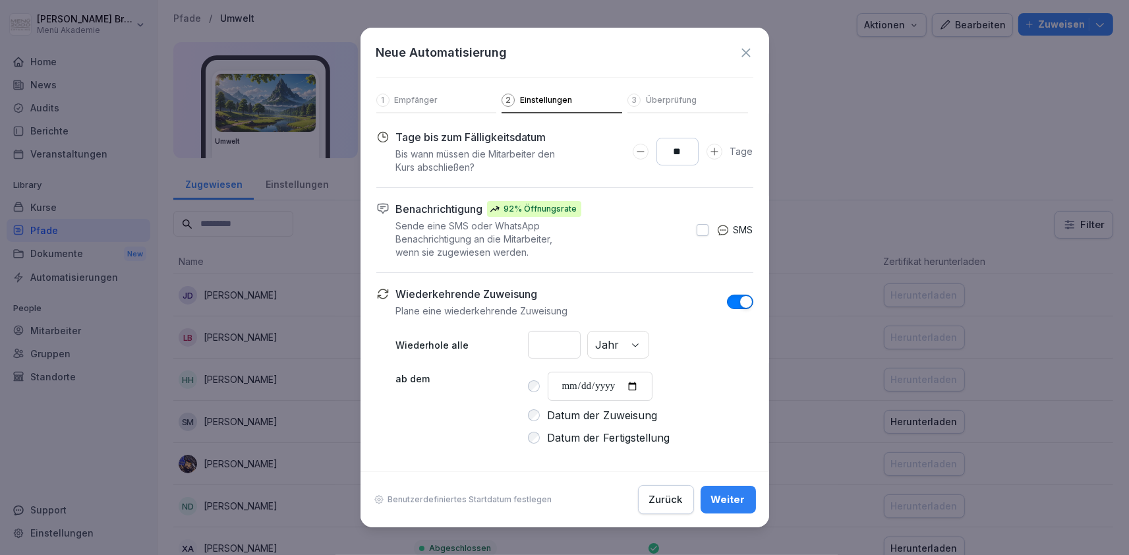
drag, startPoint x: 749, startPoint y: 508, endPoint x: 733, endPoint y: 504, distance: 16.9
click at [751, 508] on button "Weiter" at bounding box center [727, 500] width 55 height 28
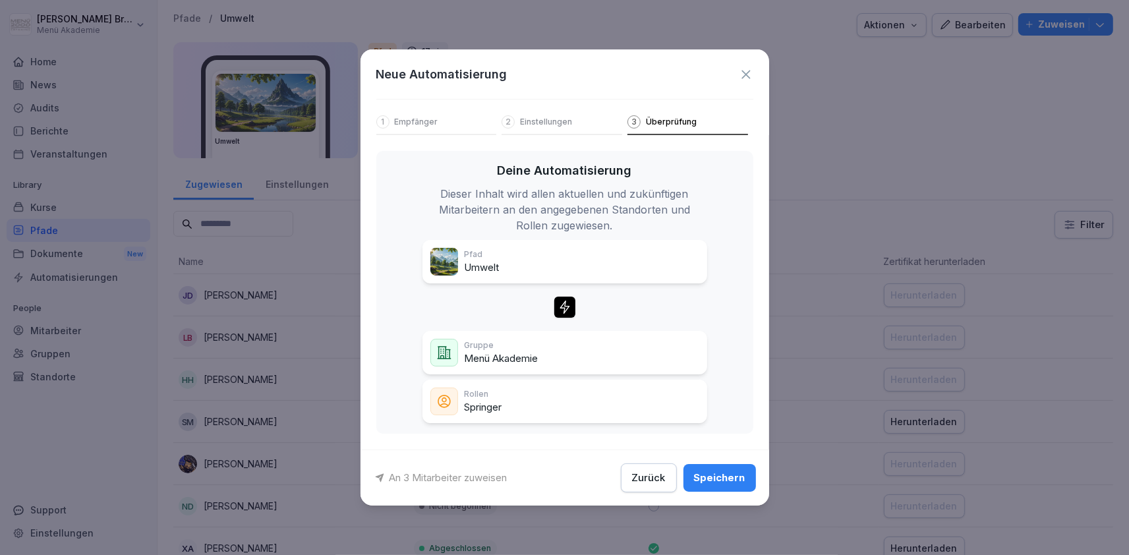
click at [729, 490] on button "Speichern" at bounding box center [719, 478] width 72 height 28
click at [730, 484] on div "Zurück Speichern" at bounding box center [688, 477] width 135 height 29
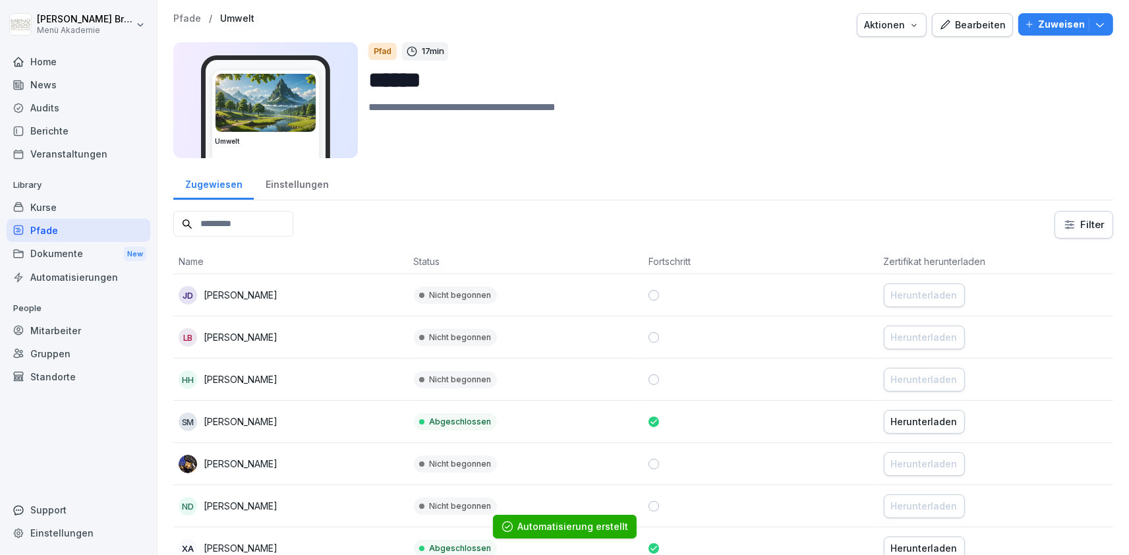
click at [55, 231] on div "Pfade" at bounding box center [79, 230] width 144 height 23
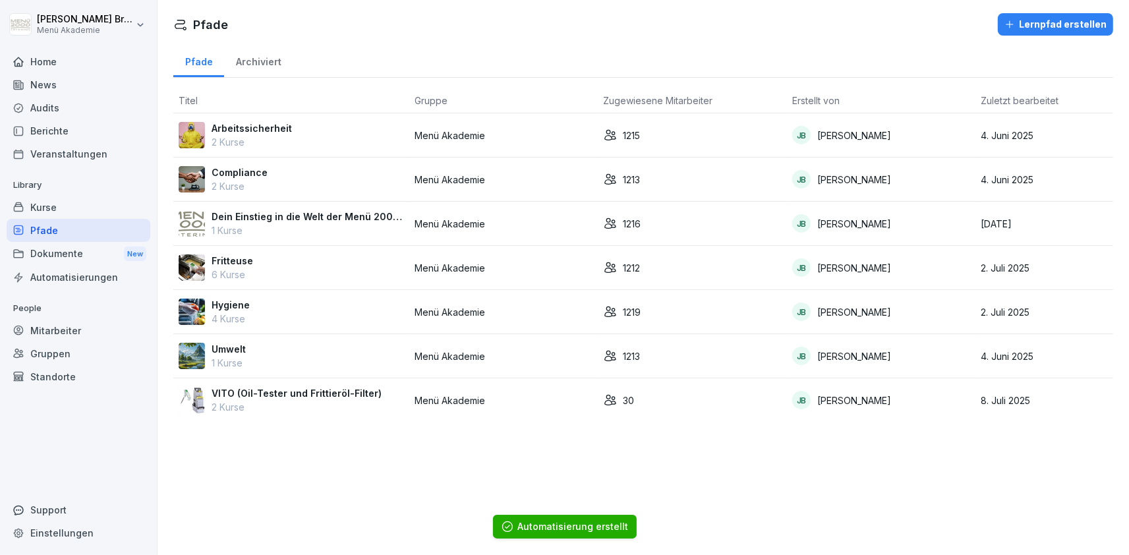
click at [235, 395] on p "VITO (Oil-Tester und Frittieröl-Filter)" at bounding box center [297, 393] width 170 height 14
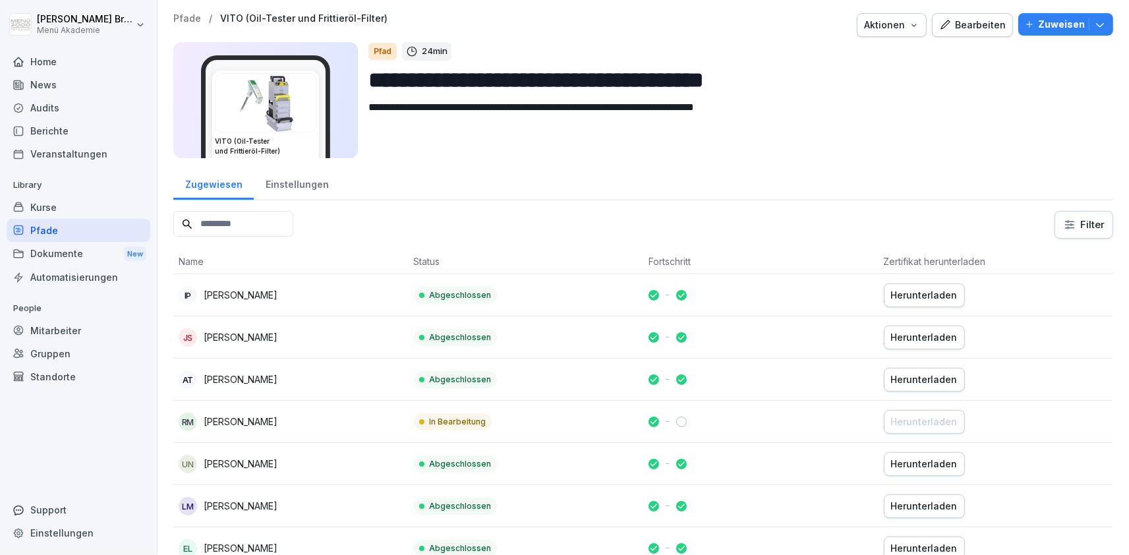
click at [1077, 18] on p "Zuweisen" at bounding box center [1061, 24] width 47 height 14
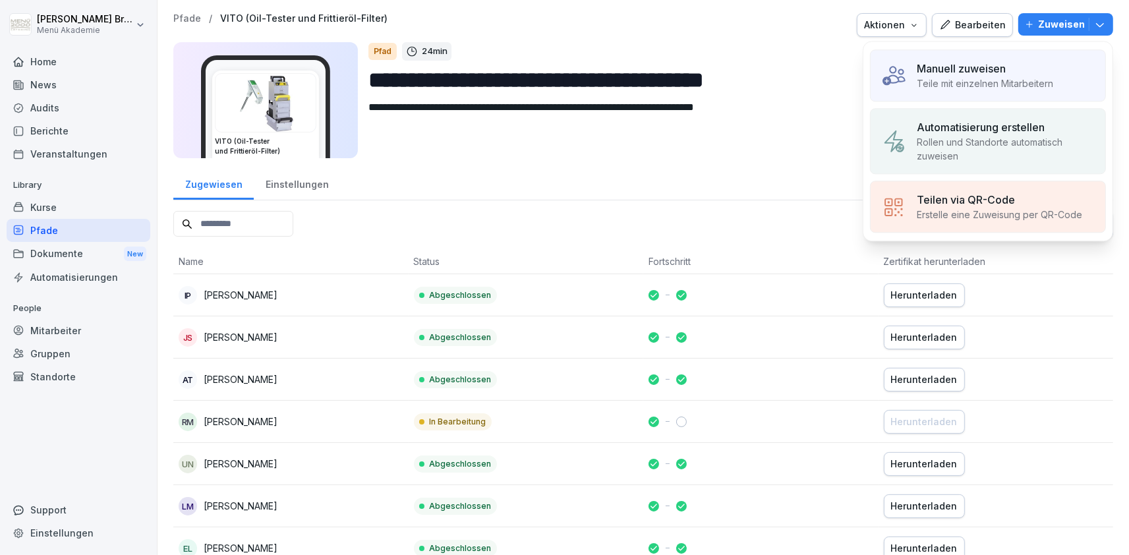
click at [996, 144] on p "Rollen und Standorte automatisch zuweisen" at bounding box center [1006, 149] width 178 height 28
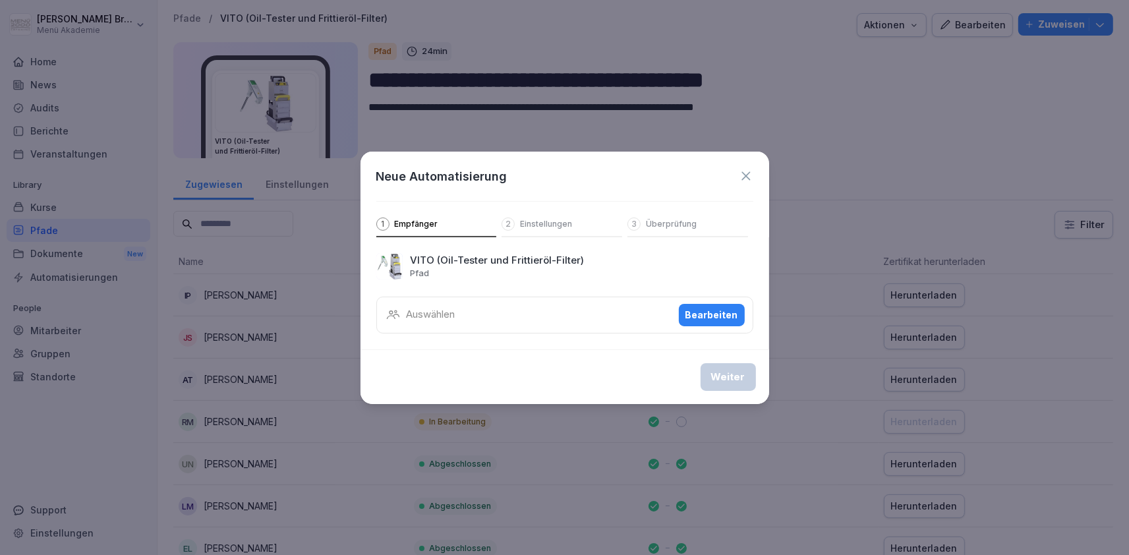
click at [479, 304] on div "Auswählen Bearbeiten" at bounding box center [564, 315] width 377 height 37
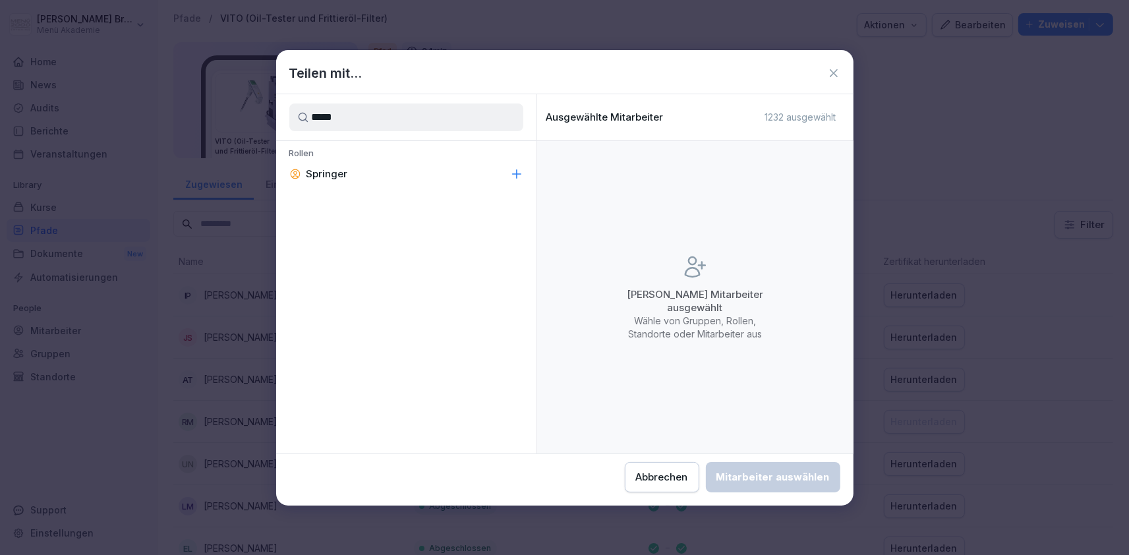
type input "*****"
click at [474, 169] on div "Springer" at bounding box center [406, 174] width 260 height 24
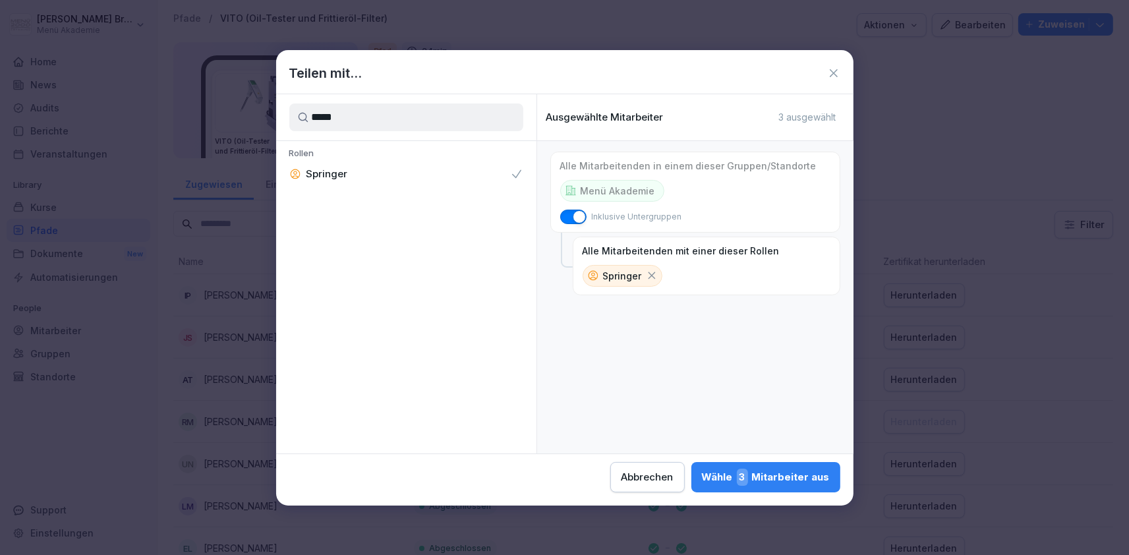
click at [702, 474] on div "Wähle 3 Mitarbeiter aus" at bounding box center [766, 477] width 128 height 17
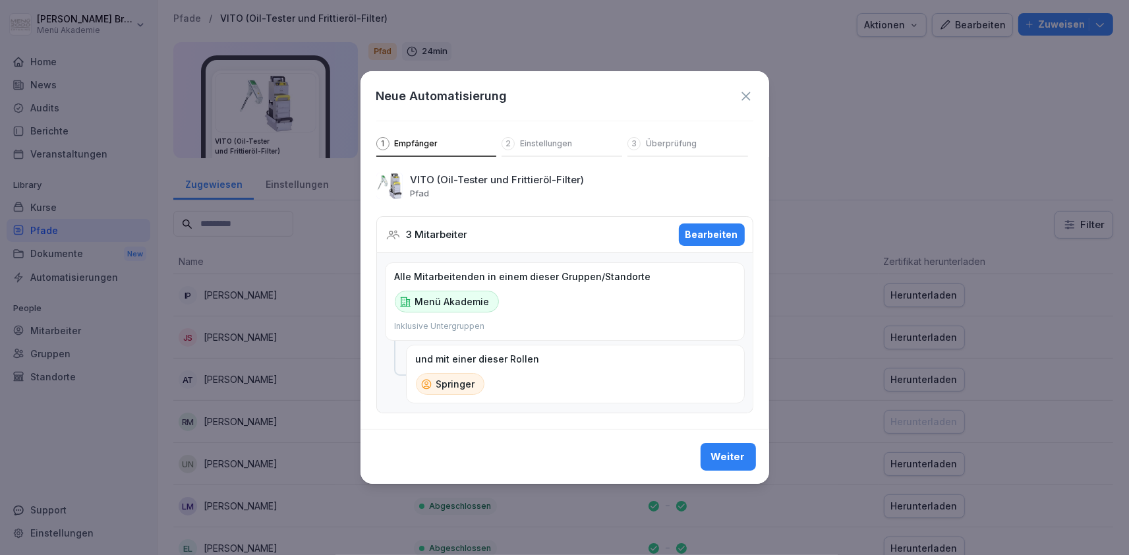
click at [725, 445] on button "Weiter" at bounding box center [727, 457] width 55 height 28
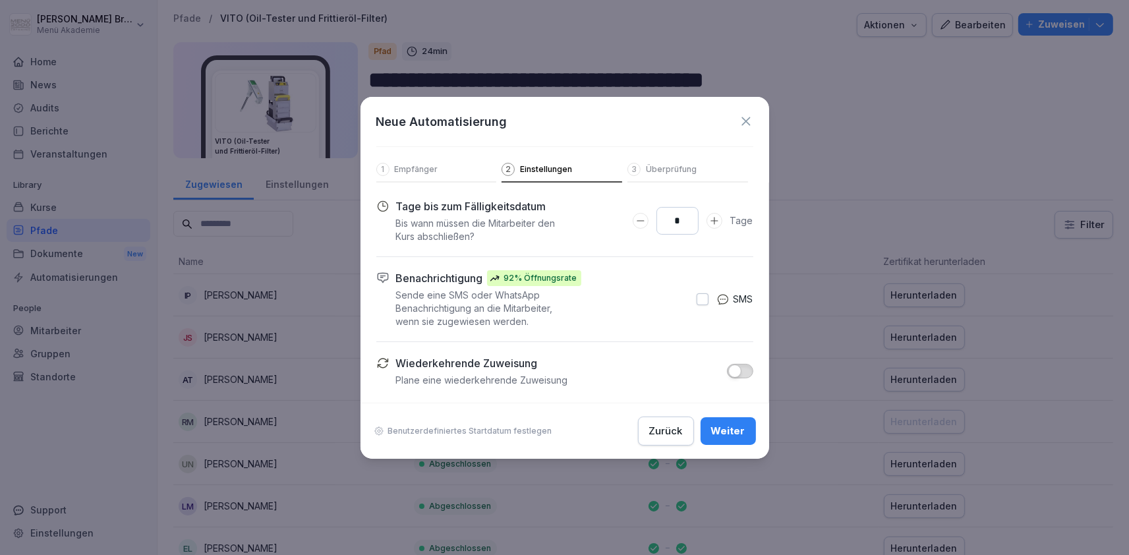
drag, startPoint x: 676, startPoint y: 217, endPoint x: 707, endPoint y: 219, distance: 31.0
click at [699, 219] on input "*" at bounding box center [677, 221] width 42 height 28
type input "**"
click at [741, 362] on div "Wiederkehrende Zuweisung [PERSON_NAME] eine wiederkehrende Zuweisung" at bounding box center [574, 371] width 357 height 32
click at [743, 368] on button "button" at bounding box center [740, 371] width 26 height 14
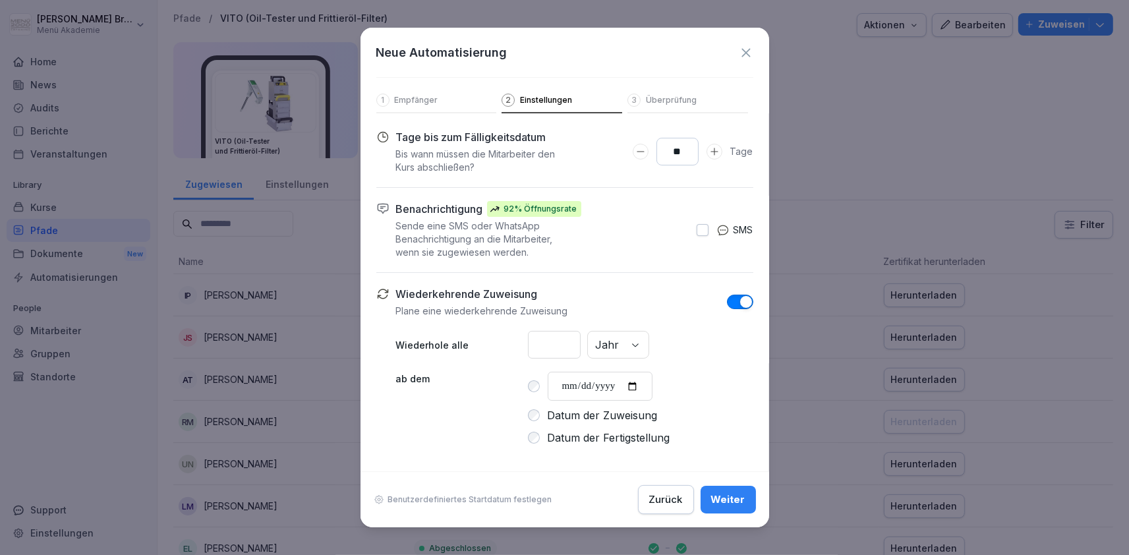
click at [718, 490] on button "Weiter" at bounding box center [727, 500] width 55 height 28
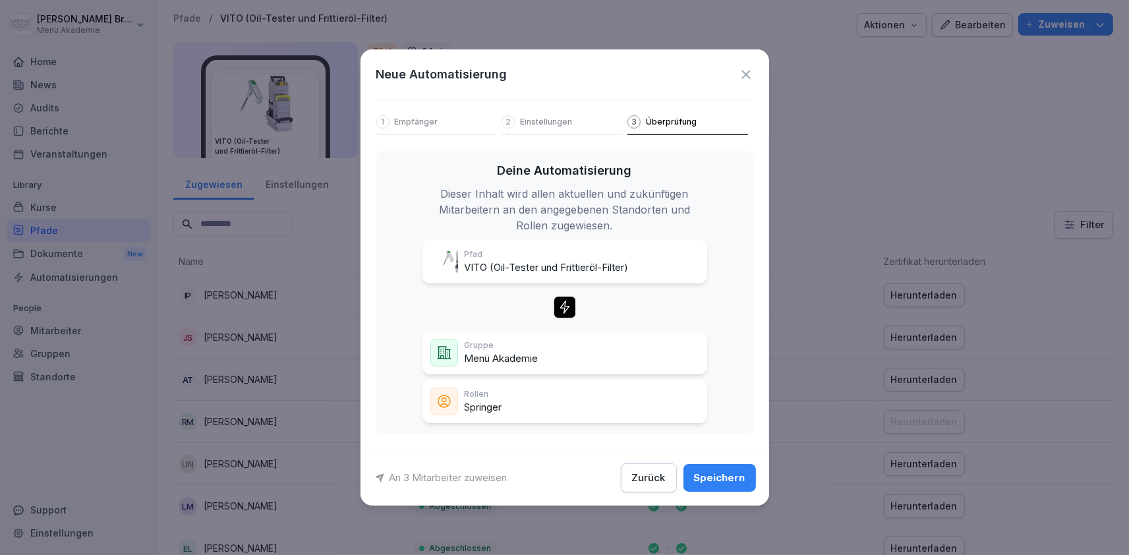
click at [718, 490] on button "Speichern" at bounding box center [719, 478] width 72 height 28
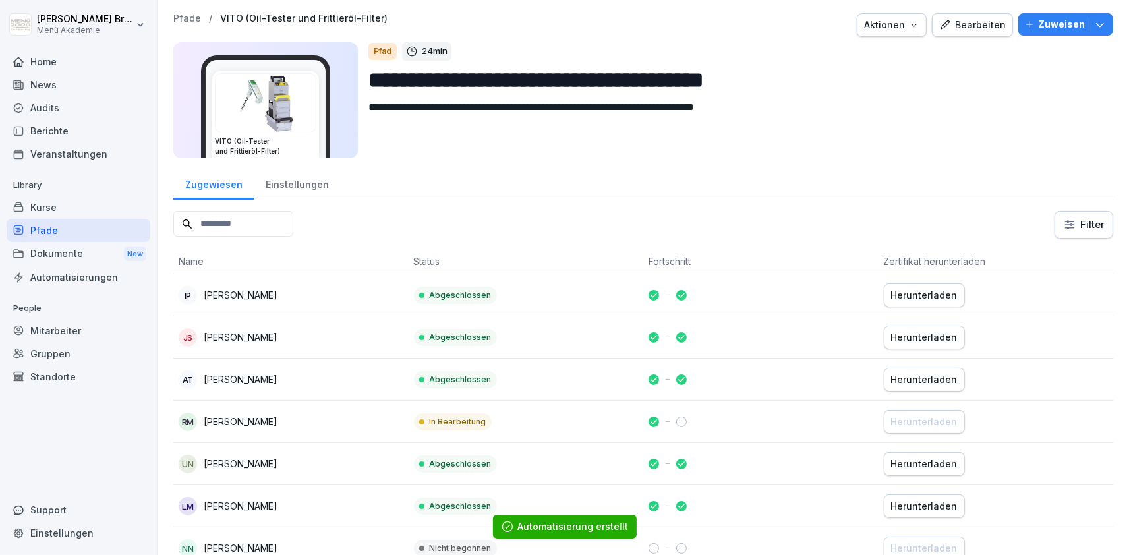
click at [47, 329] on div "Mitarbeiter" at bounding box center [79, 330] width 144 height 23
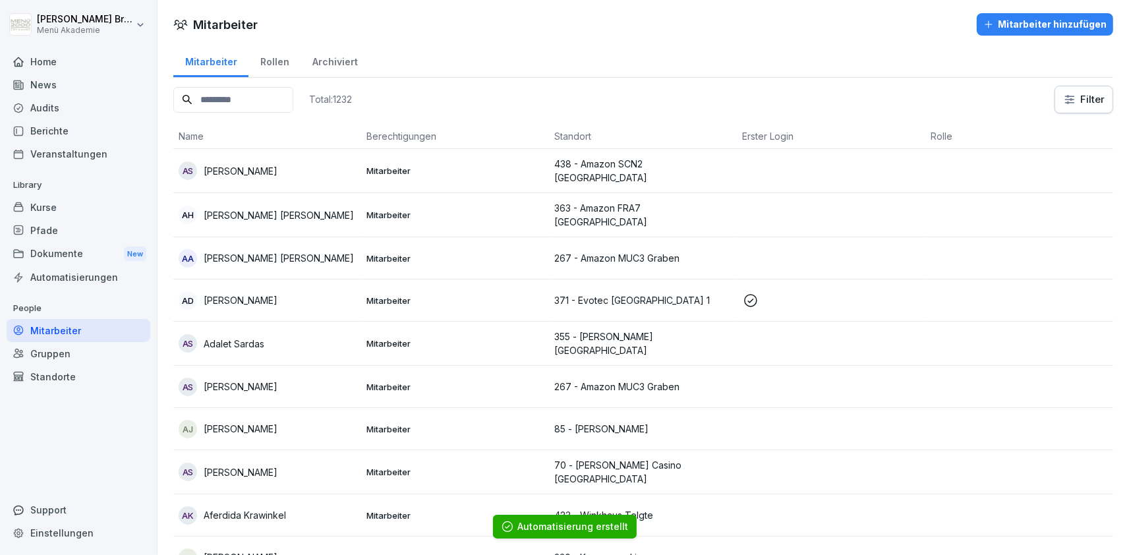
click at [47, 343] on div "Gruppen" at bounding box center [79, 353] width 144 height 23
click at [63, 358] on div "Gruppen" at bounding box center [79, 353] width 144 height 23
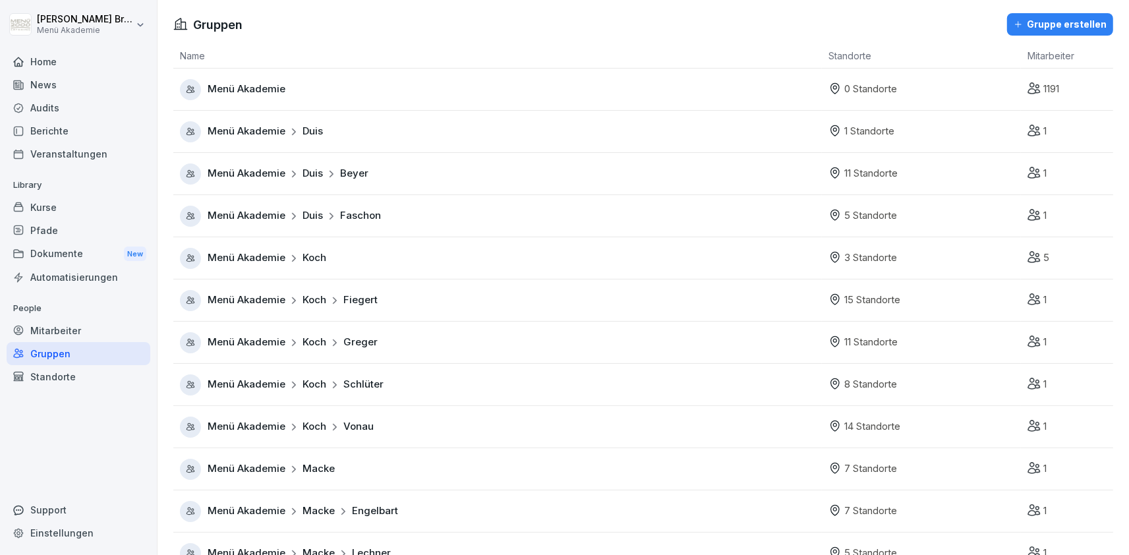
click at [71, 354] on div "Gruppen" at bounding box center [79, 353] width 144 height 23
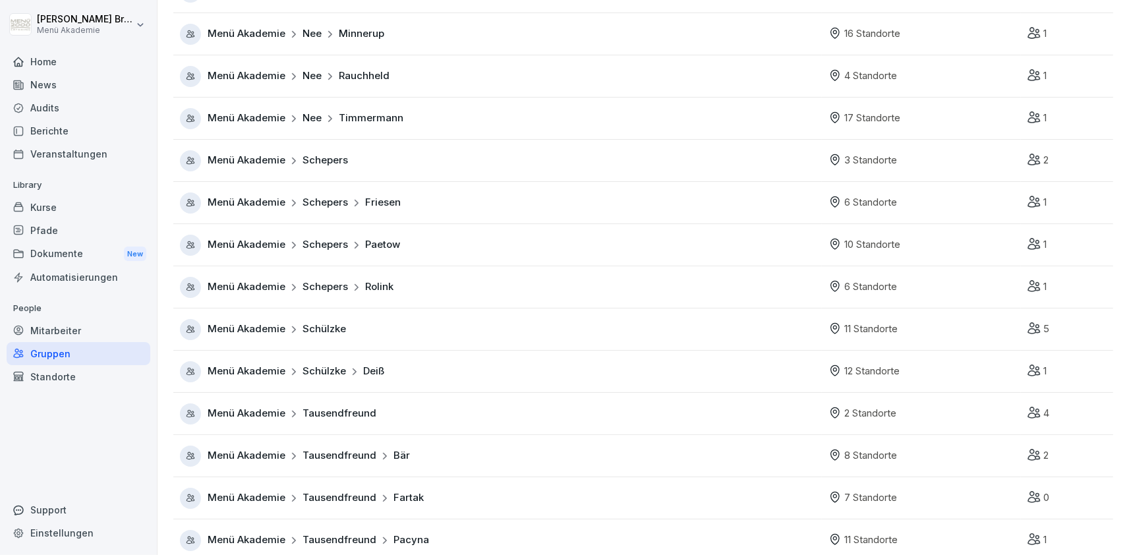
scroll to position [747, 0]
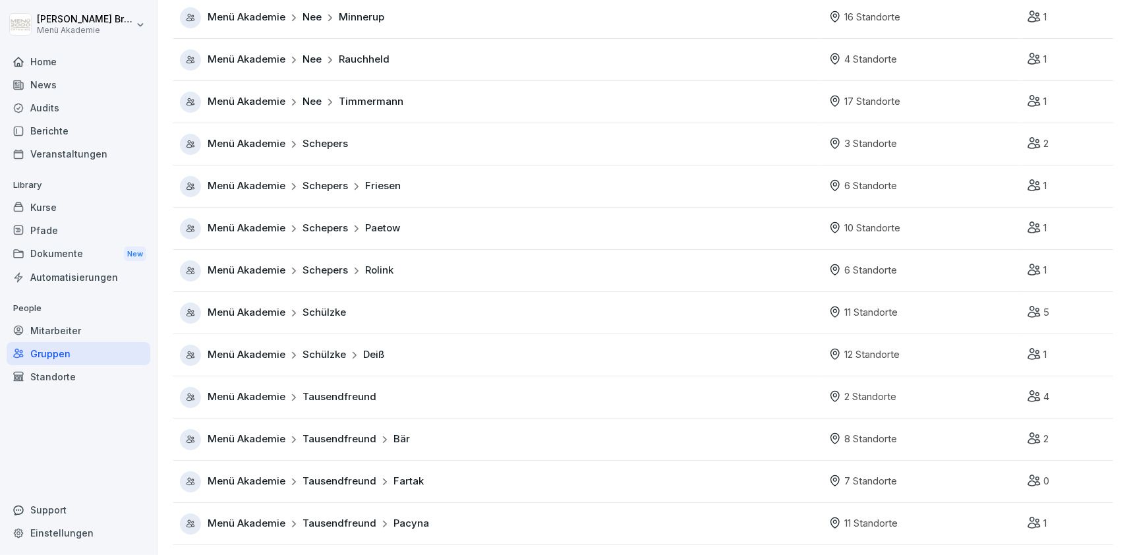
click at [266, 395] on span "Menü Akademie" at bounding box center [247, 396] width 78 height 15
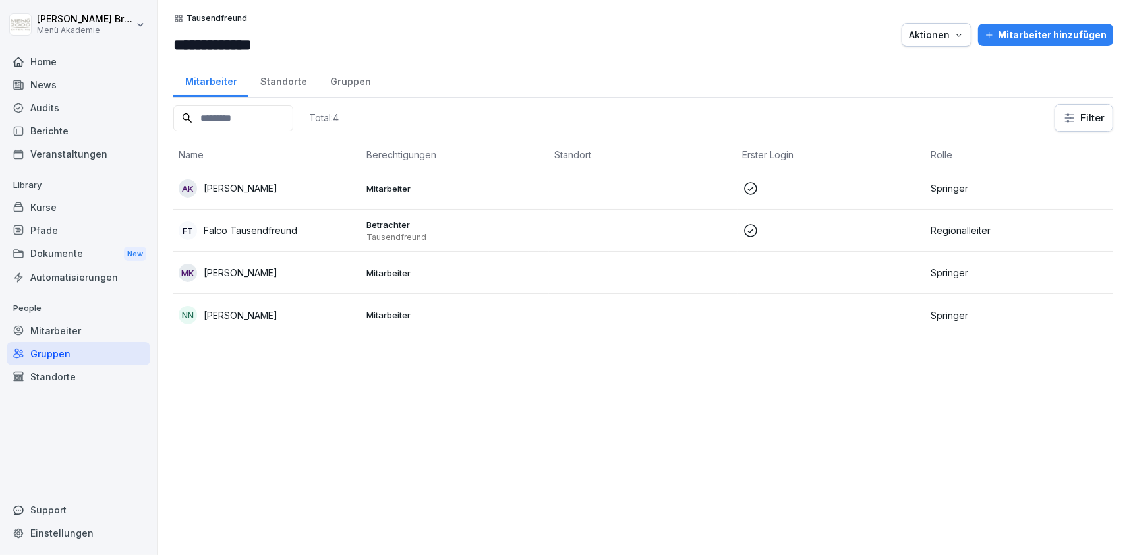
click at [257, 272] on p "[PERSON_NAME]" at bounding box center [241, 273] width 74 height 14
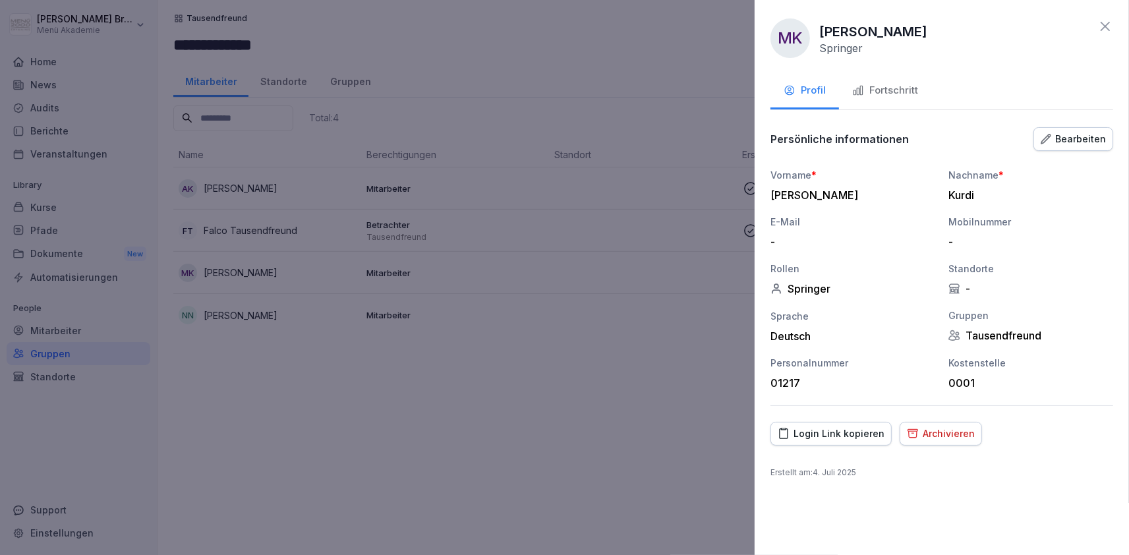
click at [906, 94] on div "Fortschritt" at bounding box center [885, 90] width 66 height 15
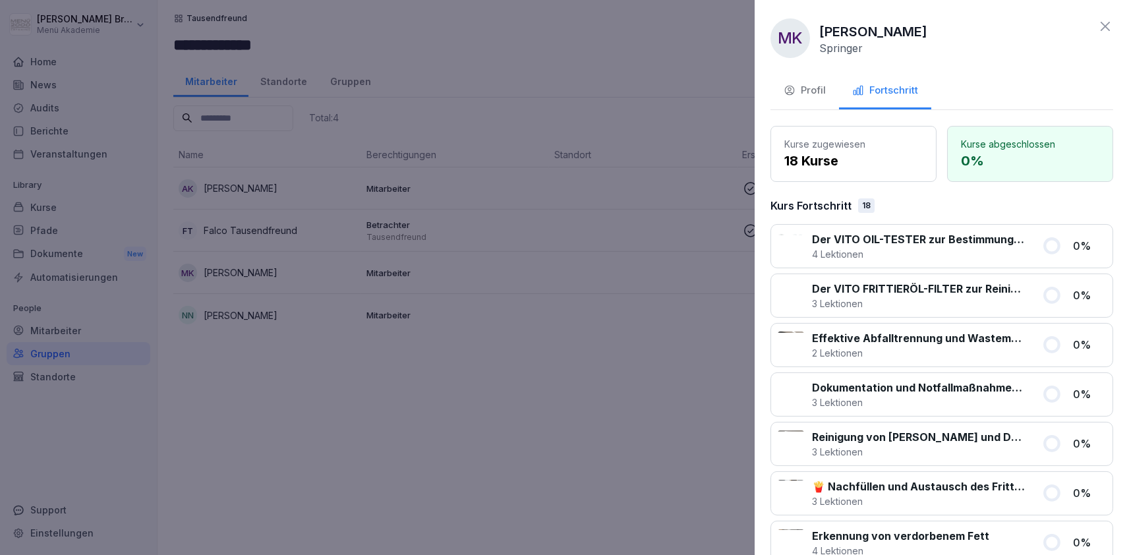
click at [526, 484] on div at bounding box center [564, 277] width 1129 height 555
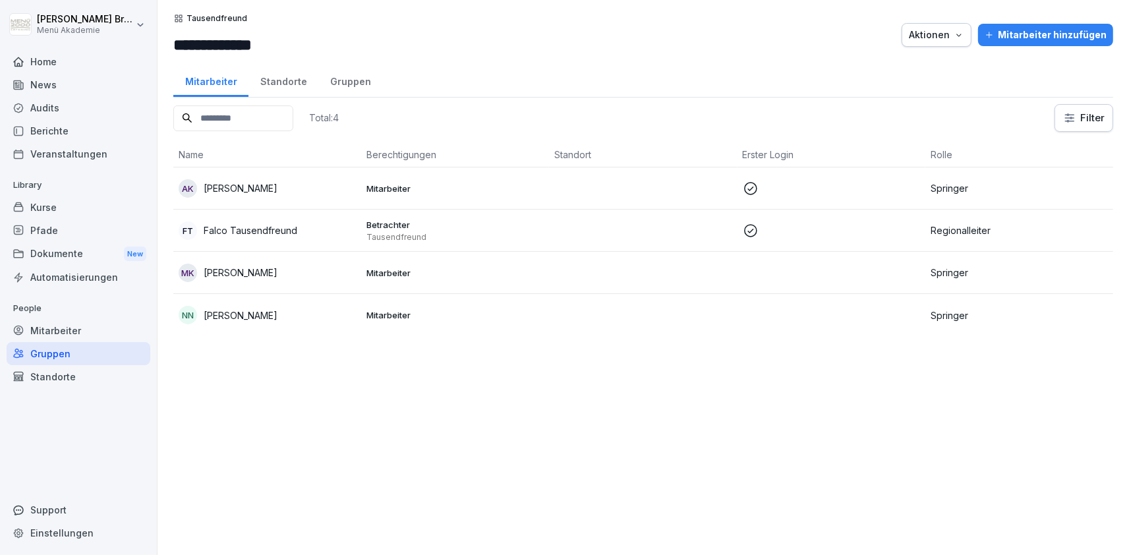
click at [47, 358] on div "Gruppen" at bounding box center [79, 353] width 144 height 23
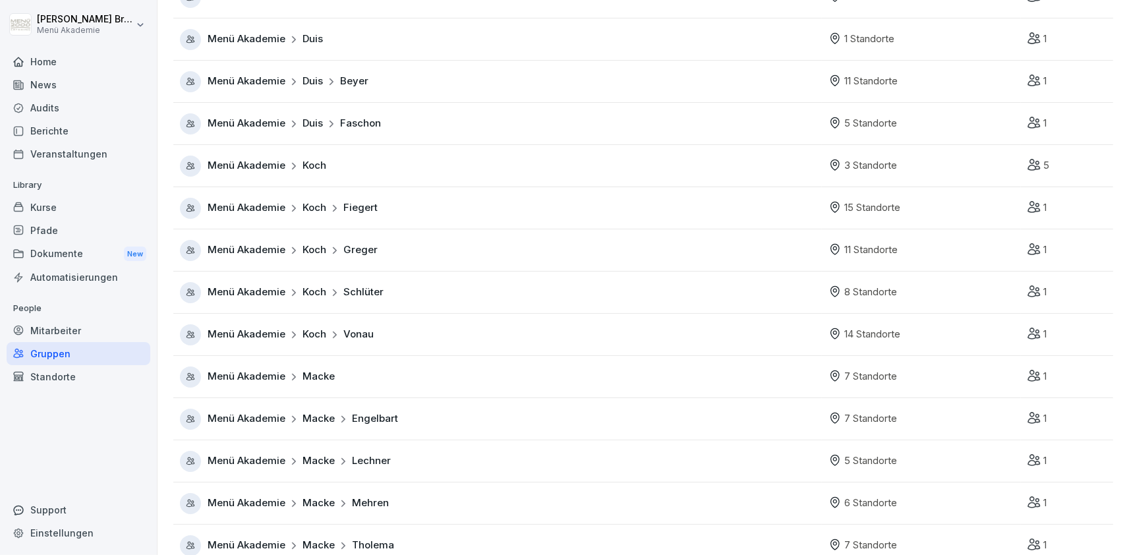
scroll to position [152, 0]
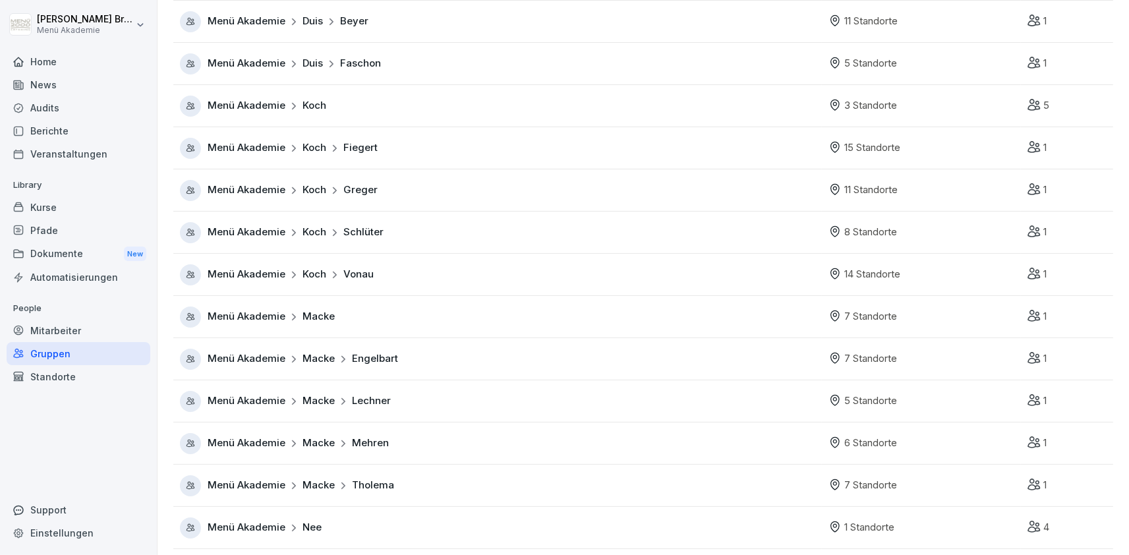
click at [248, 105] on span "Menü Akademie" at bounding box center [247, 105] width 78 height 15
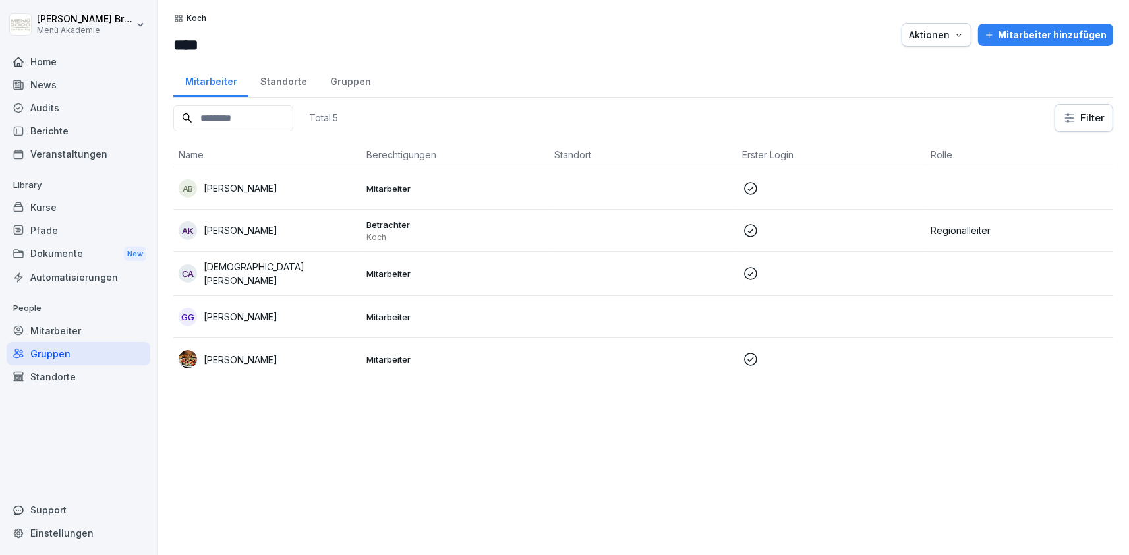
click at [231, 190] on p "[PERSON_NAME]" at bounding box center [241, 188] width 74 height 14
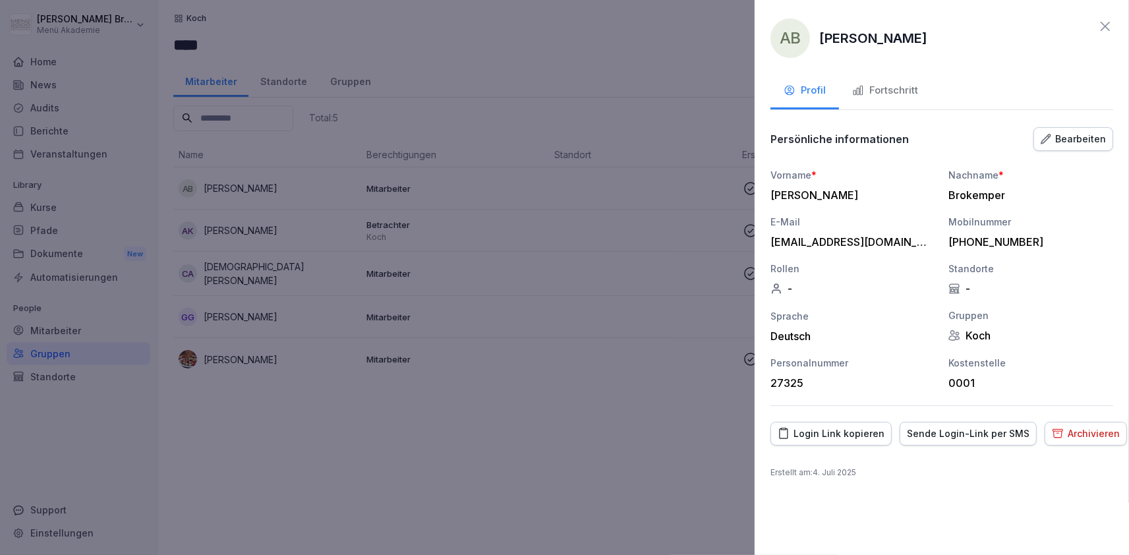
click at [1066, 149] on button "Bearbeiten" at bounding box center [1073, 139] width 80 height 24
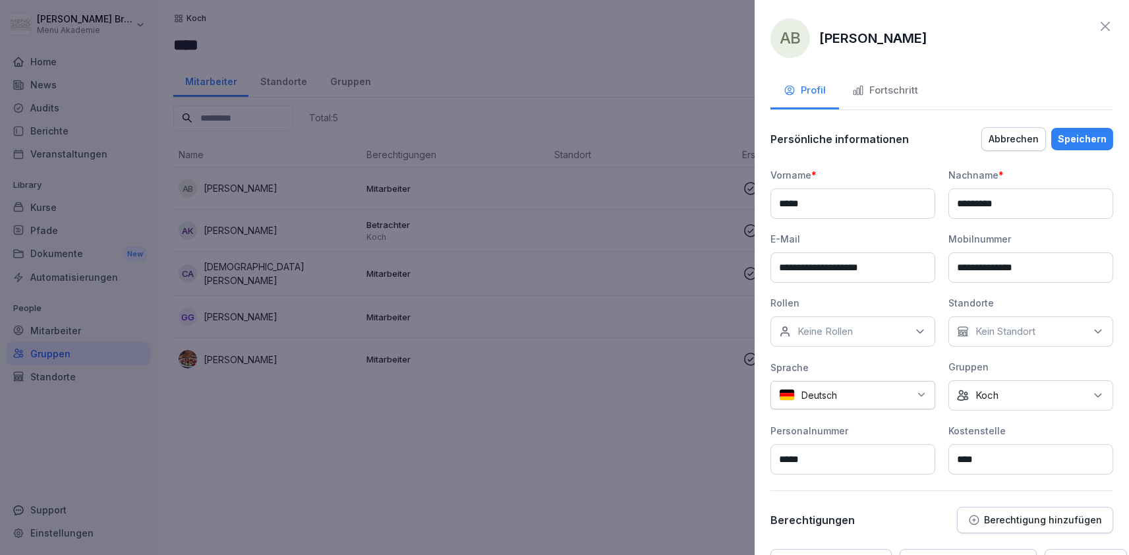
click at [1012, 322] on div "Kein Standort" at bounding box center [1030, 331] width 165 height 30
click at [914, 337] on icon at bounding box center [919, 331] width 13 height 13
type input "***"
click at [822, 397] on label "Springer" at bounding box center [818, 392] width 38 height 12
click at [1068, 134] on div "Speichern" at bounding box center [1082, 139] width 49 height 14
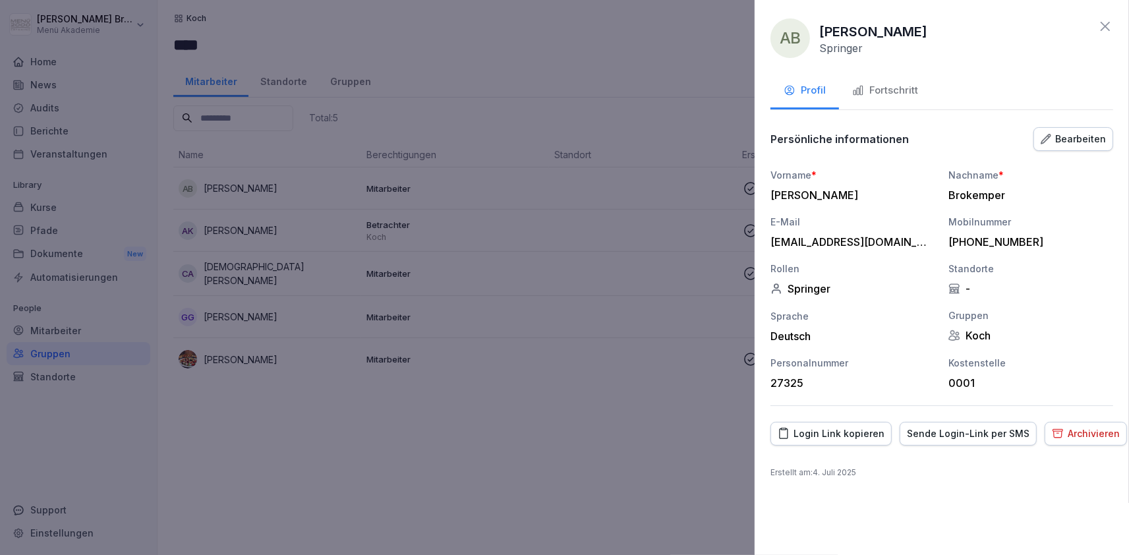
click at [490, 498] on div at bounding box center [564, 277] width 1129 height 555
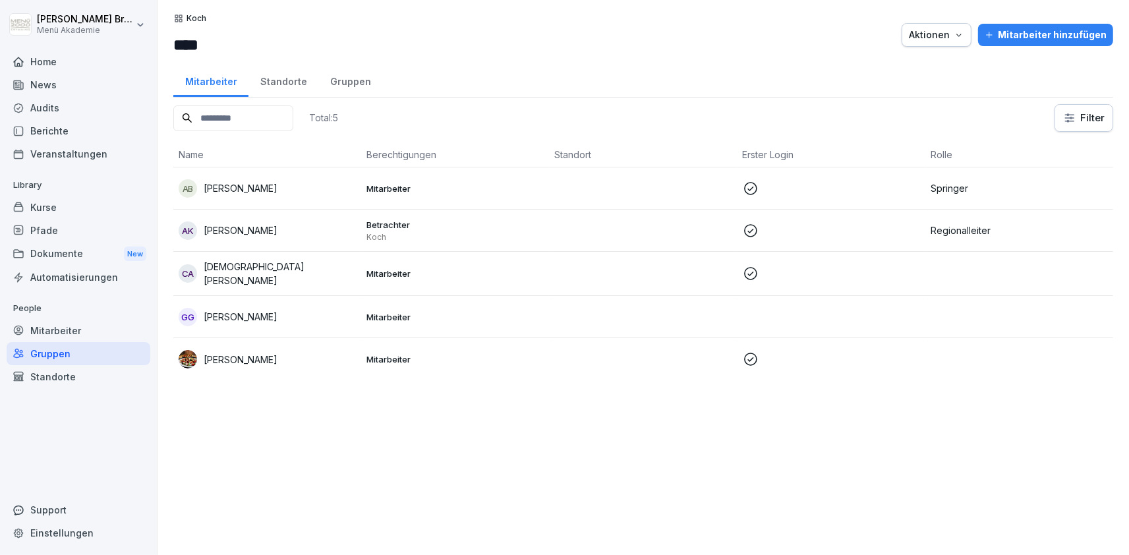
click at [256, 272] on p "[DEMOGRAPHIC_DATA][PERSON_NAME]" at bounding box center [280, 274] width 152 height 28
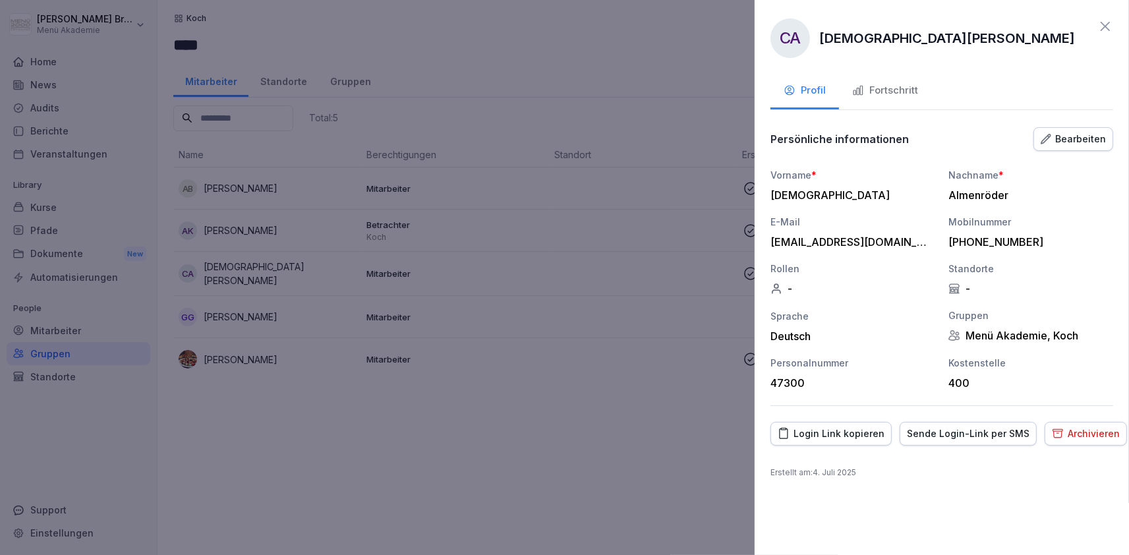
click at [1075, 135] on div "Bearbeiten" at bounding box center [1073, 139] width 65 height 14
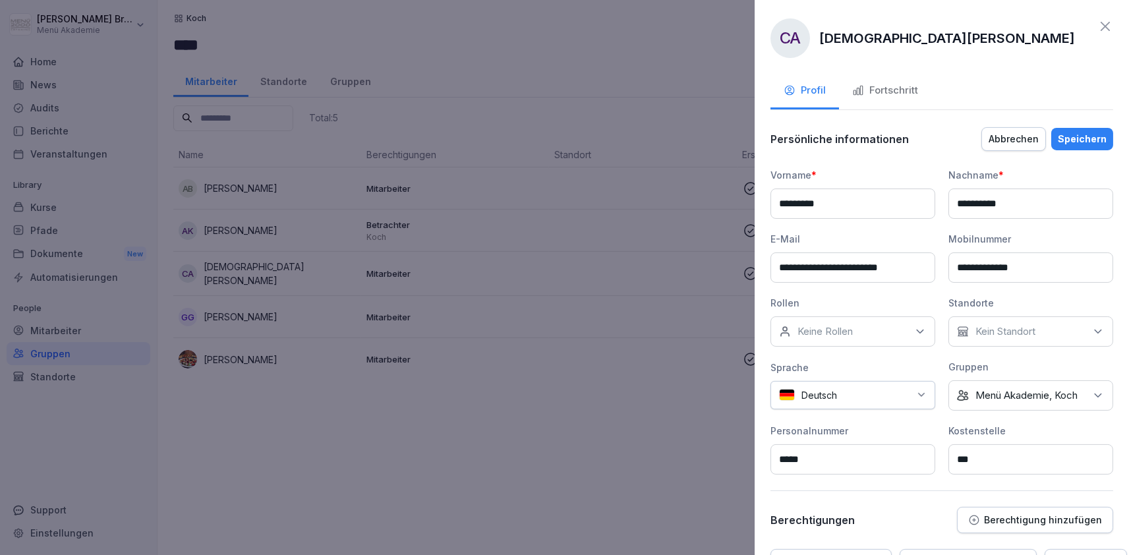
click at [833, 326] on p "Keine Rollen" at bounding box center [824, 331] width 55 height 13
click at [835, 359] on input at bounding box center [857, 362] width 170 height 25
type input "***"
click at [813, 386] on label "Springer" at bounding box center [818, 392] width 38 height 12
click at [1093, 138] on div "Speichern" at bounding box center [1082, 139] width 49 height 14
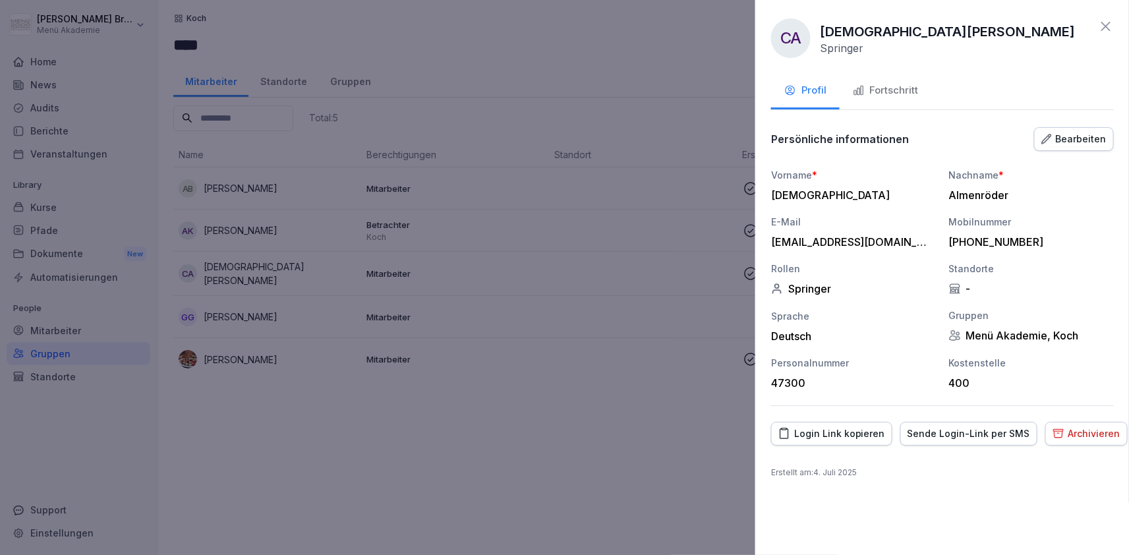
click at [467, 492] on div at bounding box center [564, 277] width 1129 height 555
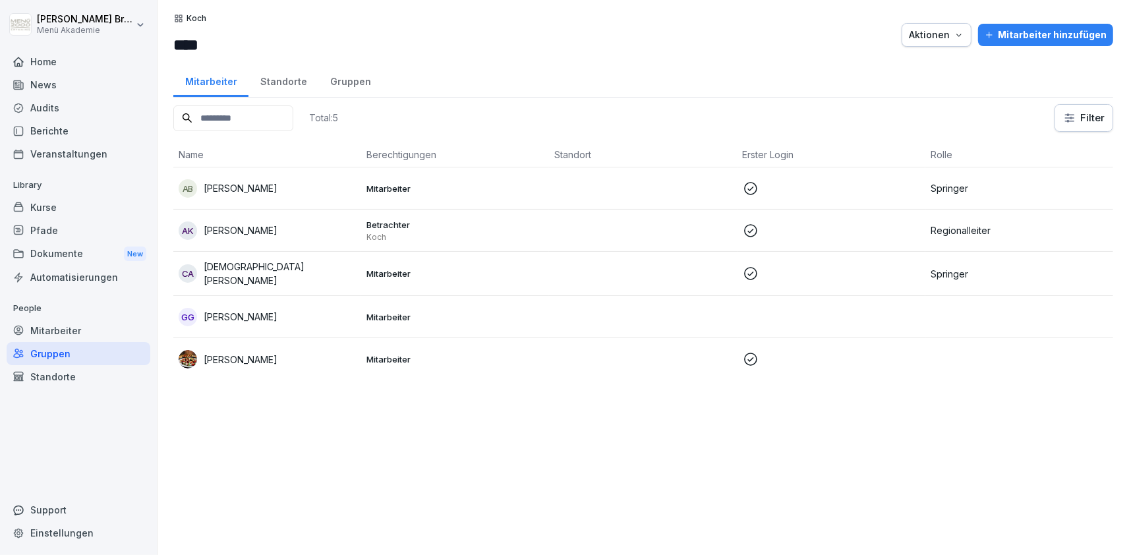
click at [258, 316] on p "[PERSON_NAME]" at bounding box center [241, 317] width 74 height 14
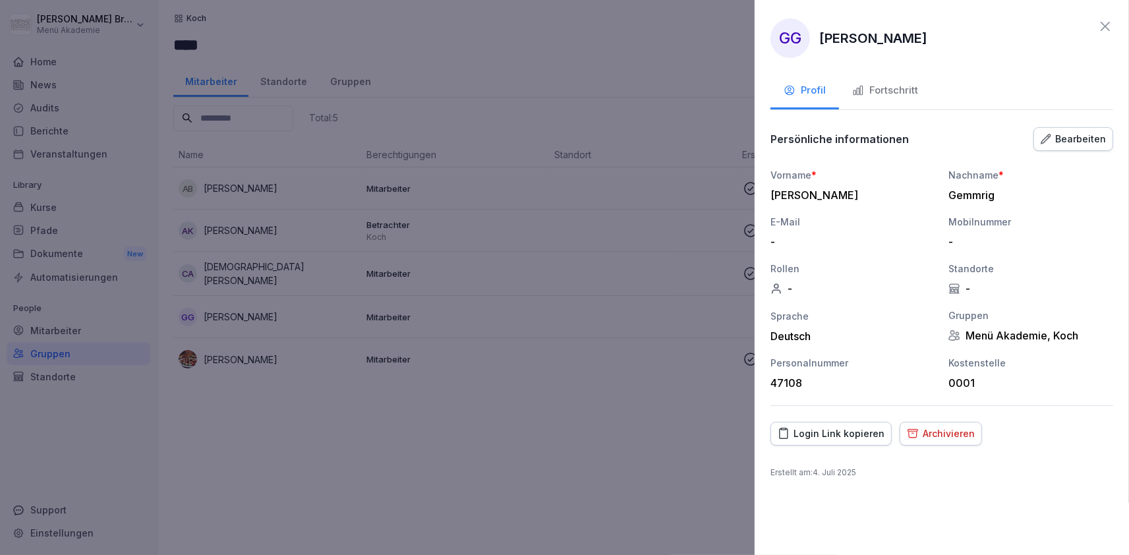
click at [1063, 130] on button "Bearbeiten" at bounding box center [1073, 139] width 80 height 24
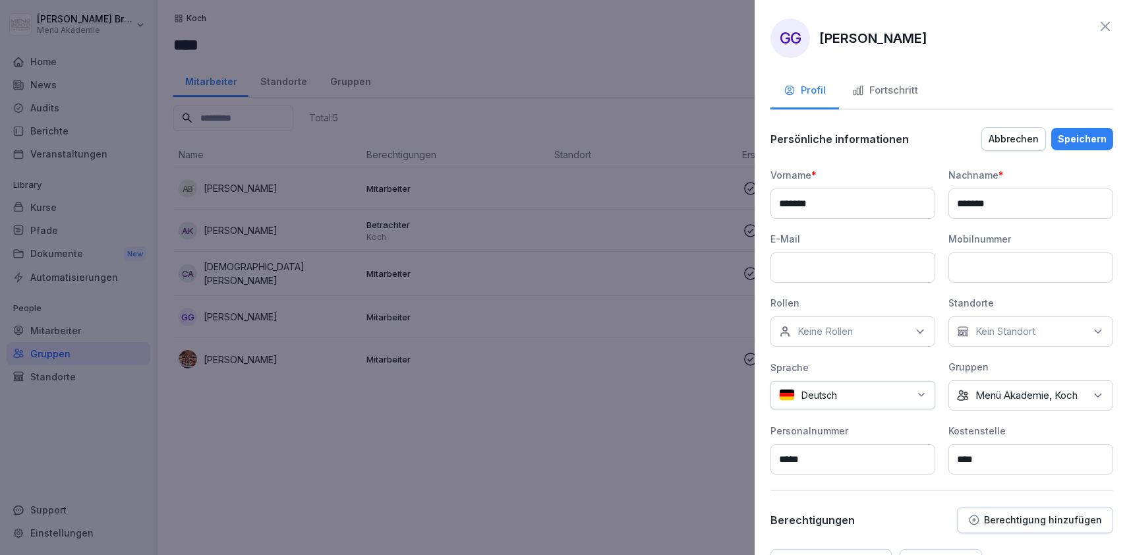
click at [878, 332] on div "Keine Rollen" at bounding box center [852, 331] width 165 height 30
type input "***"
click at [830, 395] on label "Springer" at bounding box center [818, 392] width 38 height 12
click at [1094, 140] on div "Speichern" at bounding box center [1082, 139] width 49 height 14
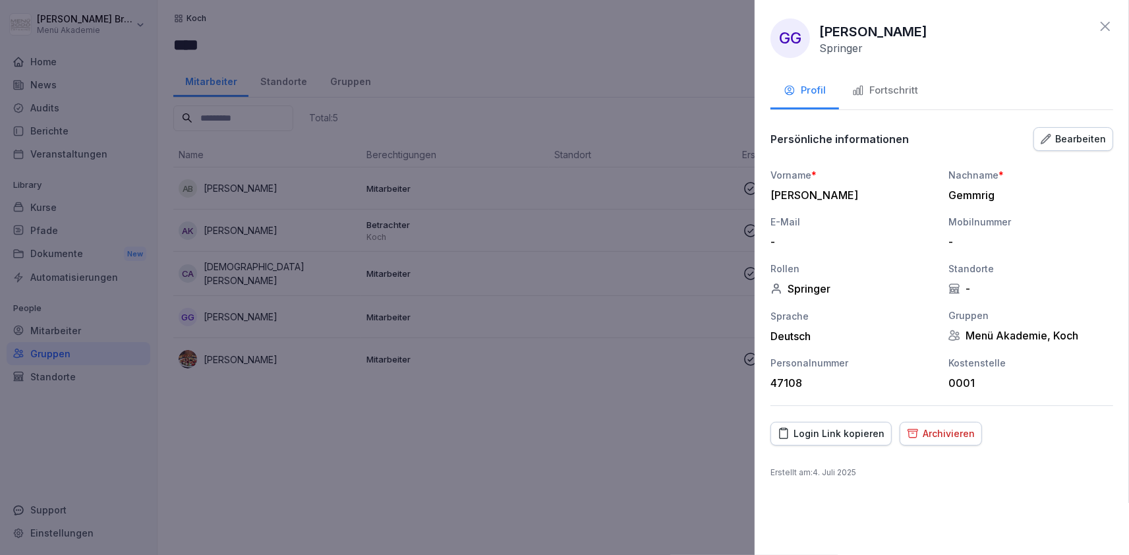
click at [635, 432] on div at bounding box center [564, 277] width 1129 height 555
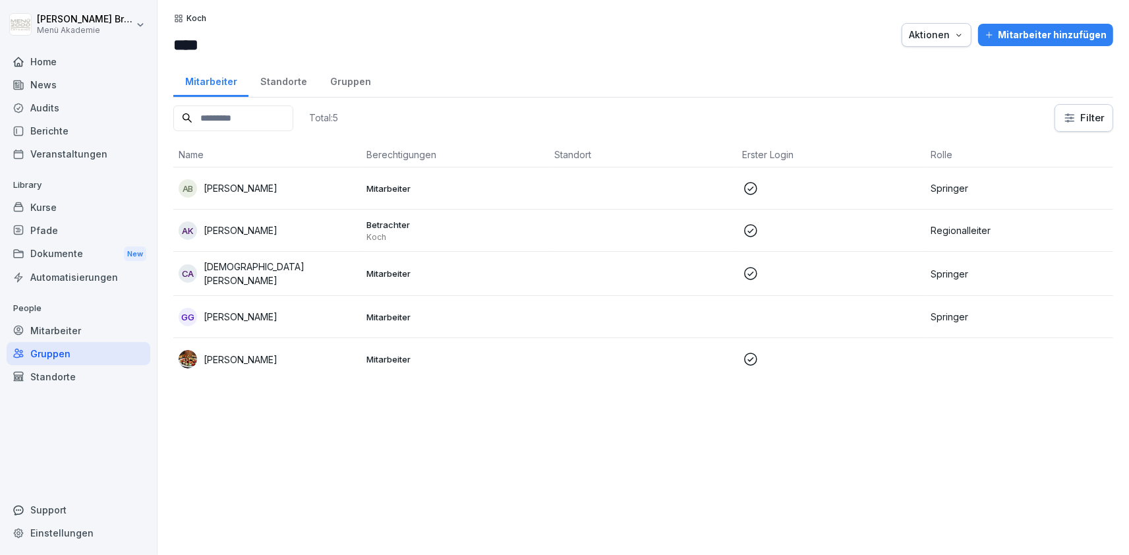
click at [208, 356] on p "[PERSON_NAME]" at bounding box center [241, 360] width 74 height 14
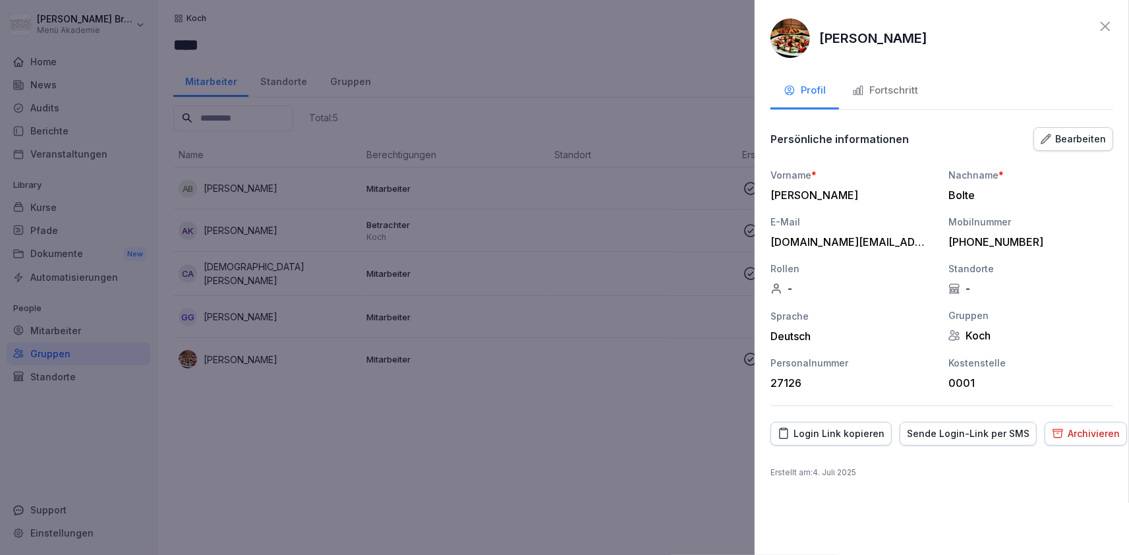
click at [1078, 131] on button "Bearbeiten" at bounding box center [1073, 139] width 80 height 24
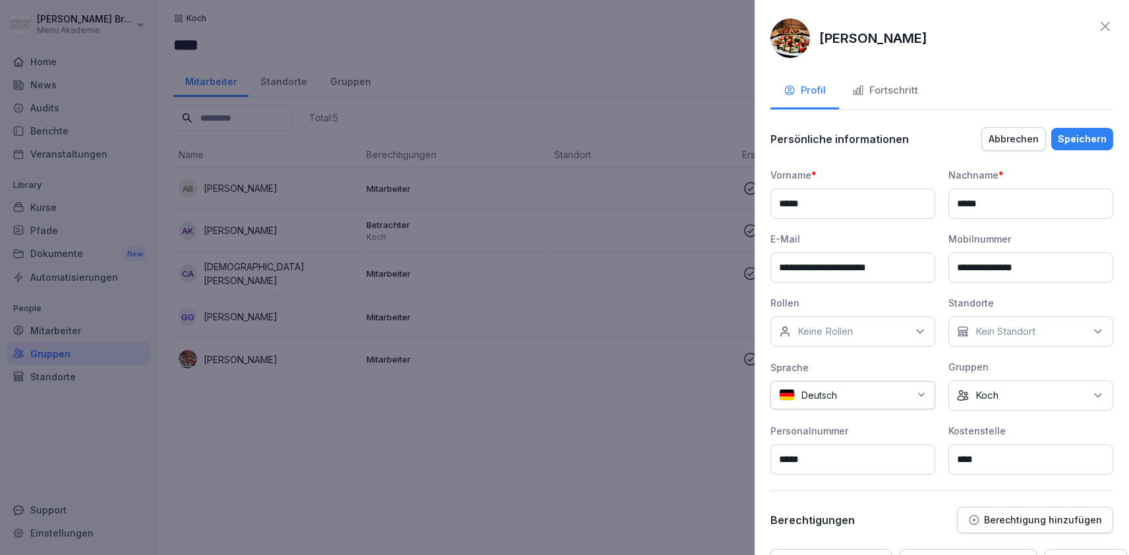
click at [859, 324] on div "Keine Rollen" at bounding box center [852, 331] width 165 height 30
type input "****"
click at [801, 393] on label "Springer" at bounding box center [818, 392] width 38 height 12
click at [1095, 142] on div "Speichern" at bounding box center [1082, 139] width 49 height 14
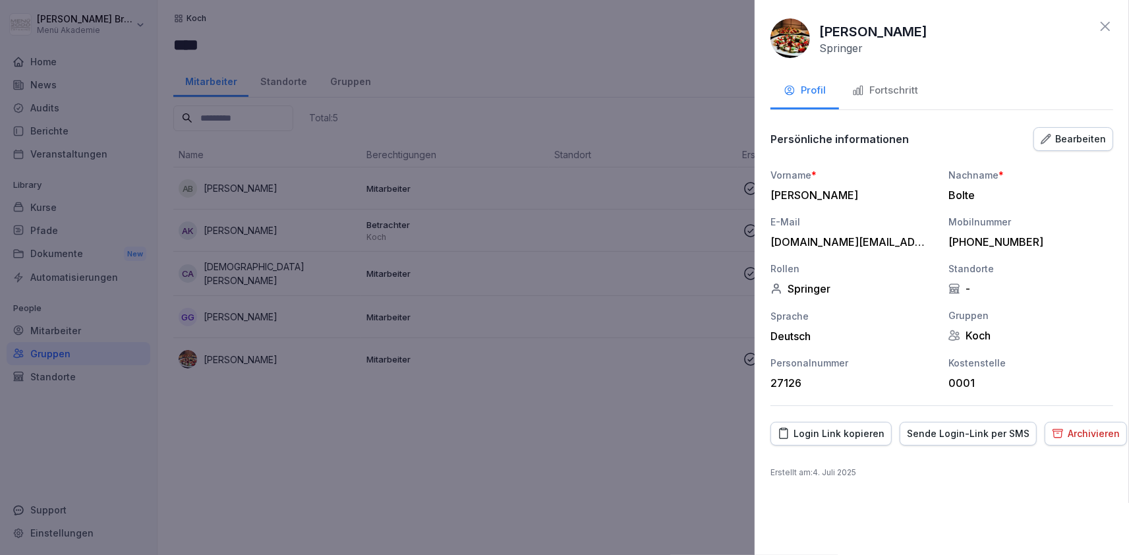
click at [602, 404] on div at bounding box center [564, 277] width 1129 height 555
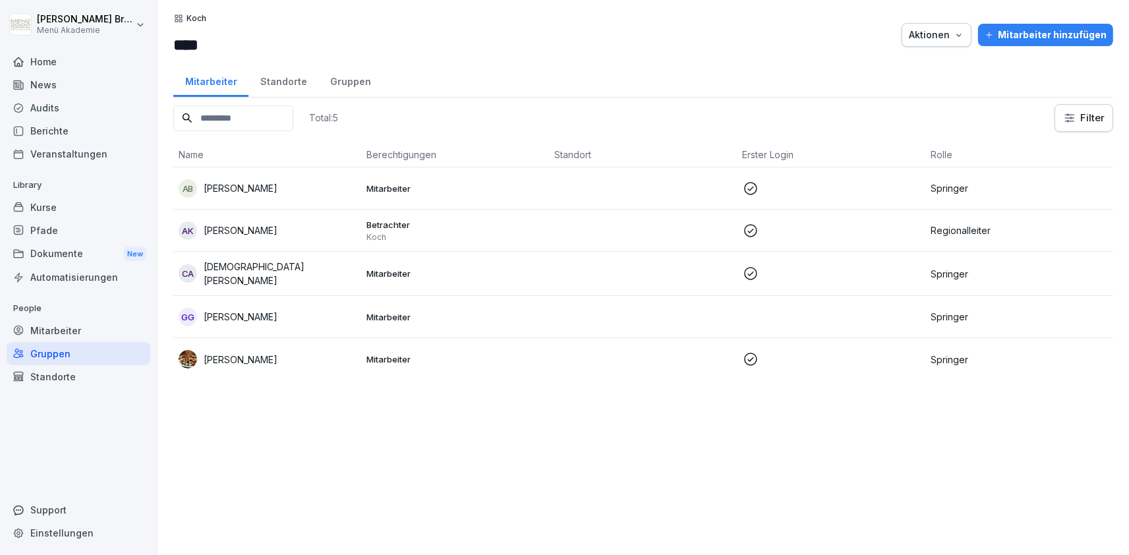
click at [256, 277] on p "[DEMOGRAPHIC_DATA][PERSON_NAME]" at bounding box center [280, 274] width 152 height 28
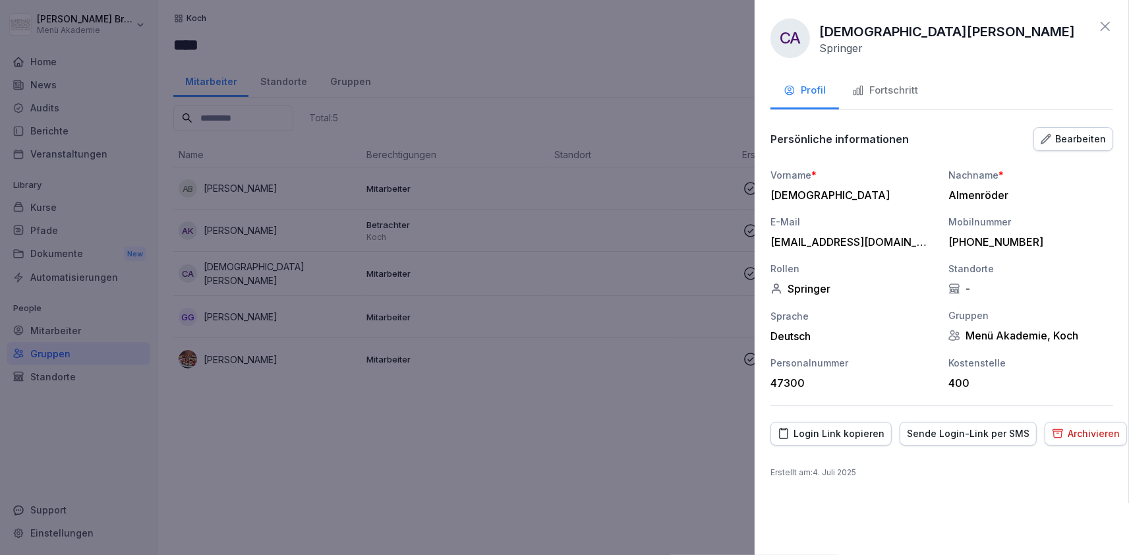
click at [898, 94] on div "Fortschritt" at bounding box center [885, 90] width 66 height 15
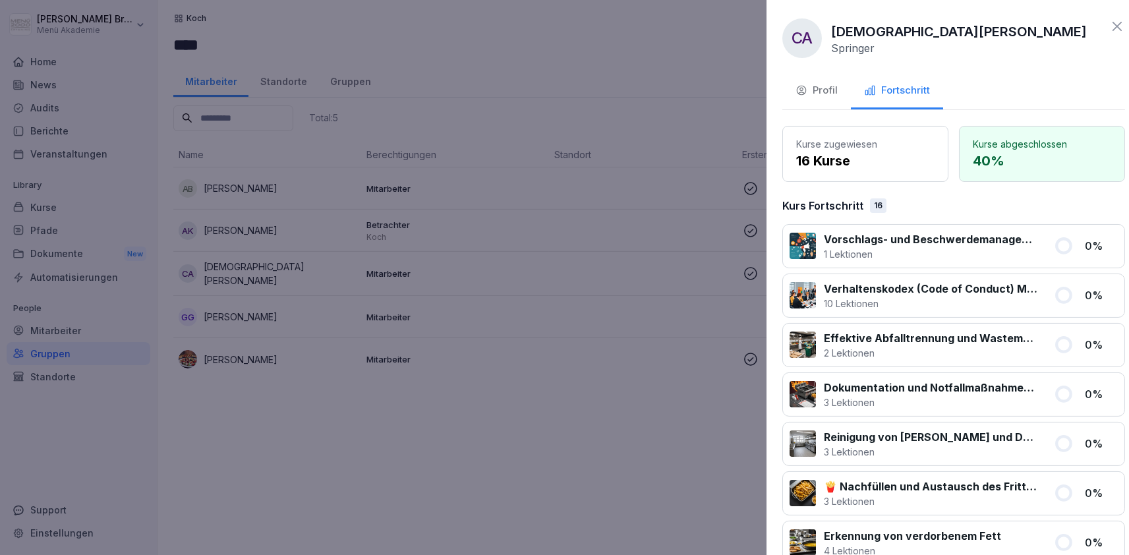
click at [447, 442] on div at bounding box center [564, 277] width 1129 height 555
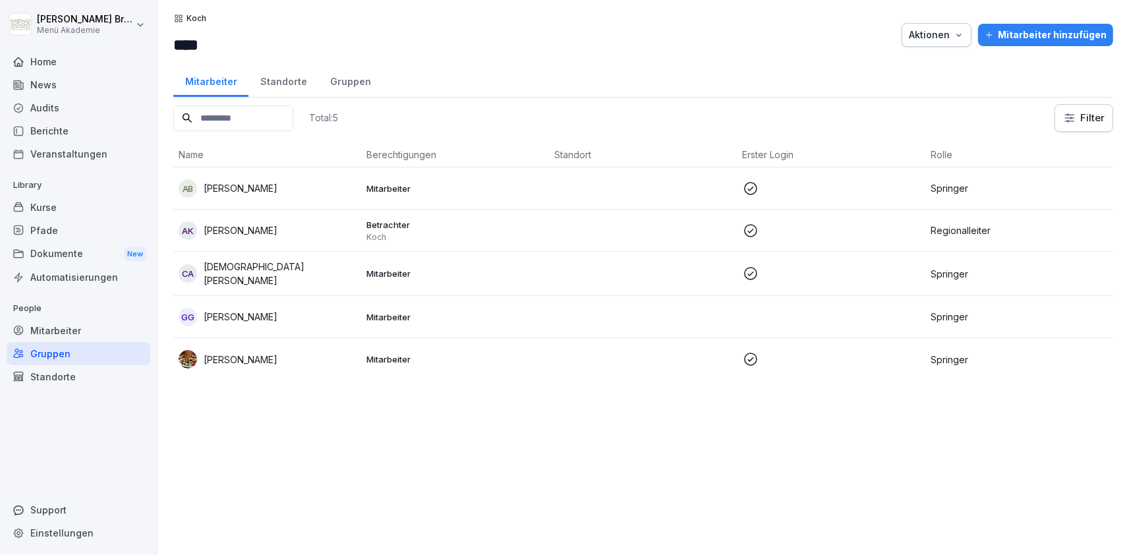
click at [66, 348] on div "Gruppen" at bounding box center [79, 353] width 144 height 23
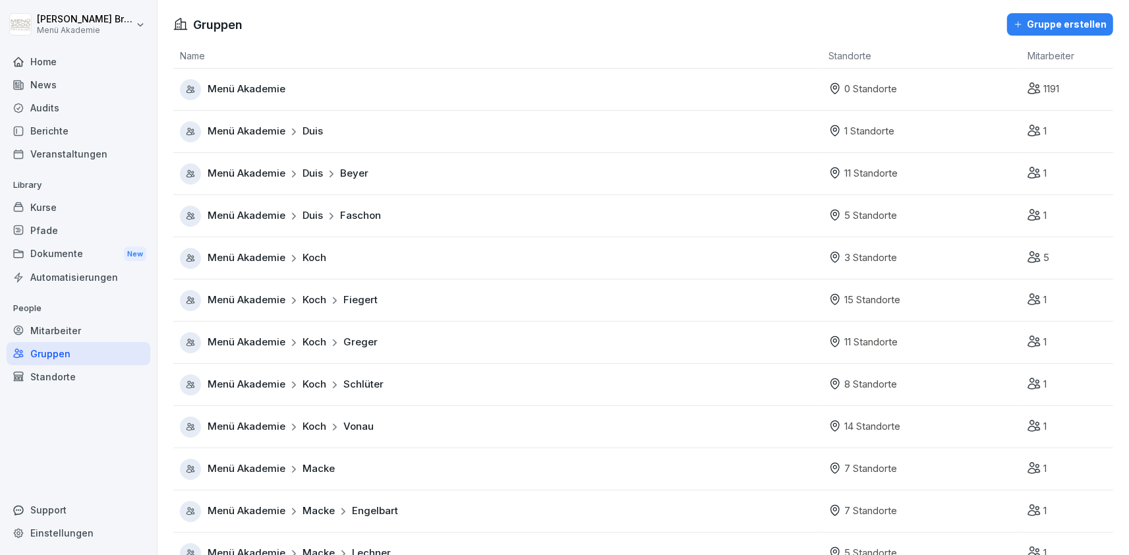
click at [245, 461] on div "Menü Akademie Macke" at bounding box center [501, 469] width 642 height 21
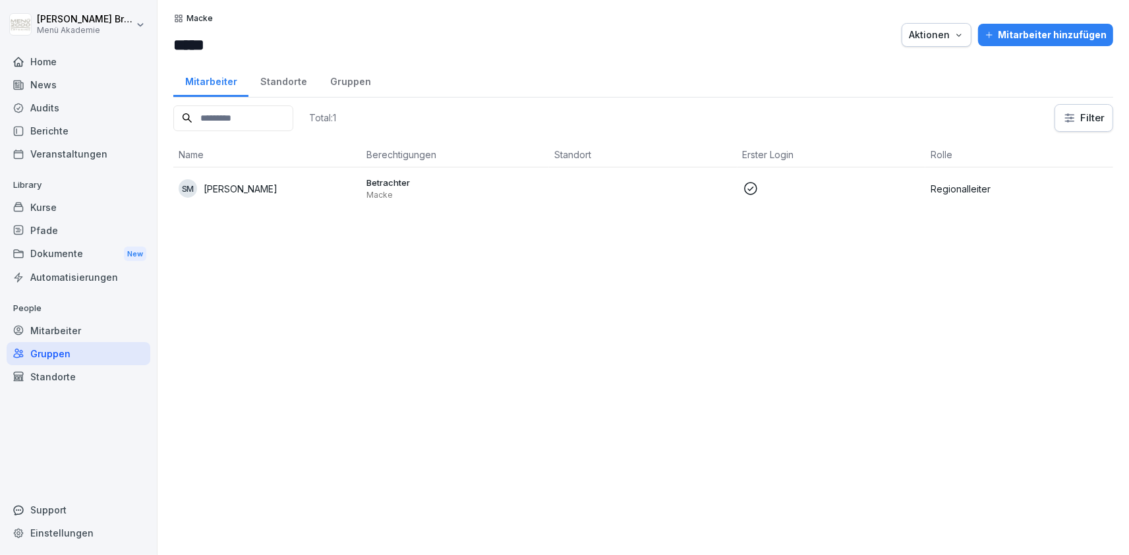
click at [71, 350] on div "Gruppen" at bounding box center [79, 353] width 144 height 23
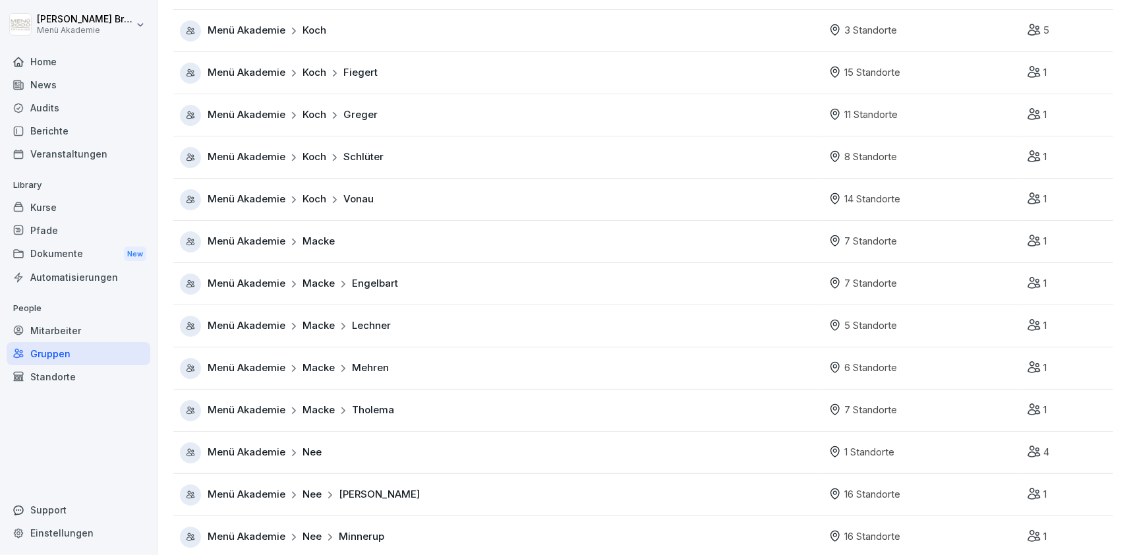
scroll to position [228, 0]
click at [268, 447] on span "Menü Akademie" at bounding box center [247, 451] width 78 height 15
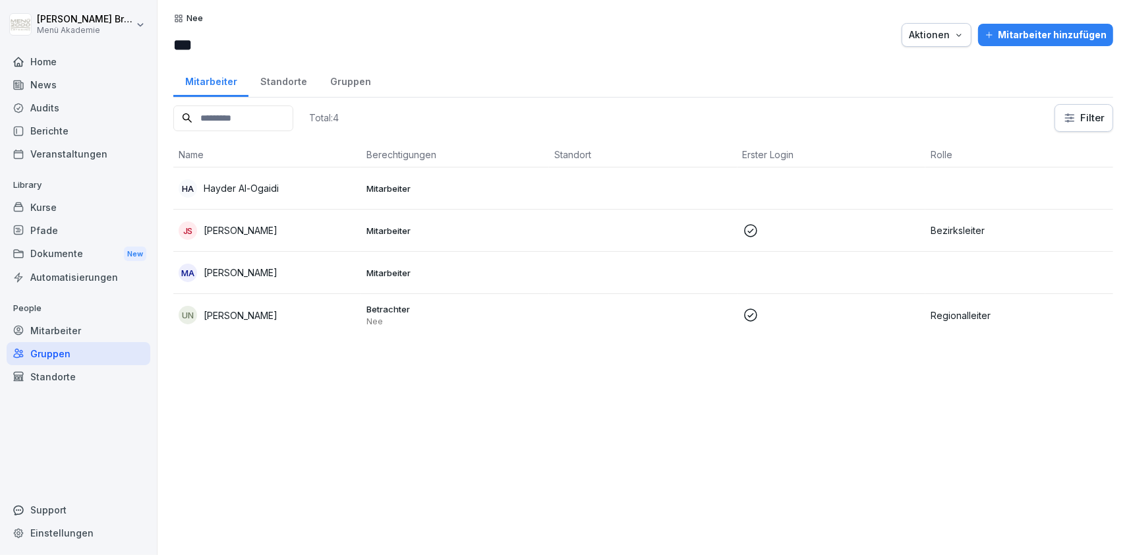
click at [229, 267] on p "[PERSON_NAME]" at bounding box center [241, 273] width 74 height 14
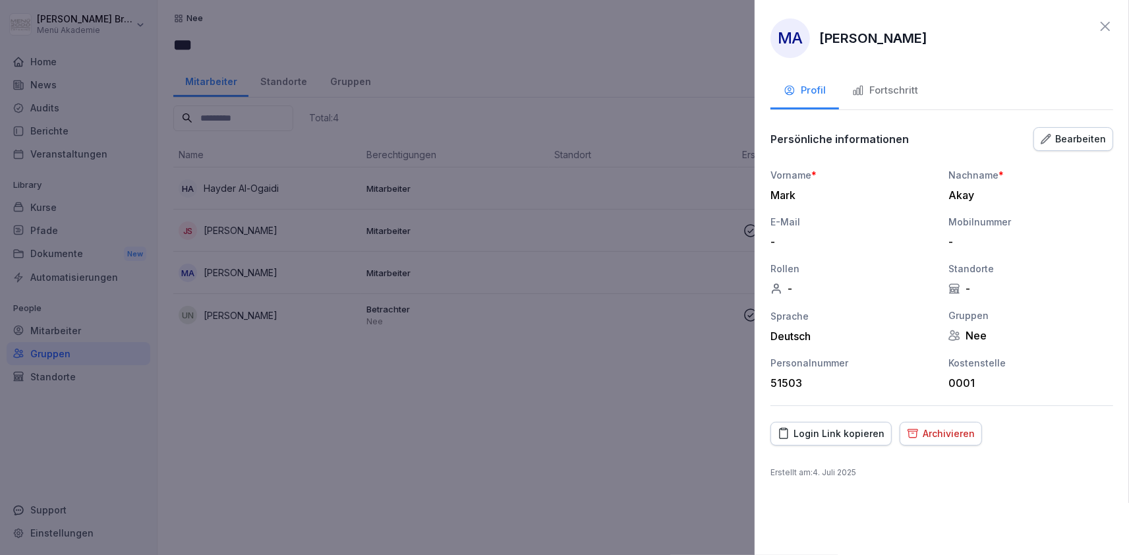
click at [1051, 141] on icon "button" at bounding box center [1046, 139] width 11 height 11
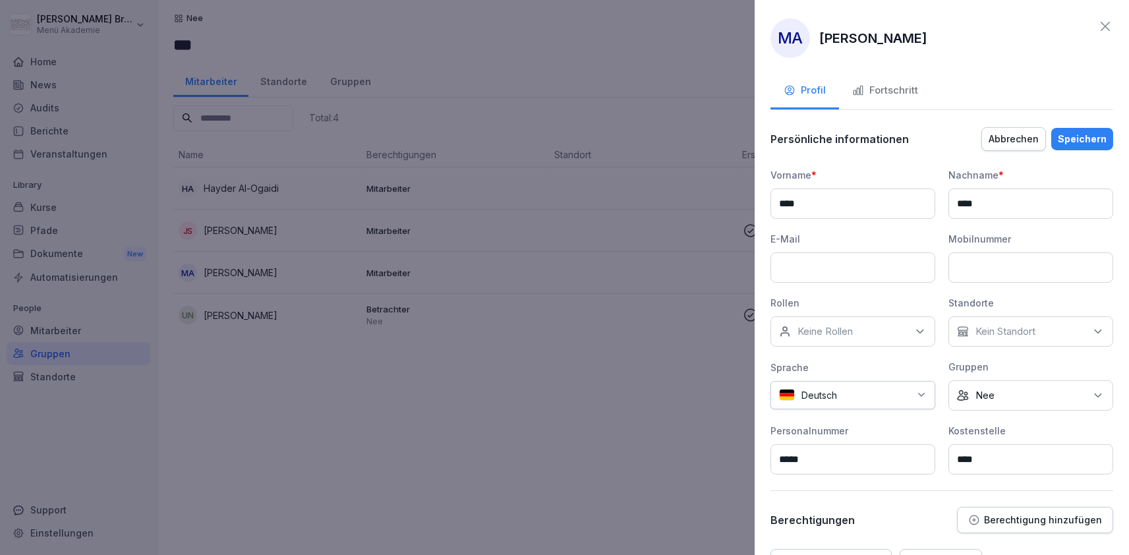
click at [814, 330] on p "Keine Rollen" at bounding box center [824, 331] width 55 height 13
click at [836, 366] on input at bounding box center [857, 362] width 170 height 25
type input "***"
click at [845, 389] on div "Springer" at bounding box center [856, 391] width 163 height 25
click at [1080, 132] on div "Speichern" at bounding box center [1082, 139] width 49 height 14
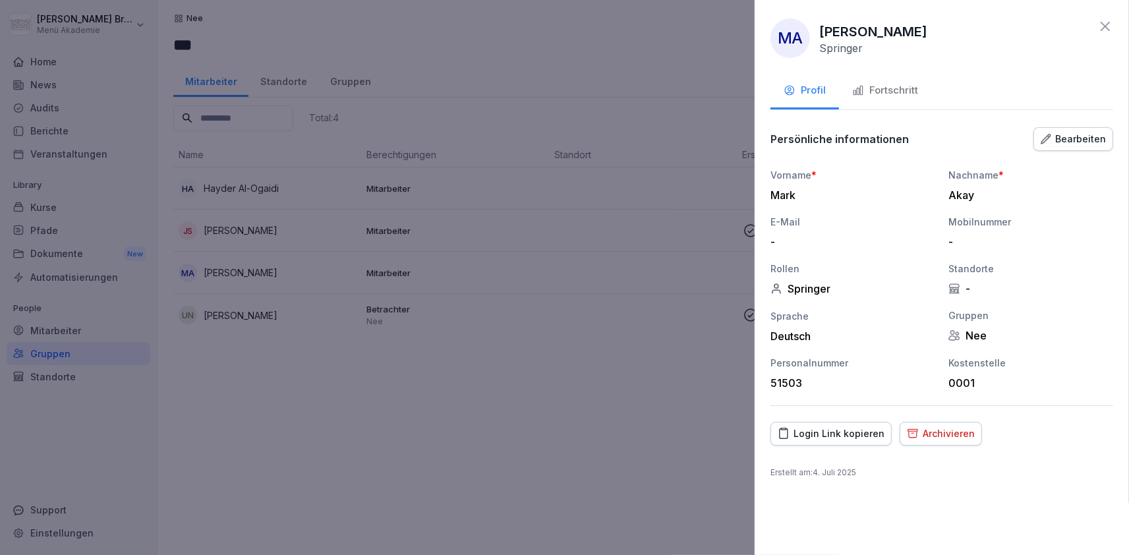
click at [502, 397] on div at bounding box center [564, 277] width 1129 height 555
